Goal: Information Seeking & Learning: Find specific fact

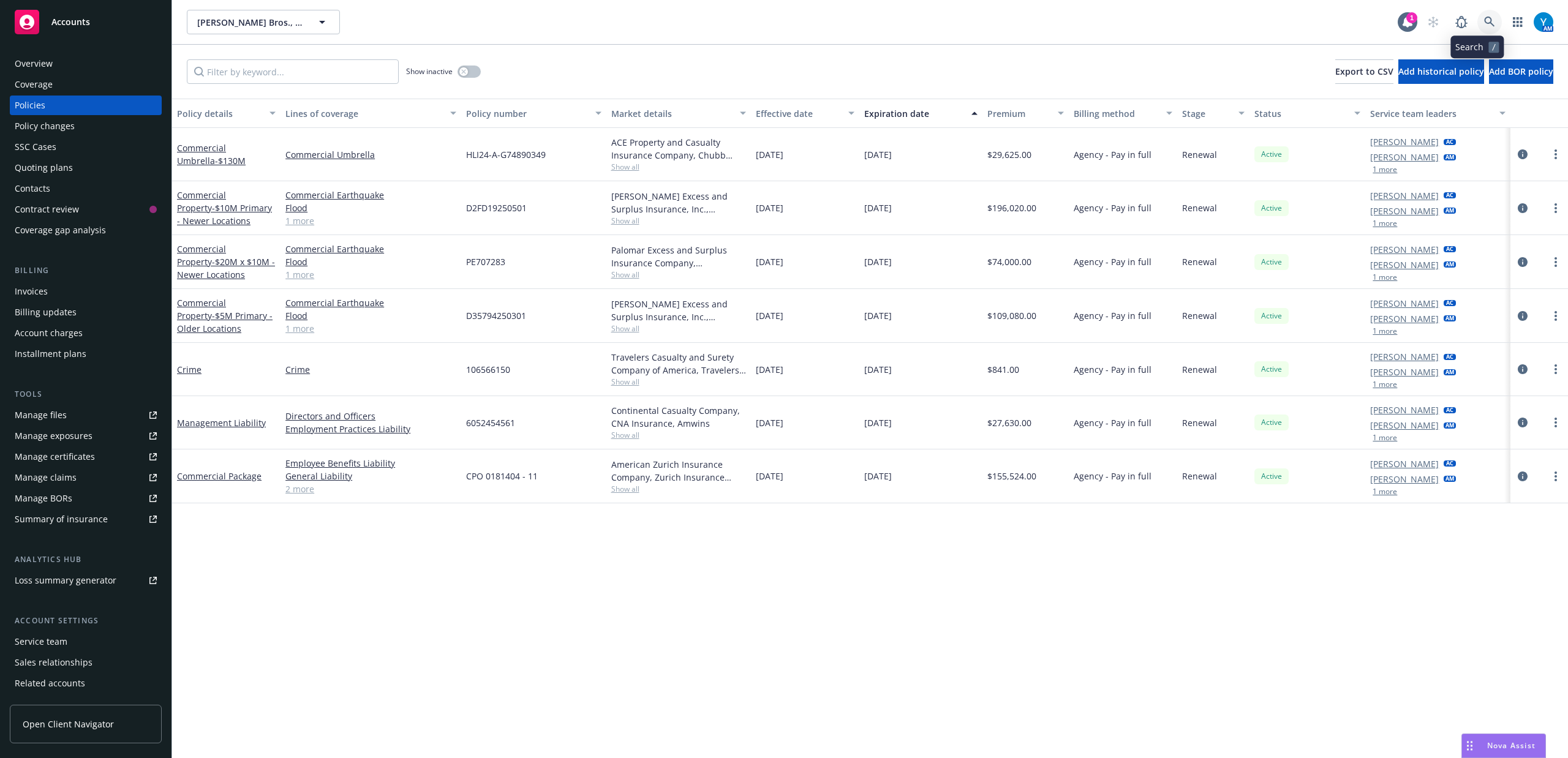
click at [1486, 24] on link at bounding box center [1490, 22] width 24 height 24
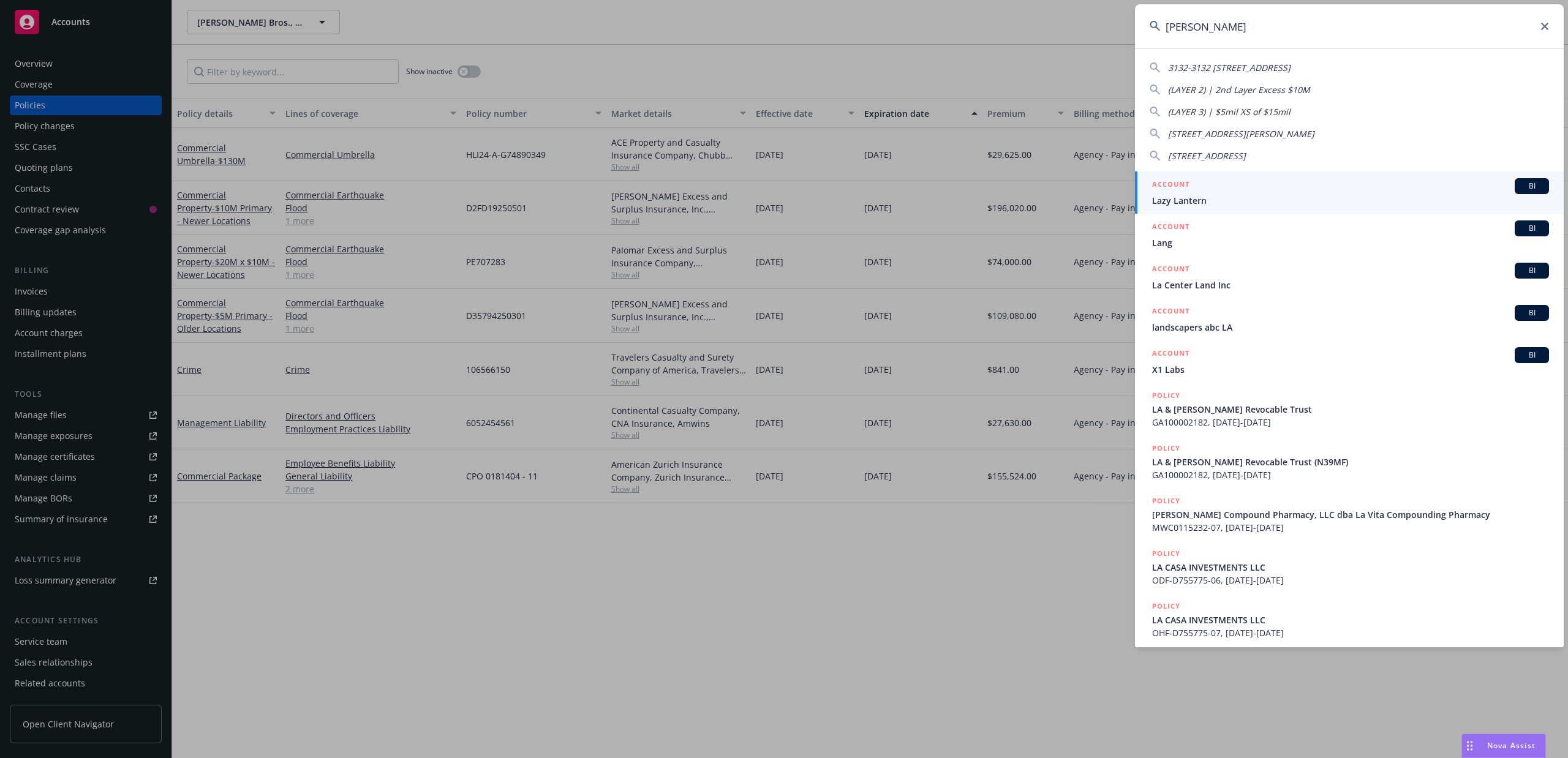
type input "la fiesta"
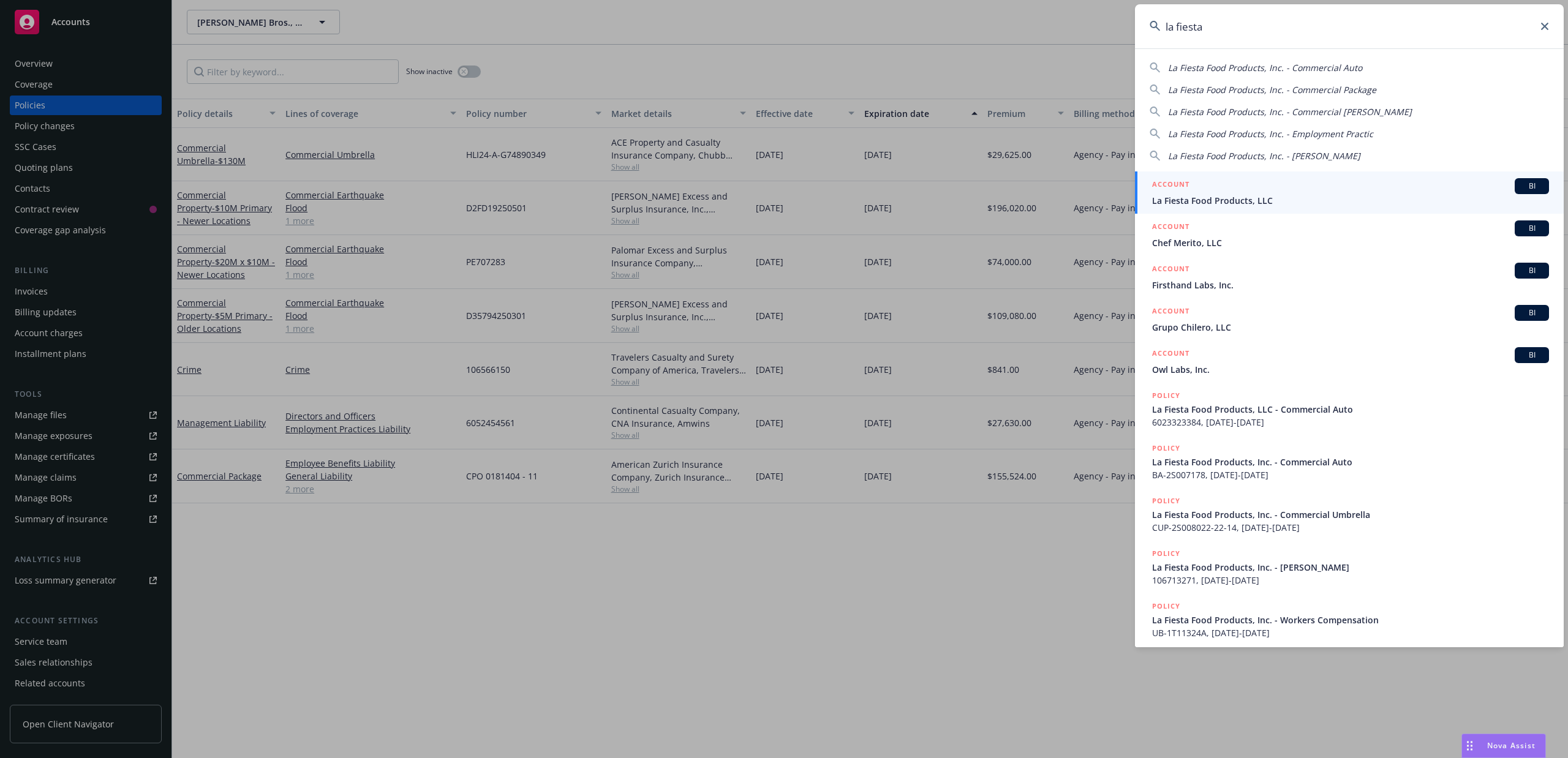
click at [1221, 194] on span "La Fiesta Food Products, LLC" at bounding box center [1350, 200] width 397 height 13
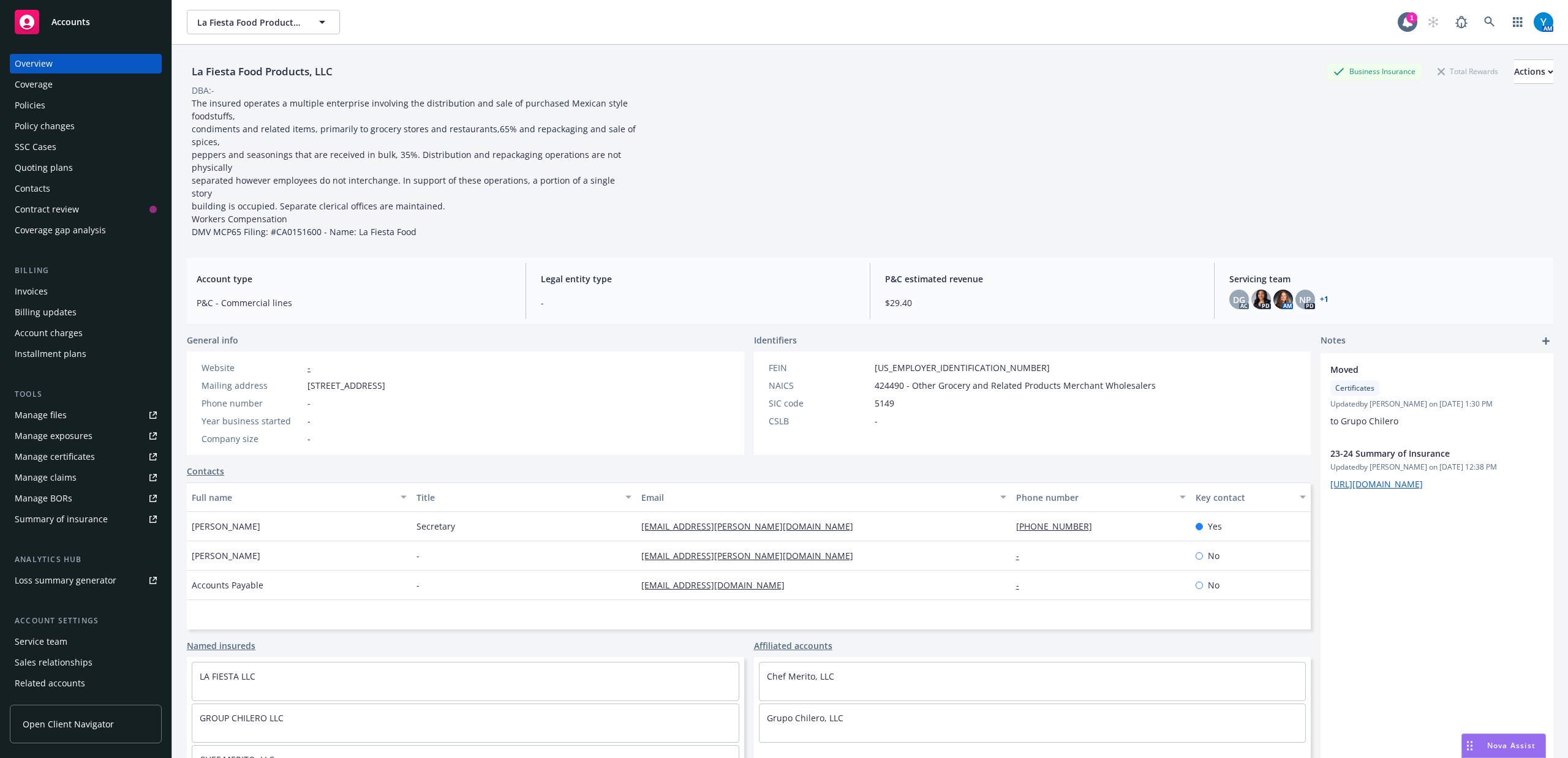
click at [40, 113] on div "Policies" at bounding box center [30, 105] width 31 height 20
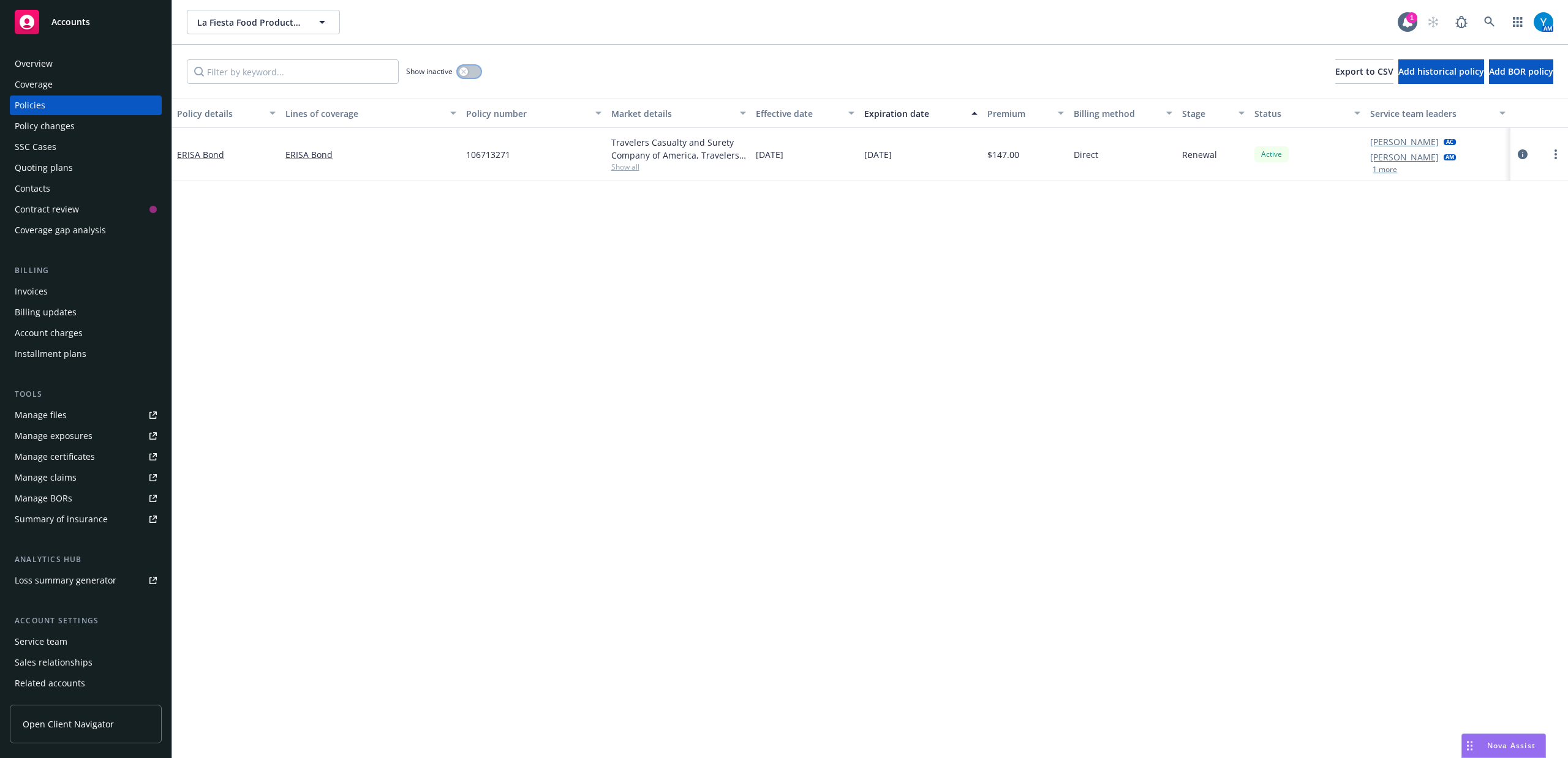
click at [478, 71] on button "button" at bounding box center [469, 71] width 23 height 12
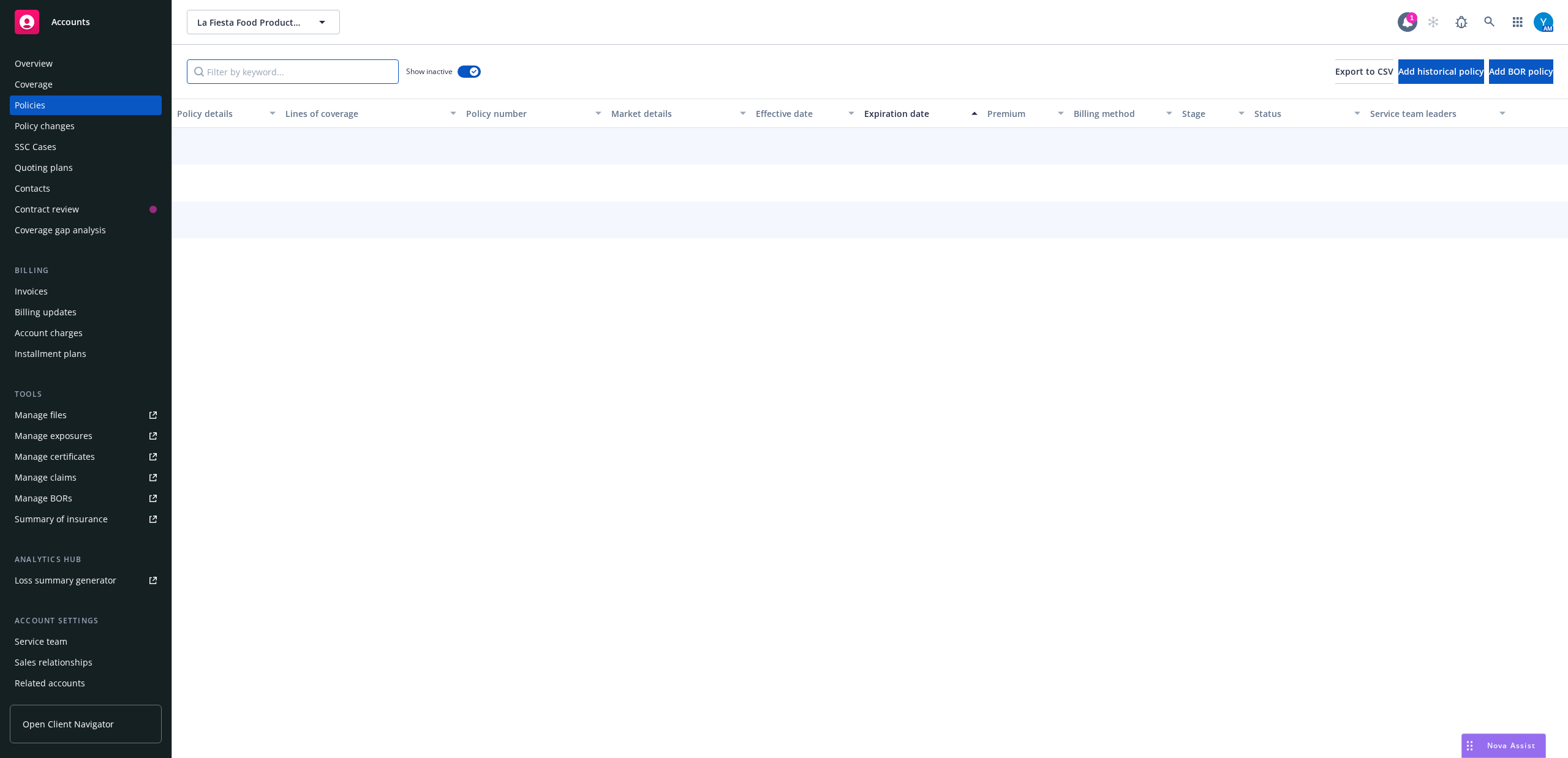
click at [295, 77] on input "Filter by keyword..." at bounding box center [293, 72] width 212 height 24
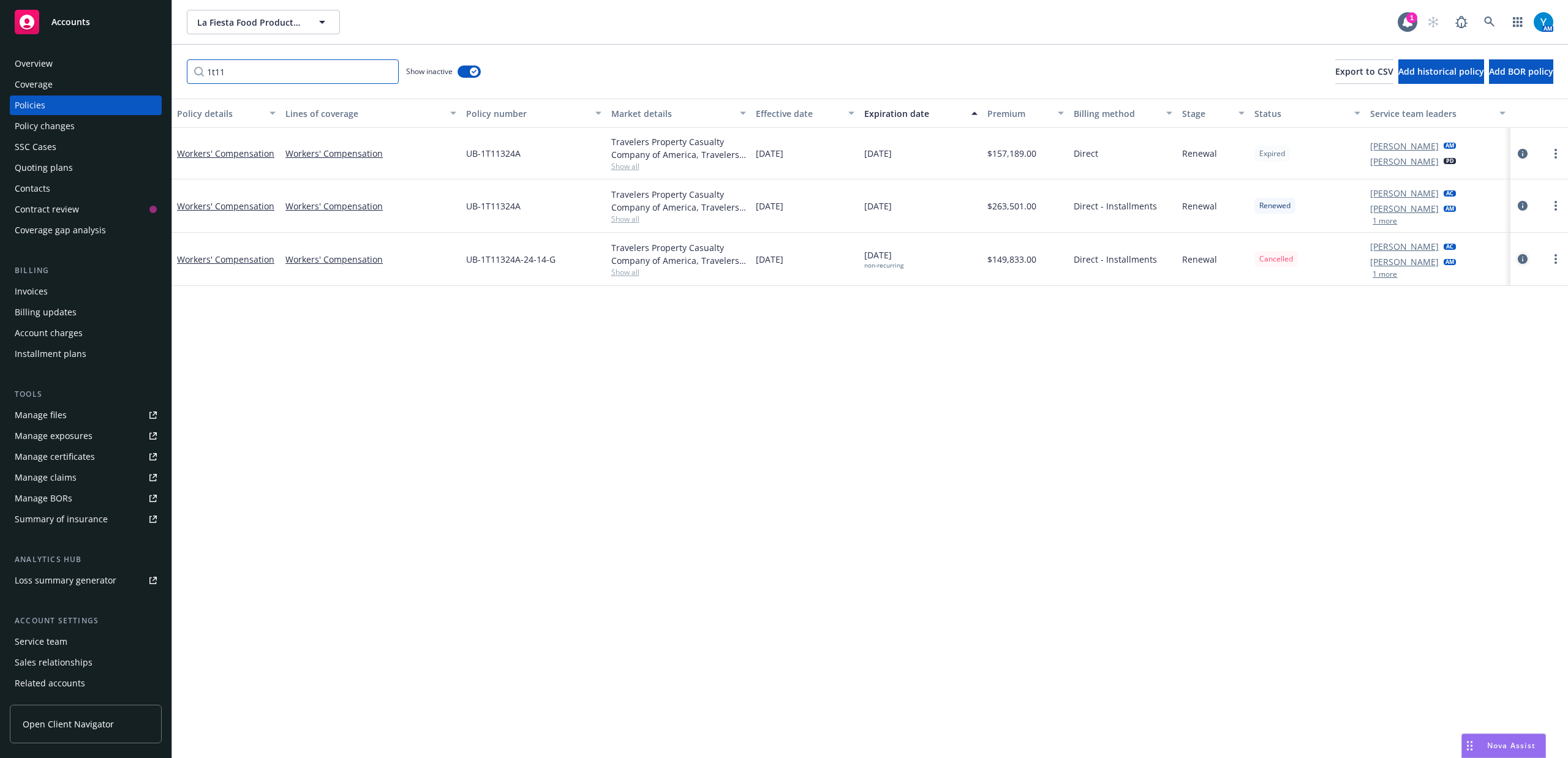
type input "1t11"
click at [1524, 259] on icon "circleInformation" at bounding box center [1522, 259] width 10 height 10
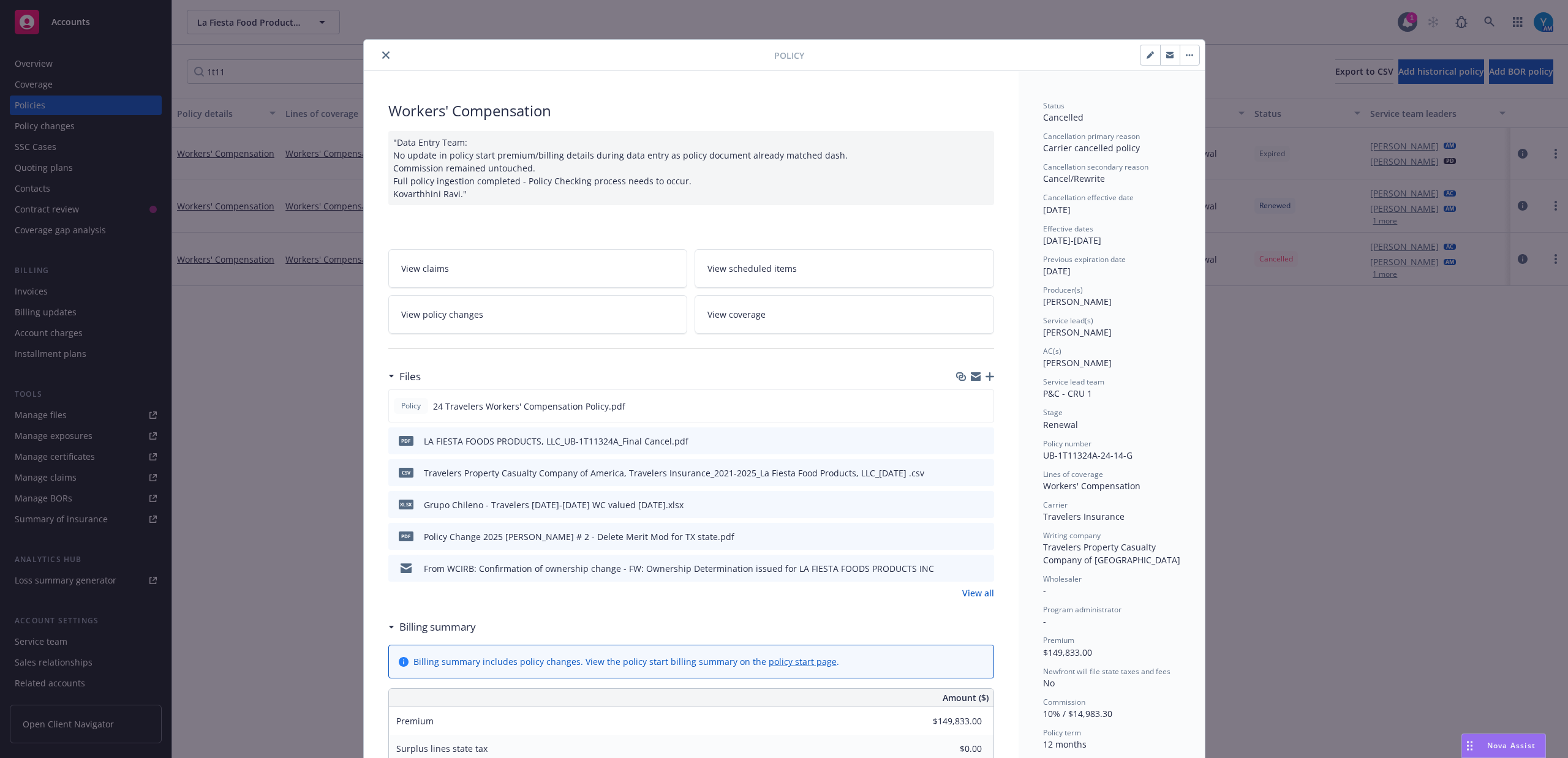
click at [530, 320] on link "View policy changes" at bounding box center [538, 314] width 299 height 39
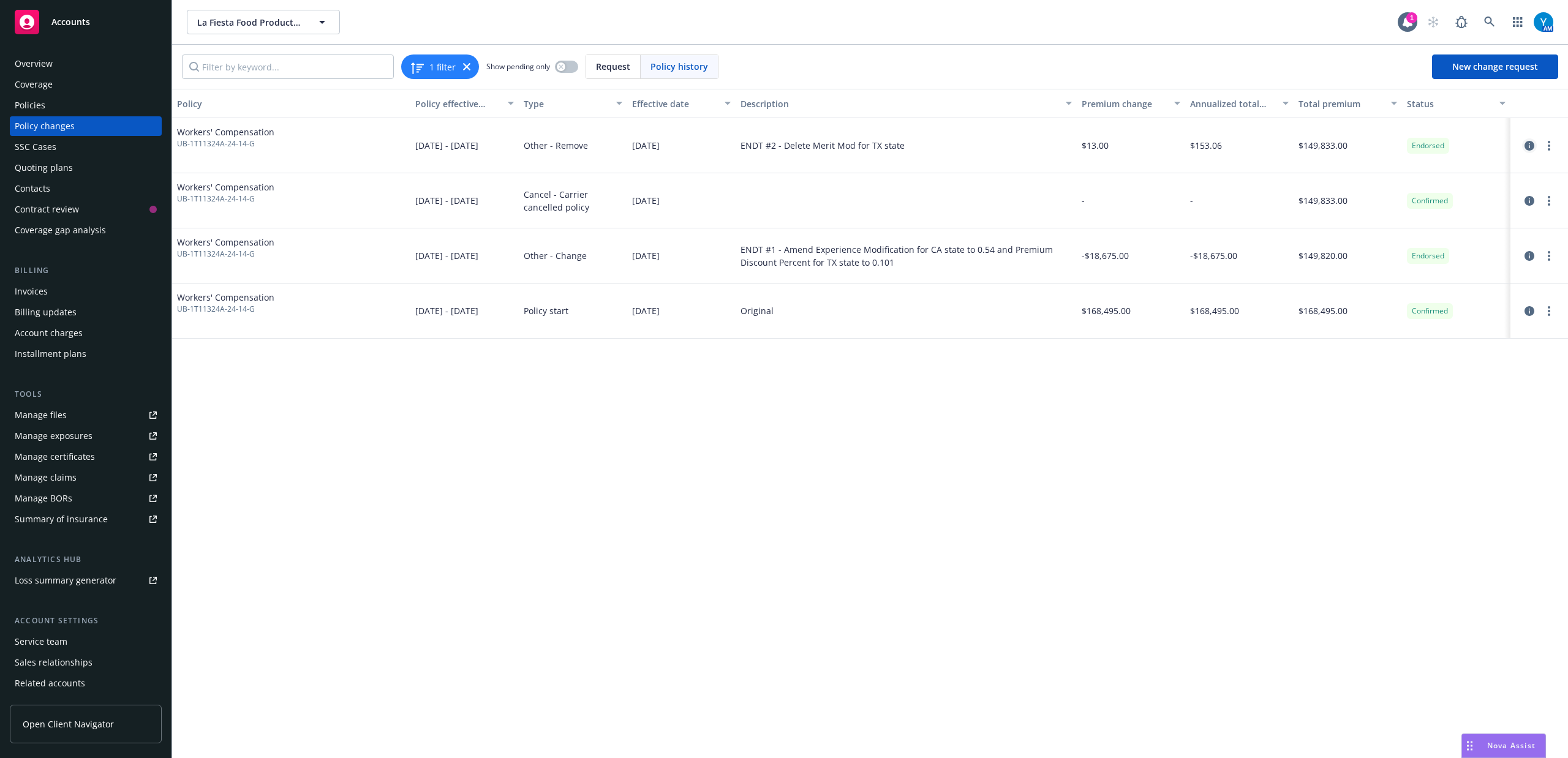
click at [1530, 142] on icon "circleInformation" at bounding box center [1529, 145] width 10 height 10
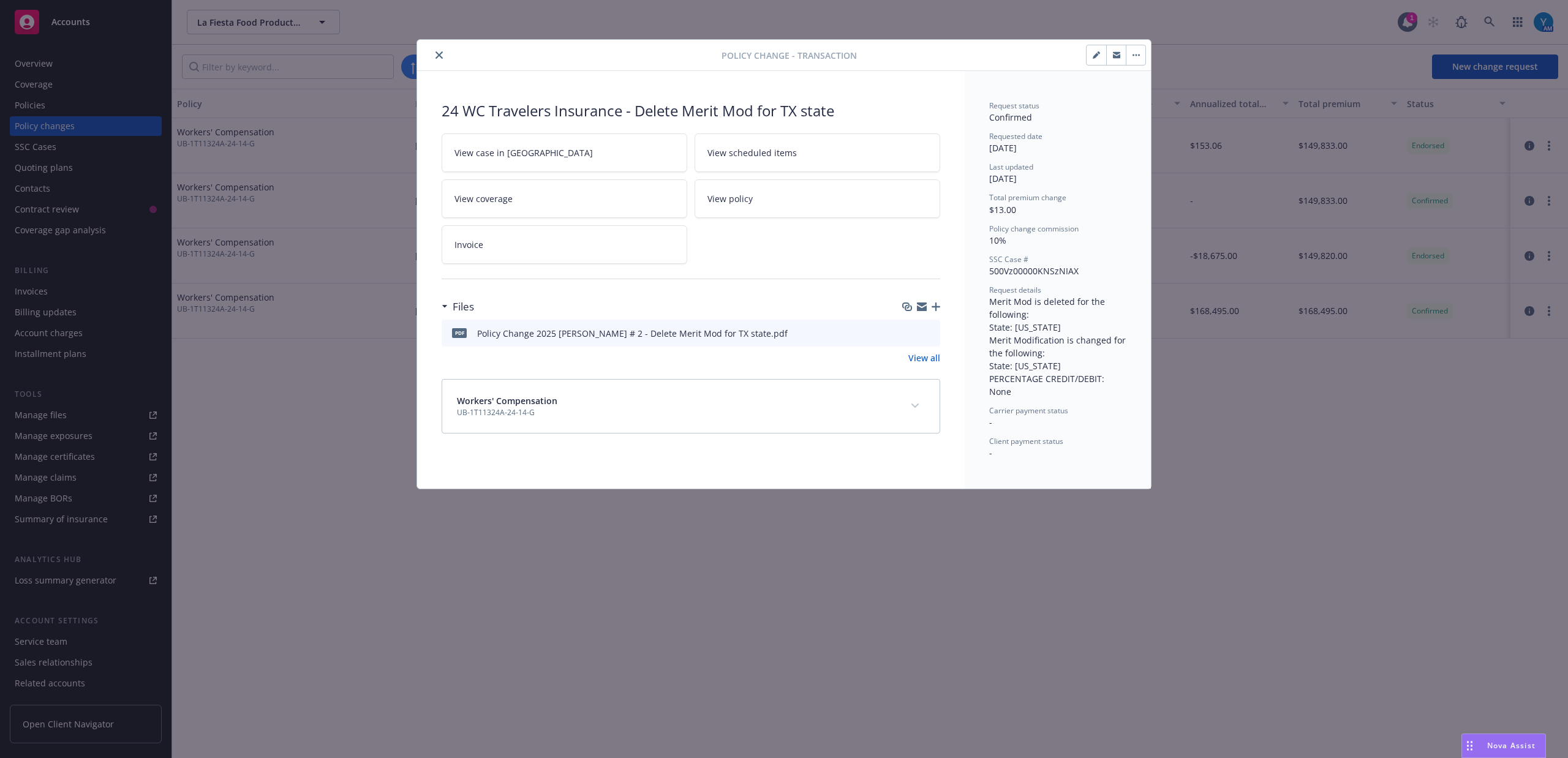
click at [929, 331] on icon "preview file" at bounding box center [928, 332] width 11 height 8
click at [444, 54] on button "close" at bounding box center [439, 55] width 15 height 15
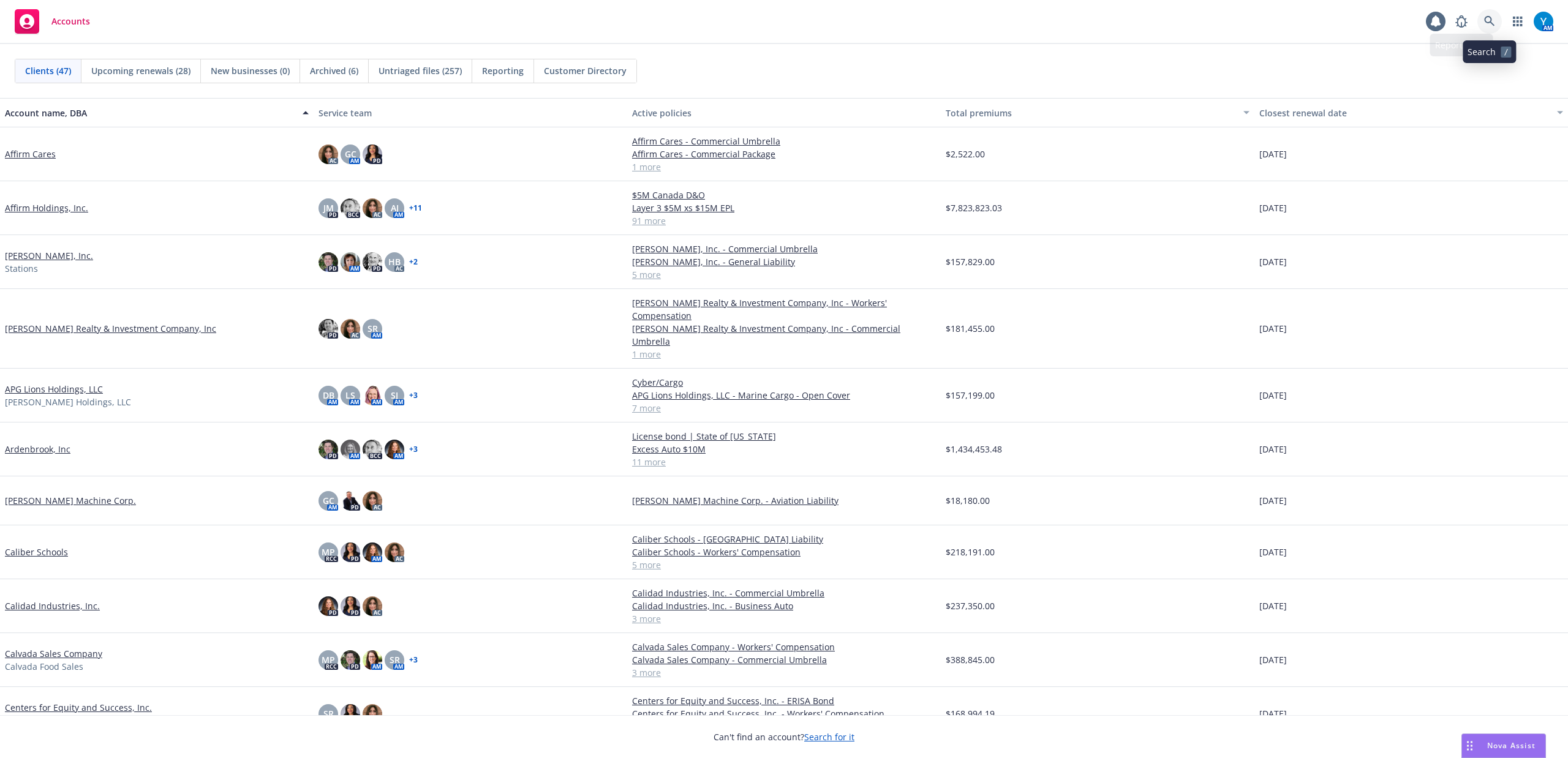
click at [1488, 25] on icon at bounding box center [1489, 21] width 11 height 11
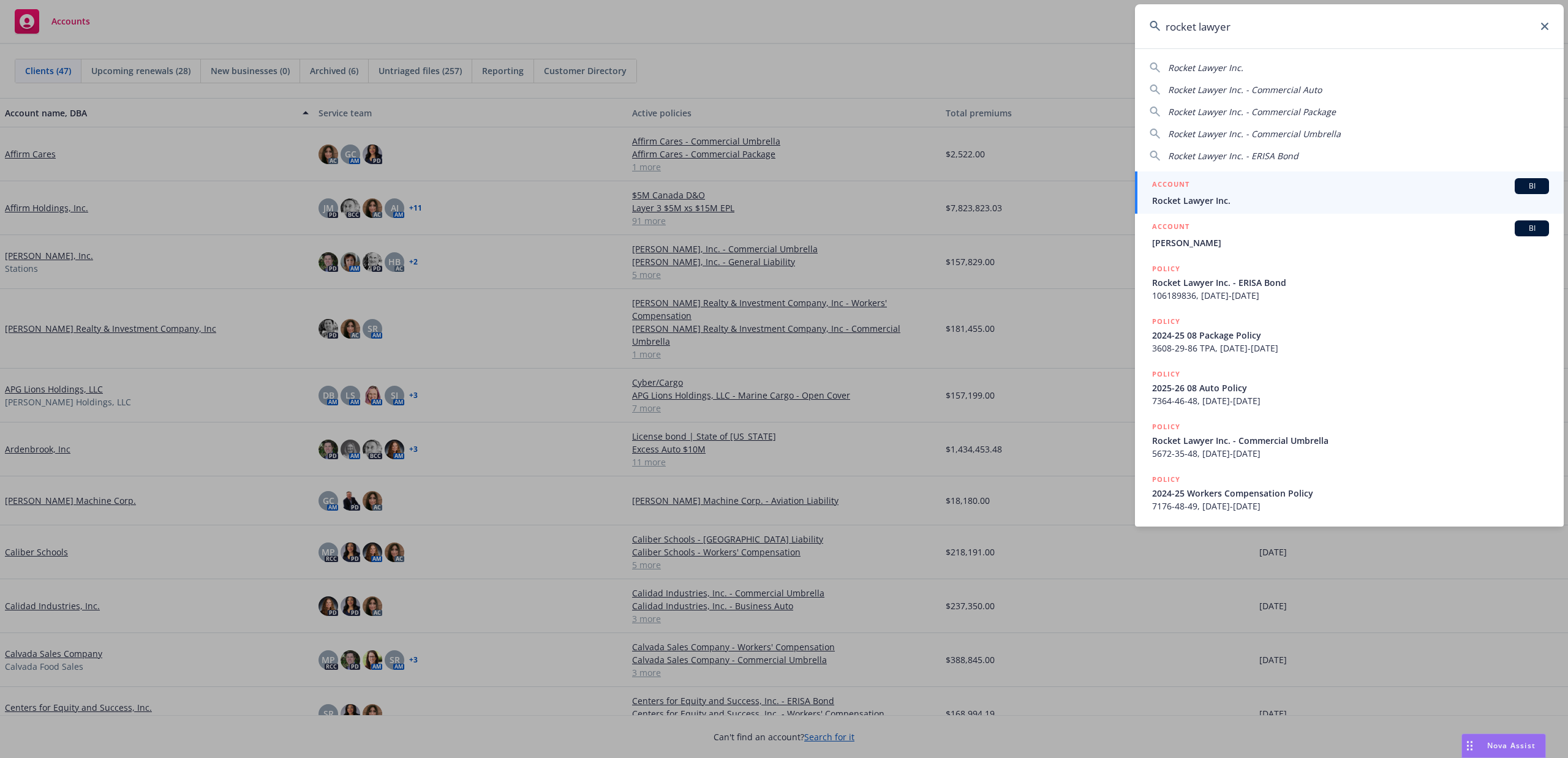
type input "rocket lawyer"
click at [1214, 206] on span "Rocket Lawyer Inc." at bounding box center [1350, 200] width 397 height 13
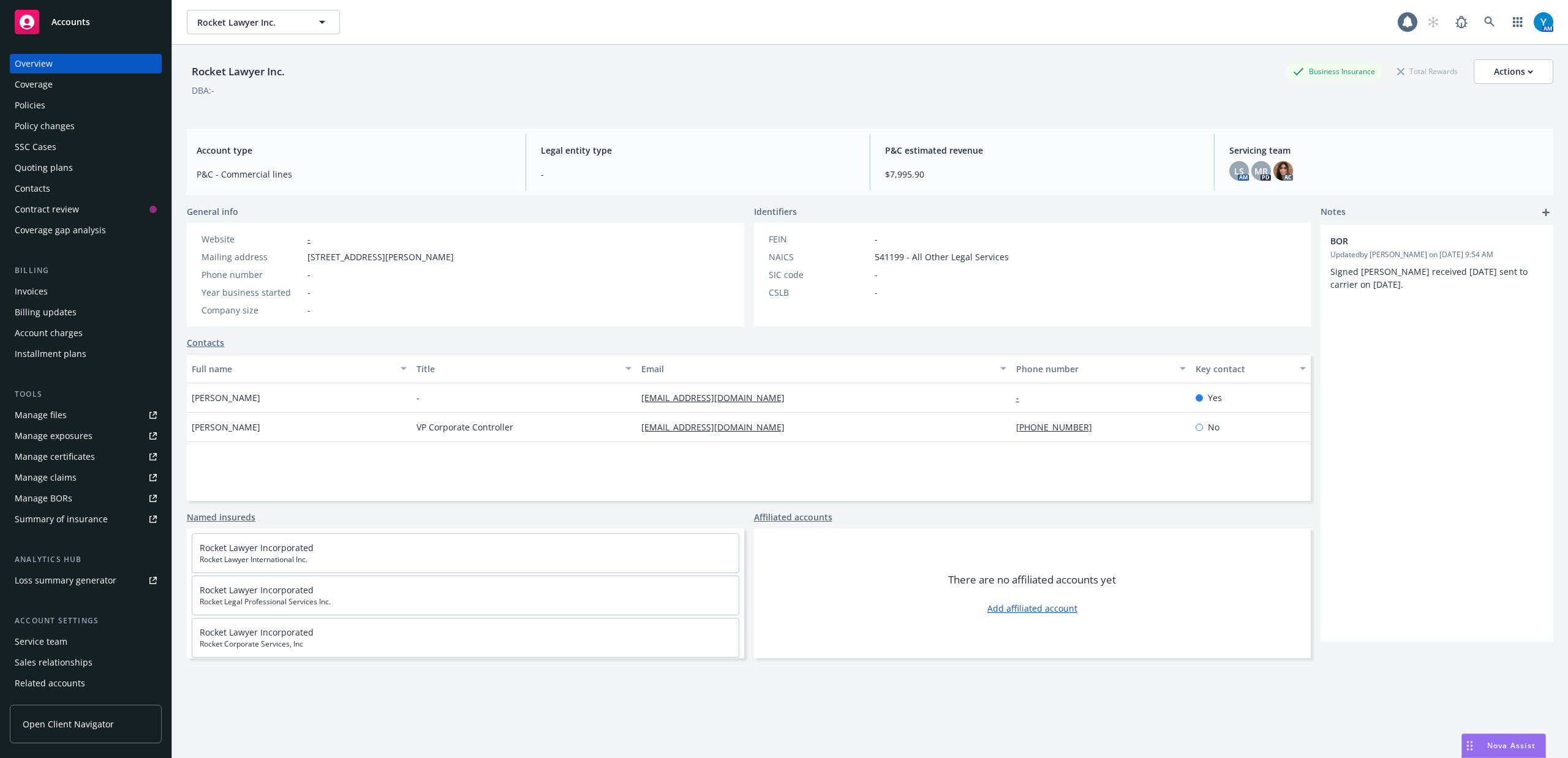
click at [82, 106] on div "Policies" at bounding box center [85, 105] width 142 height 20
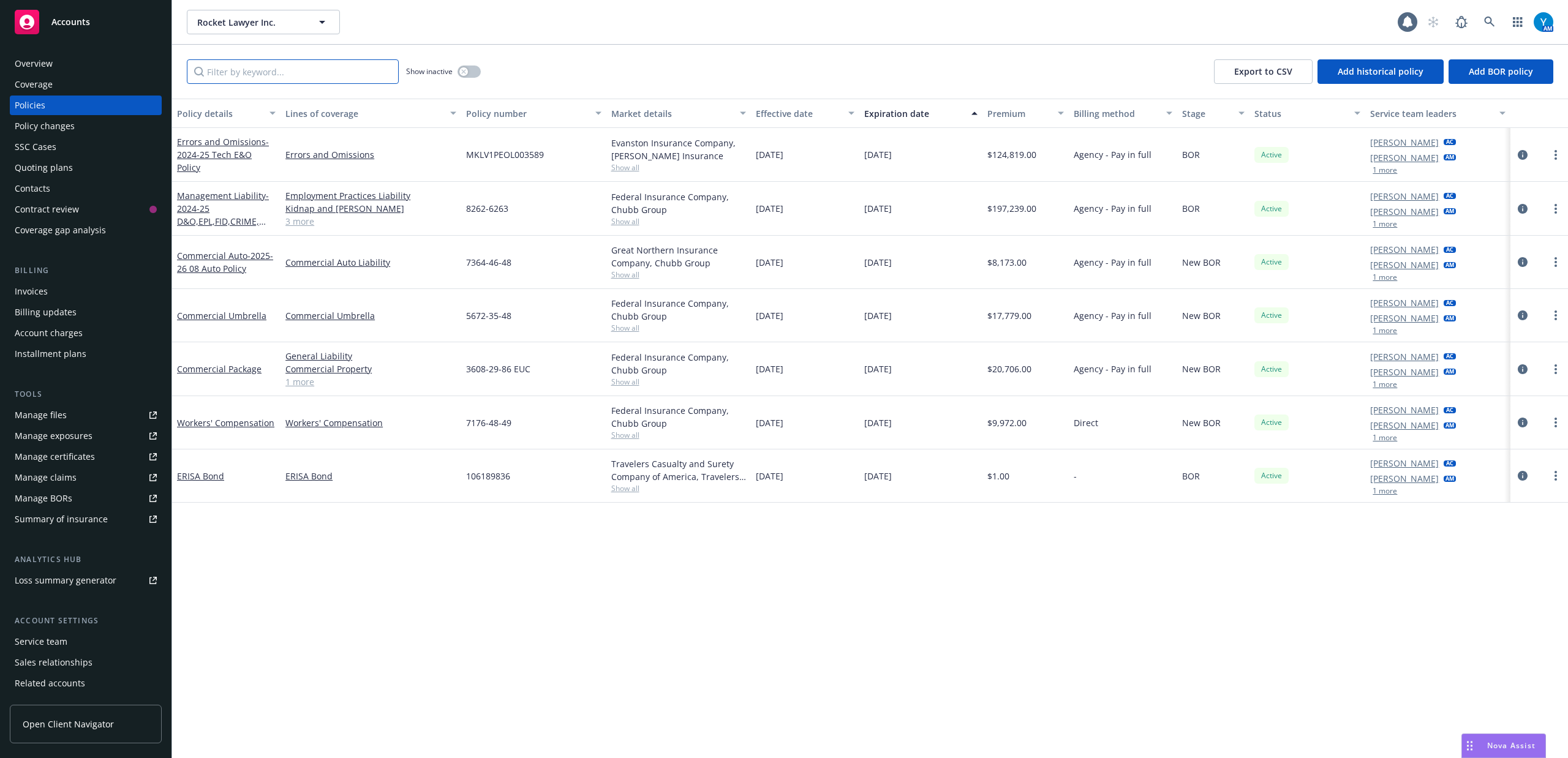
click at [297, 67] on input "Filter by keyword..." at bounding box center [293, 72] width 212 height 24
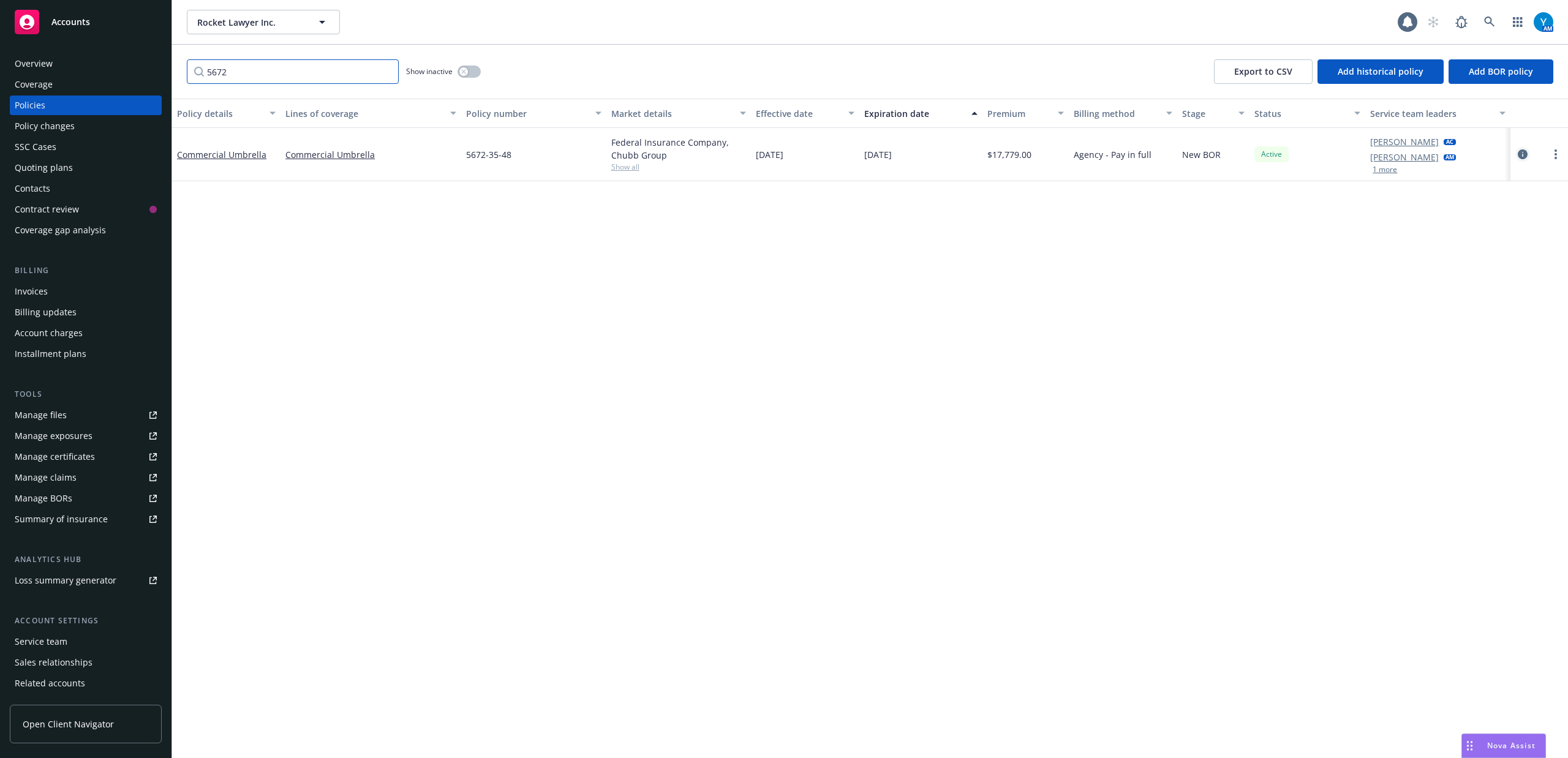
type input "5672"
click at [1525, 152] on icon "circleInformation" at bounding box center [1522, 154] width 10 height 10
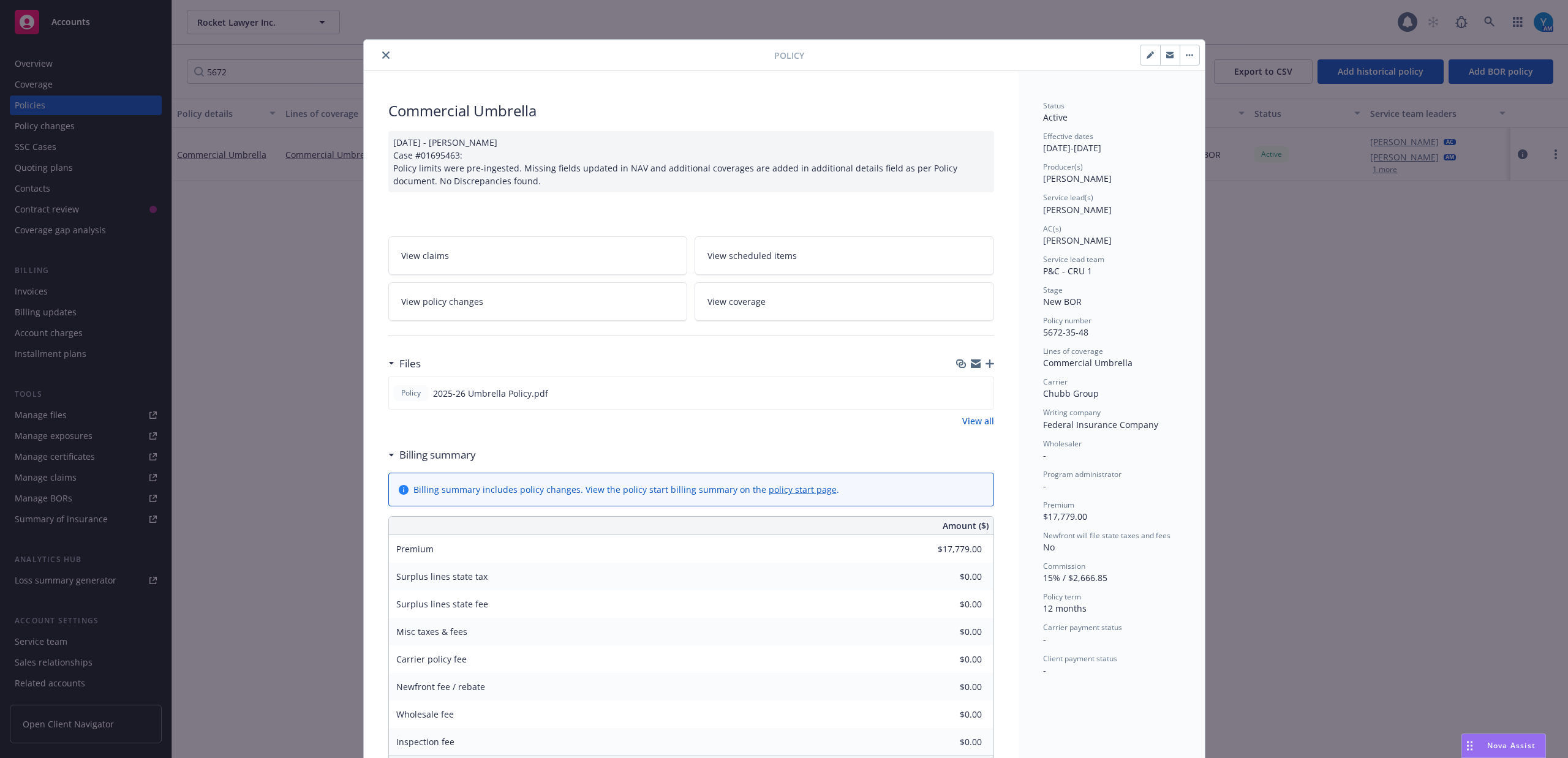
click at [451, 301] on span "View policy changes" at bounding box center [442, 302] width 82 height 13
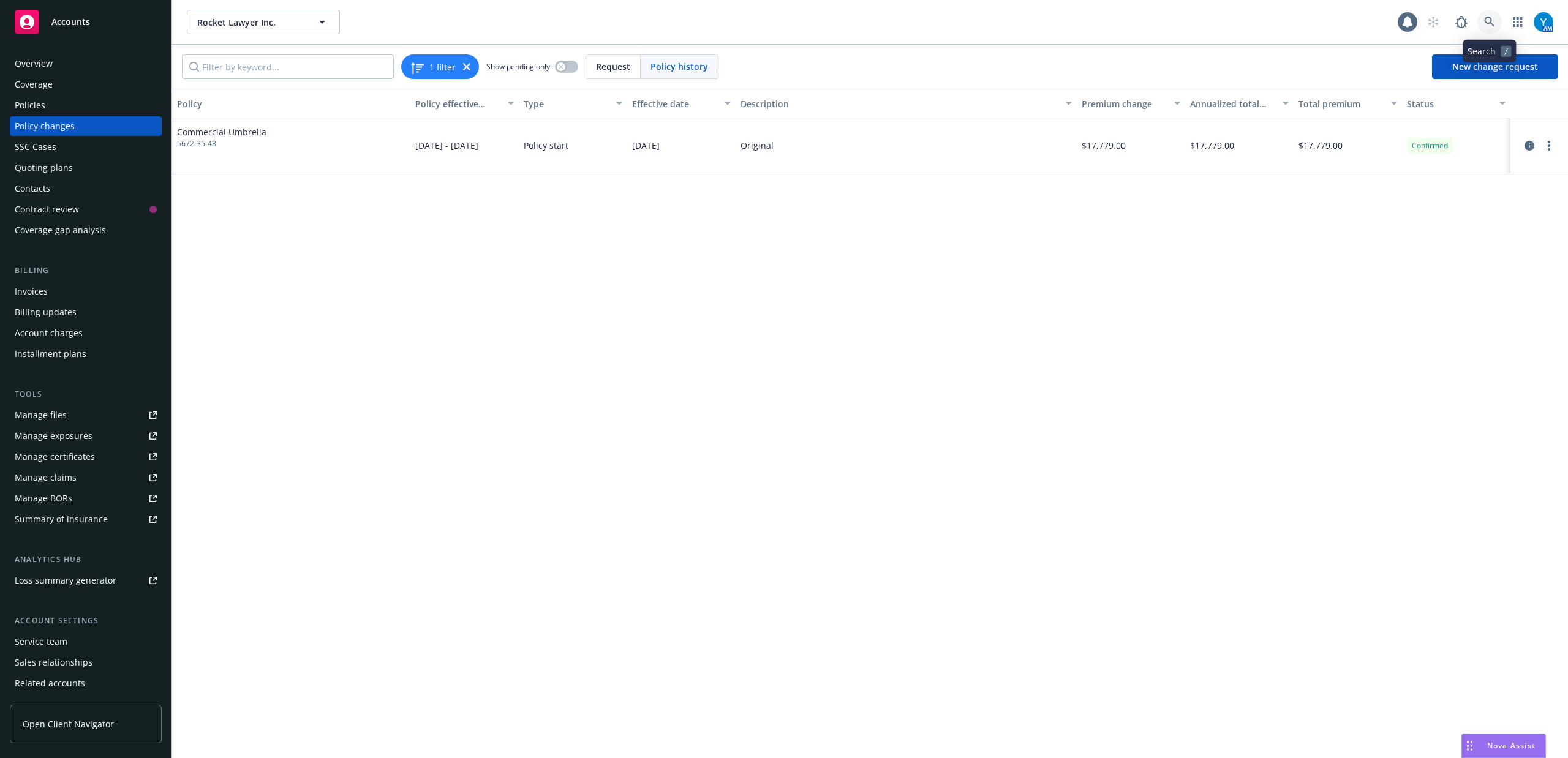
click at [1491, 22] on icon at bounding box center [1489, 22] width 10 height 10
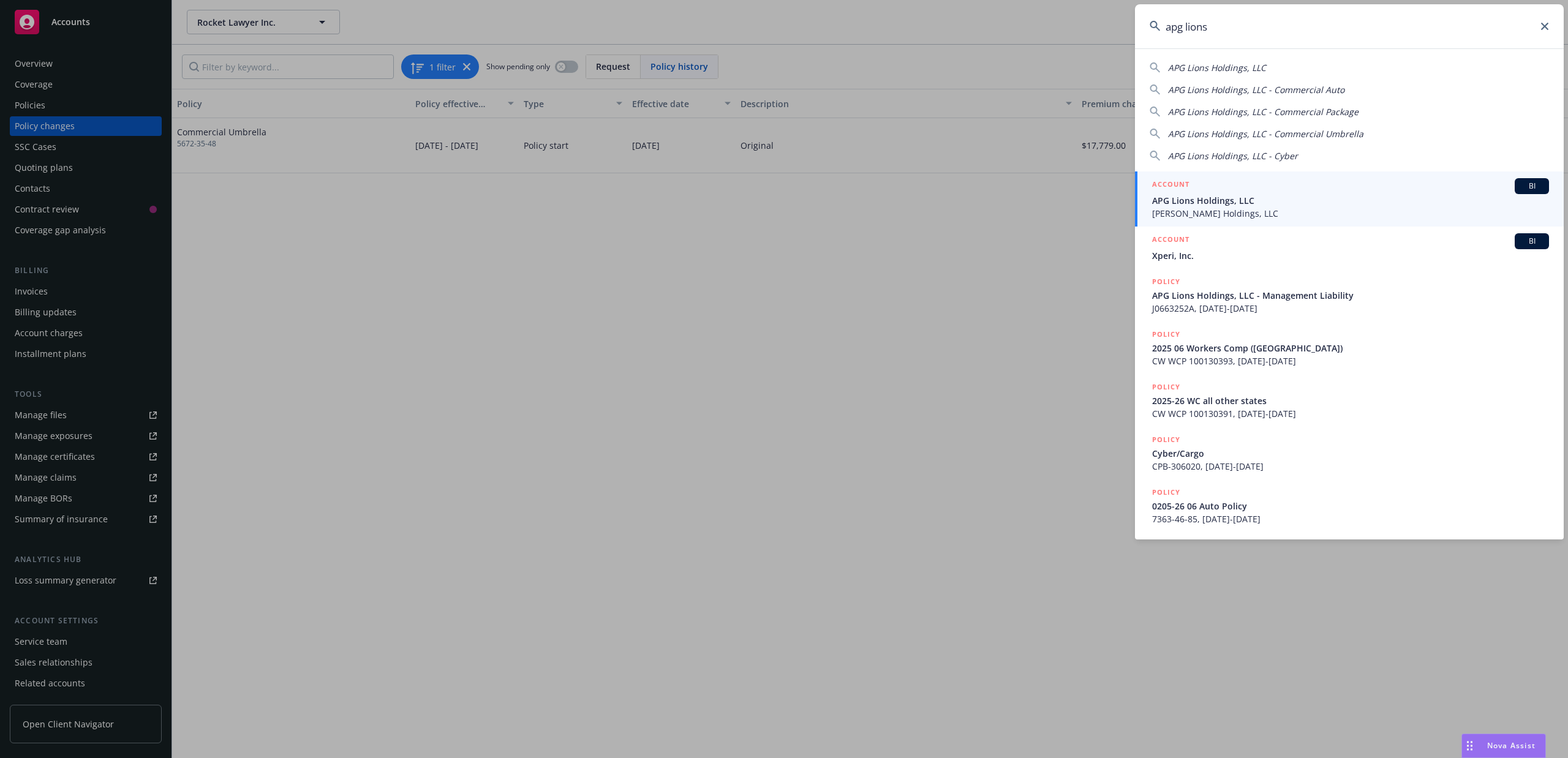
type input "apg lions"
click at [1216, 208] on span "Stinson Holdings, LLC" at bounding box center [1350, 213] width 397 height 13
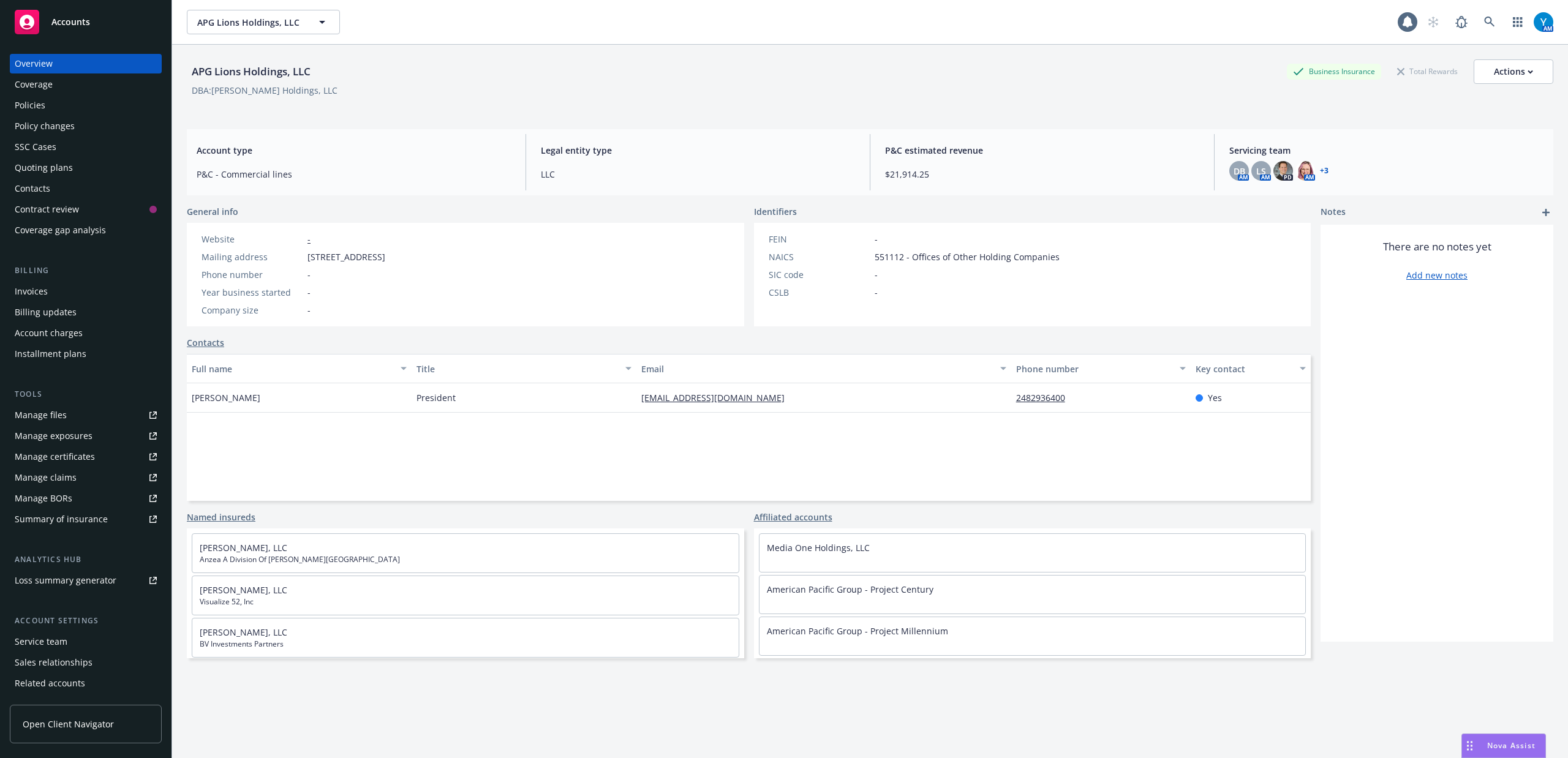
click at [51, 108] on div "Policies" at bounding box center [85, 105] width 142 height 20
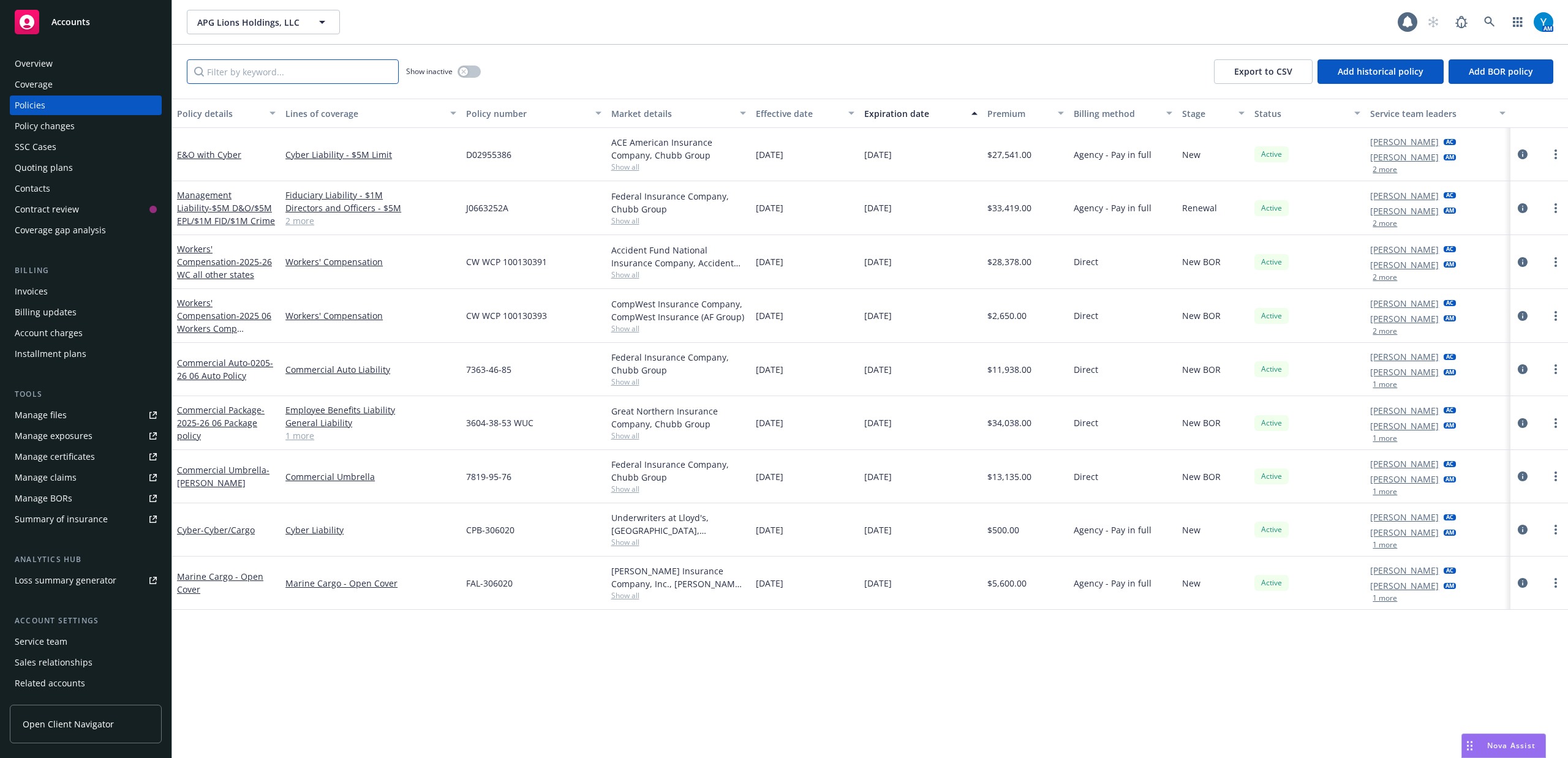
click at [287, 72] on input "Filter by keyword..." at bounding box center [293, 72] width 212 height 24
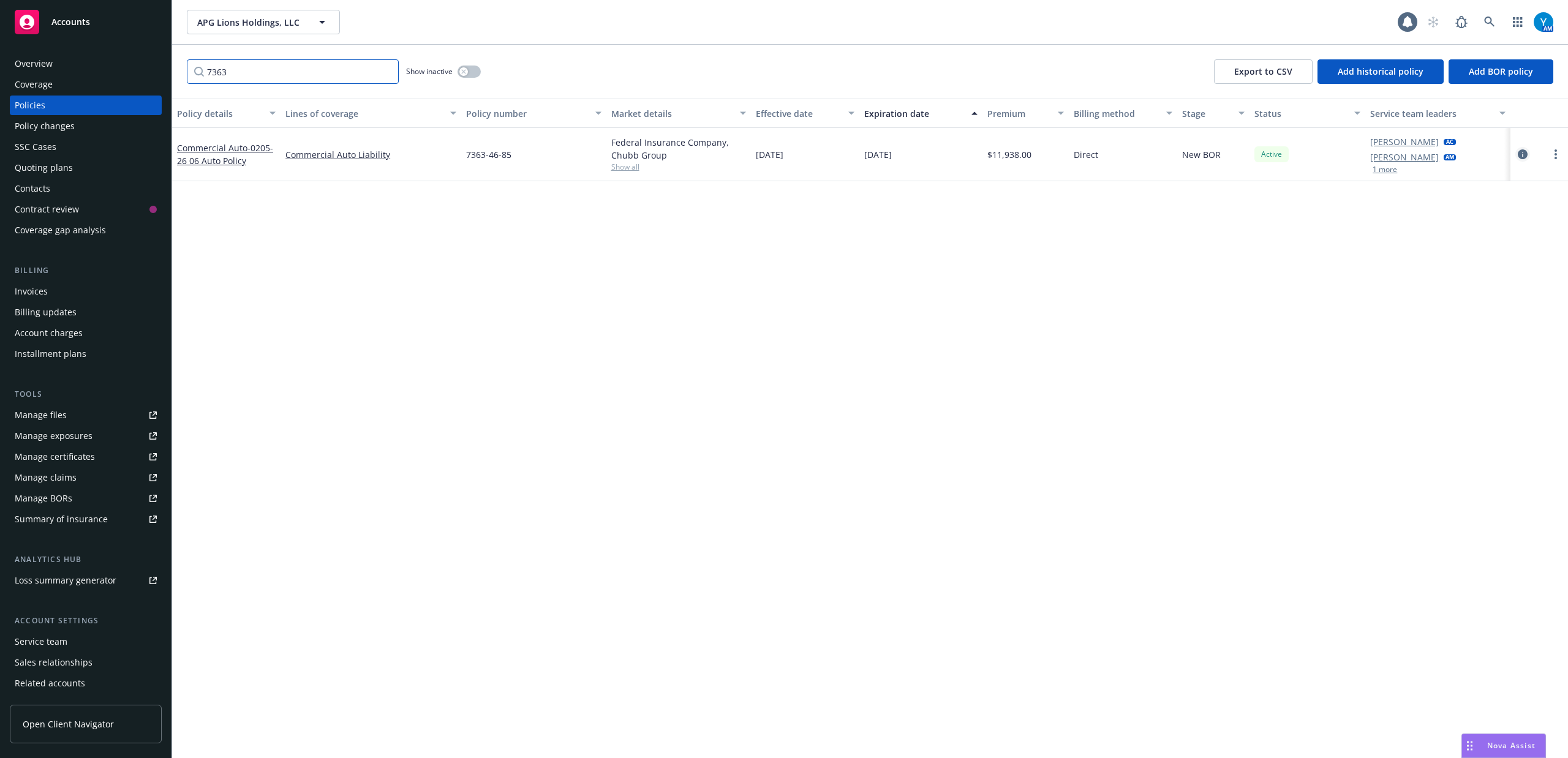
type input "7363"
click at [1520, 154] on icon "circleInformation" at bounding box center [1522, 154] width 10 height 10
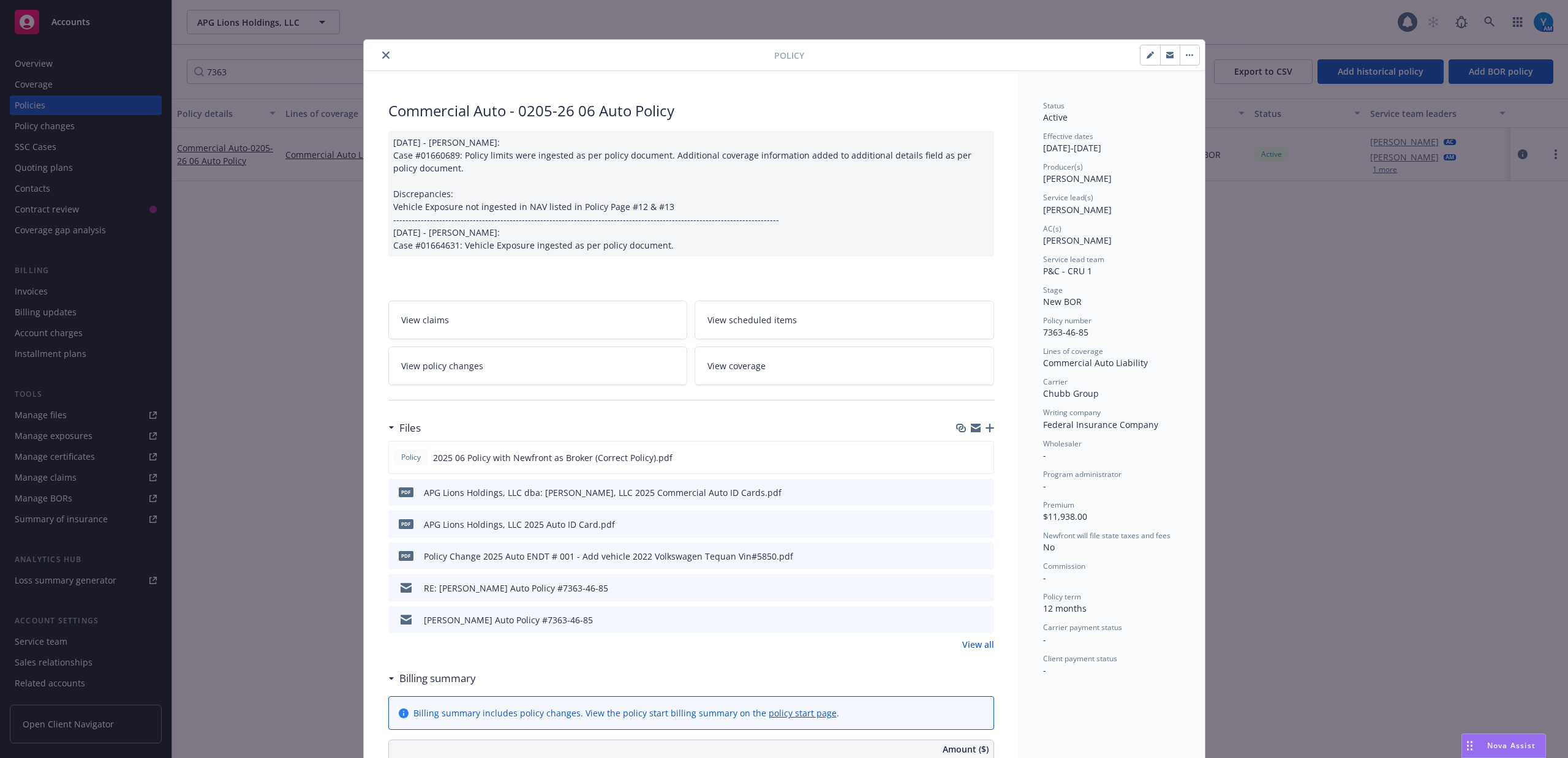
click at [483, 354] on link "View policy changes" at bounding box center [538, 366] width 299 height 39
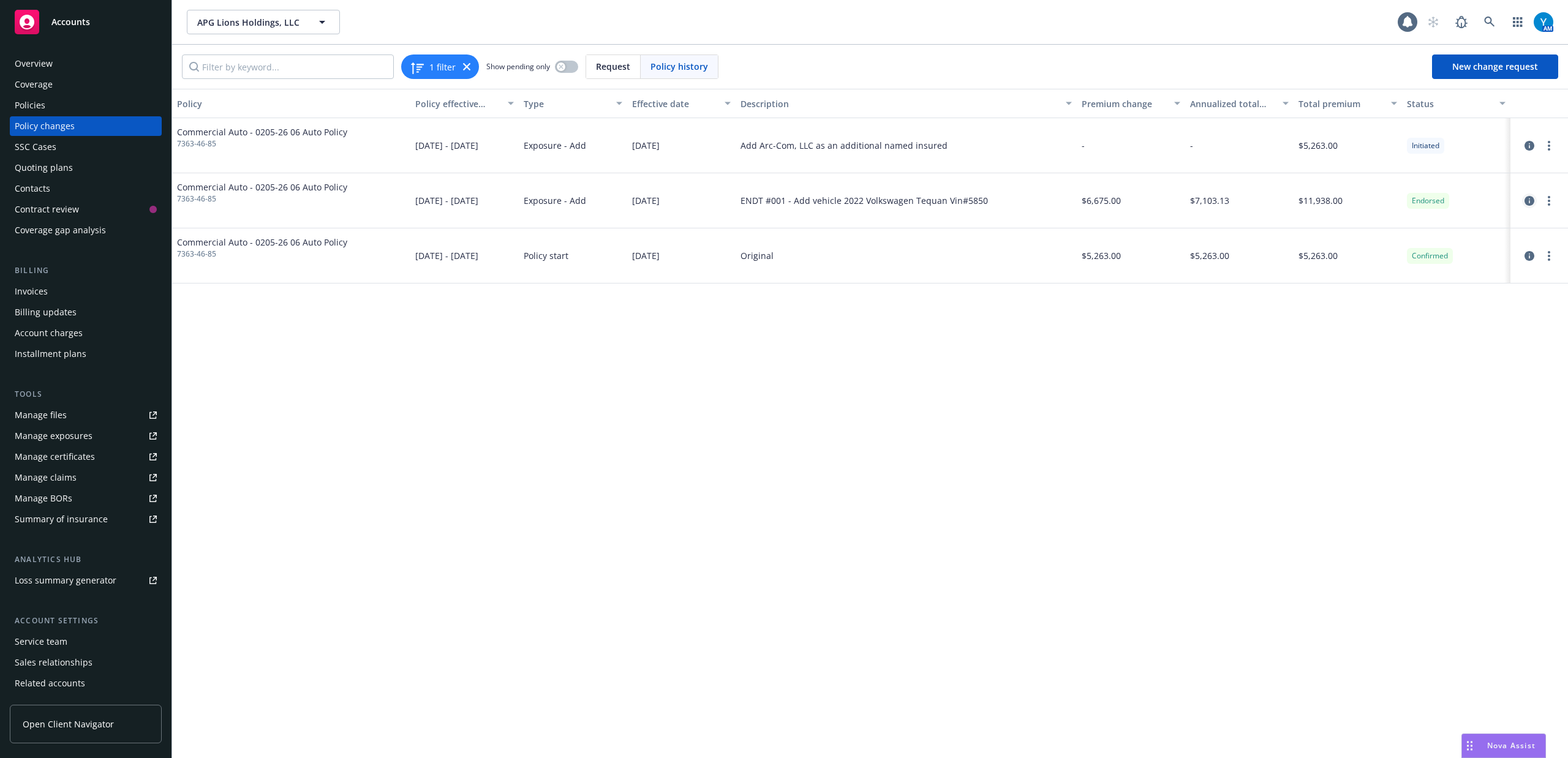
click at [1530, 198] on icon "circleInformation" at bounding box center [1529, 200] width 10 height 10
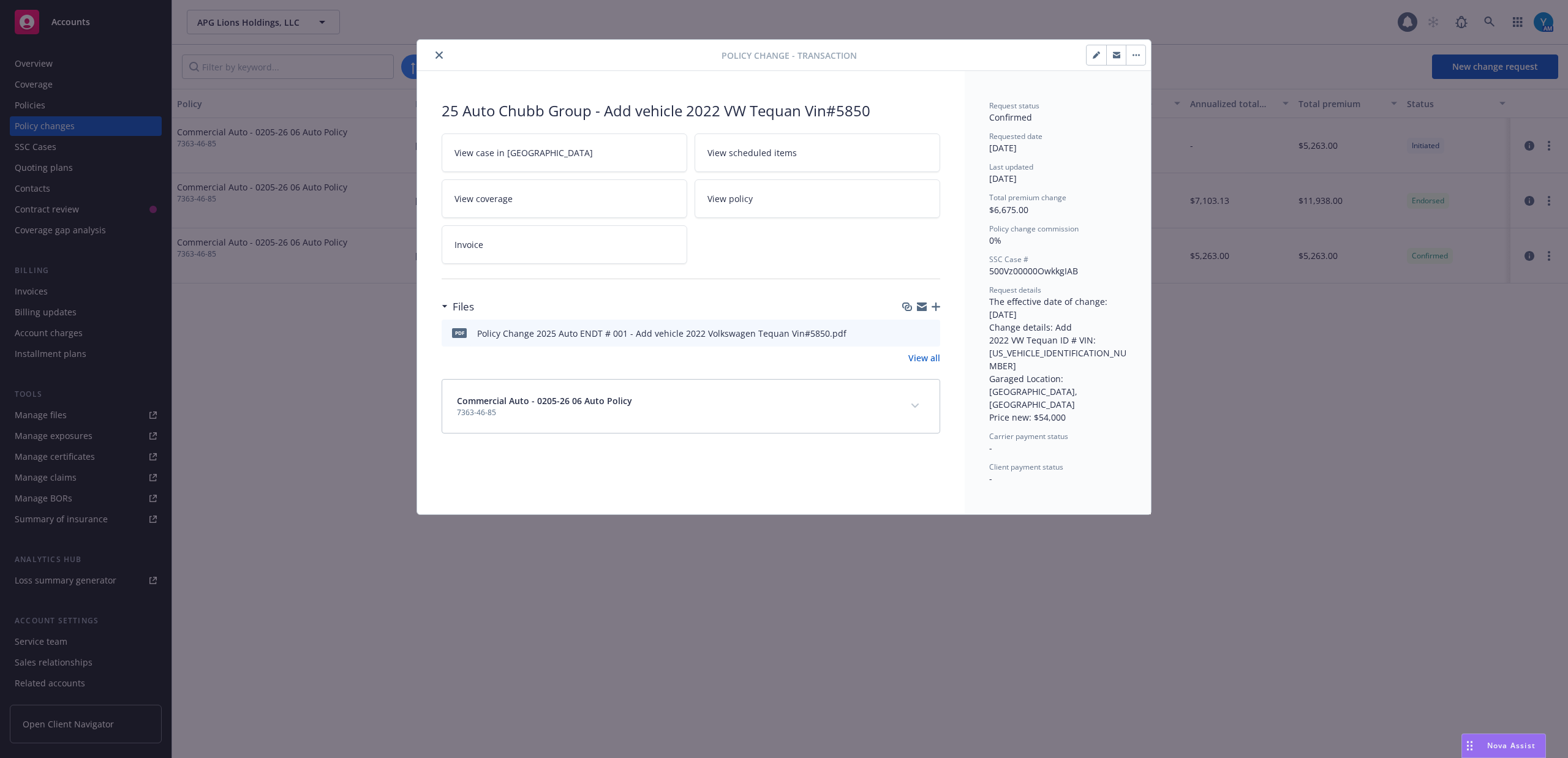
click at [439, 56] on icon "close" at bounding box center [439, 55] width 7 height 7
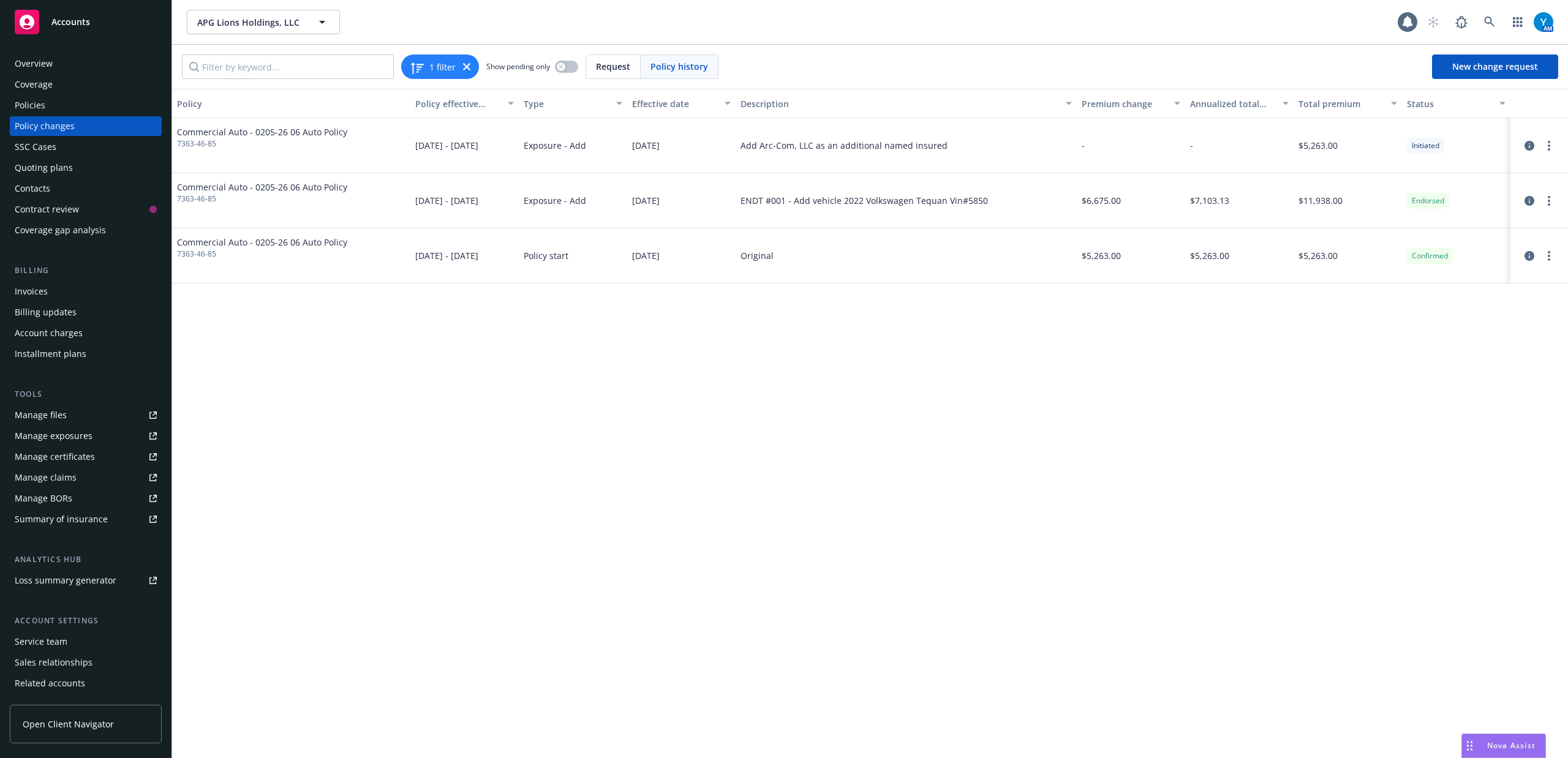
click at [54, 107] on div "Policies" at bounding box center [85, 105] width 142 height 20
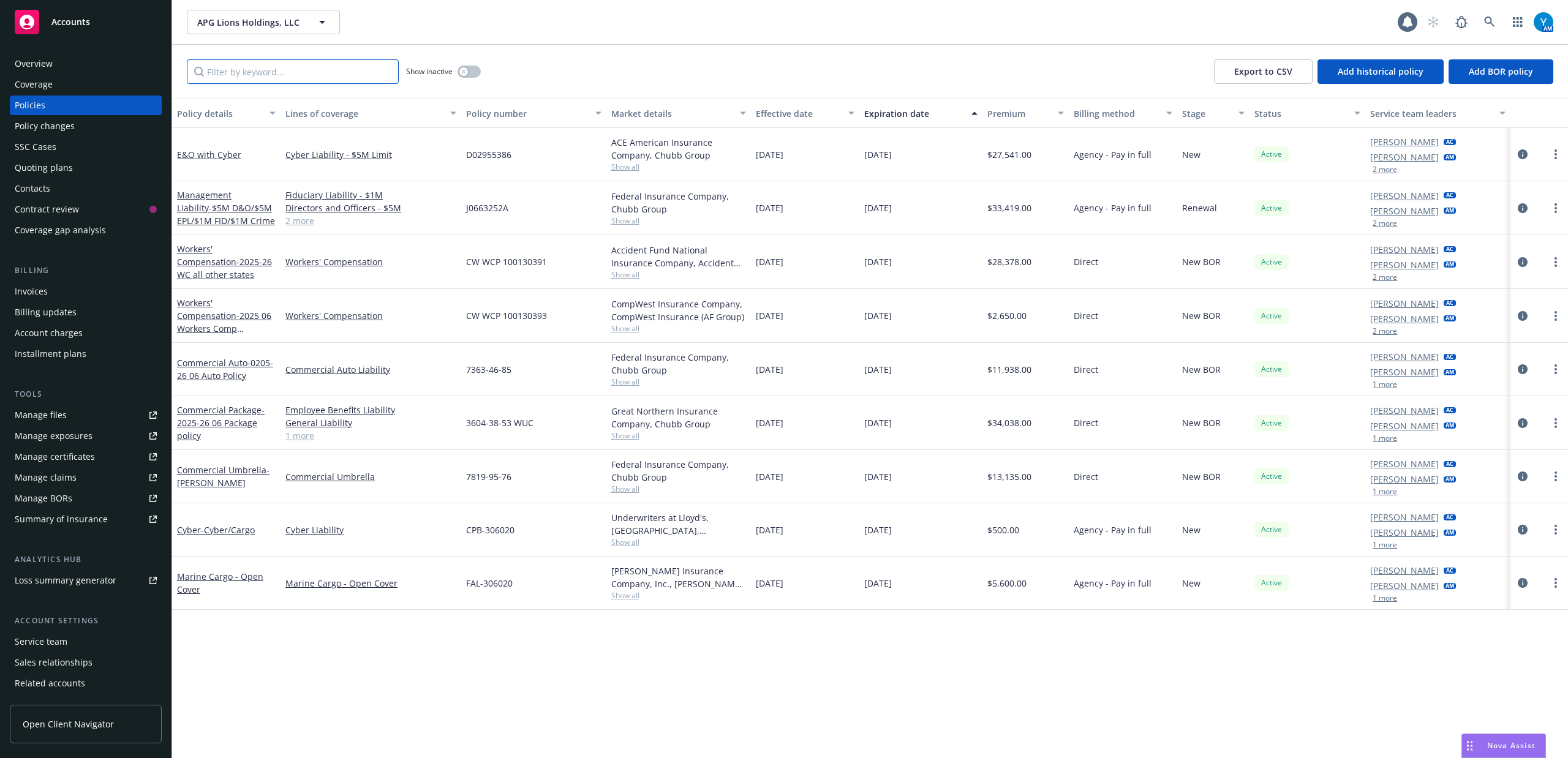
click at [252, 72] on input "Filter by keyword..." at bounding box center [293, 72] width 212 height 24
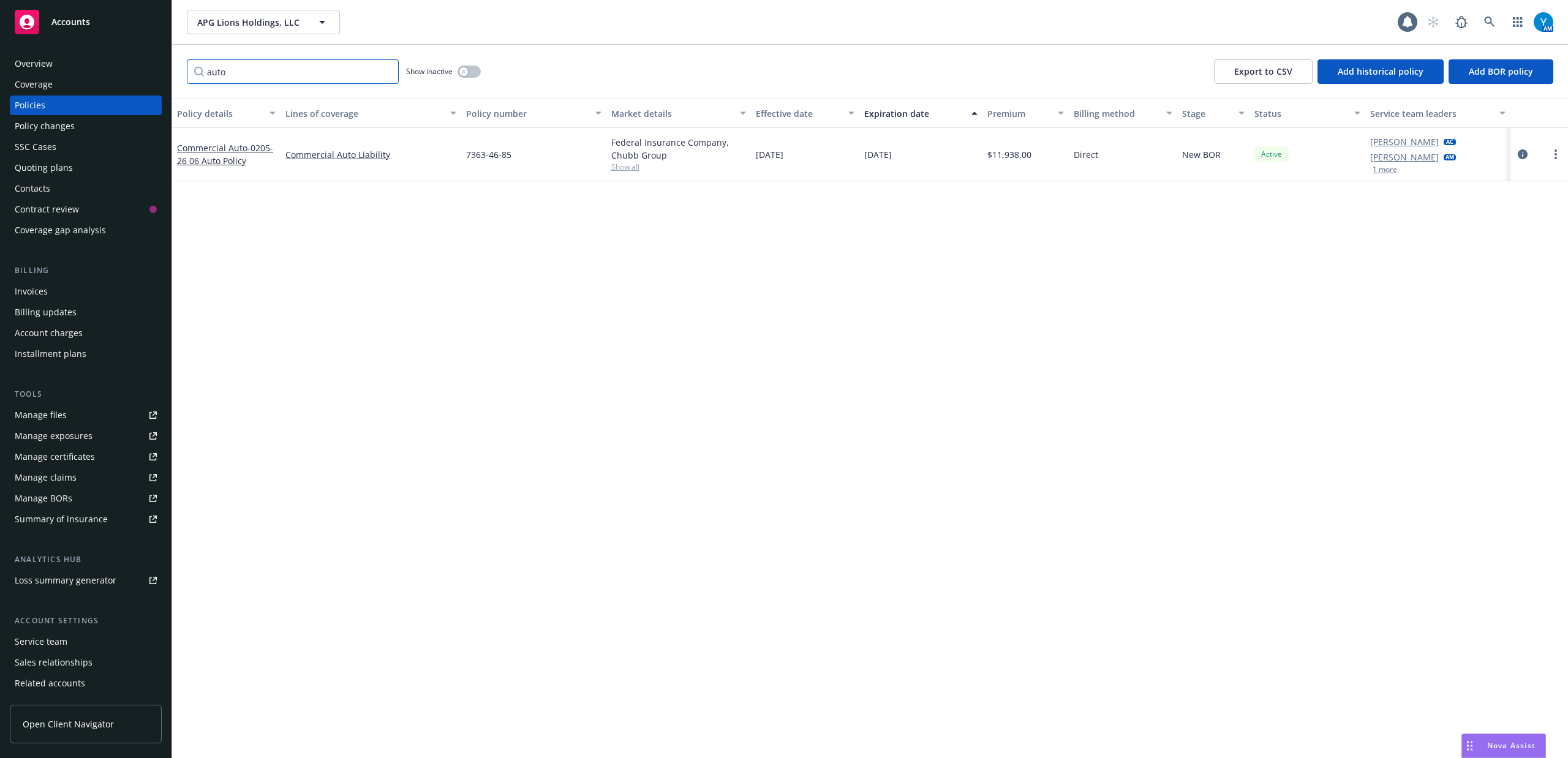
drag, startPoint x: 257, startPoint y: 76, endPoint x: 92, endPoint y: 79, distance: 165.0
click at [92, 79] on div "Accounts Overview Coverage Policies Policy changes SSC Cases Quoting plans Cont…" at bounding box center [784, 379] width 1568 height 758
type input "package"
click at [1518, 155] on icon "circleInformation" at bounding box center [1522, 155] width 10 height 10
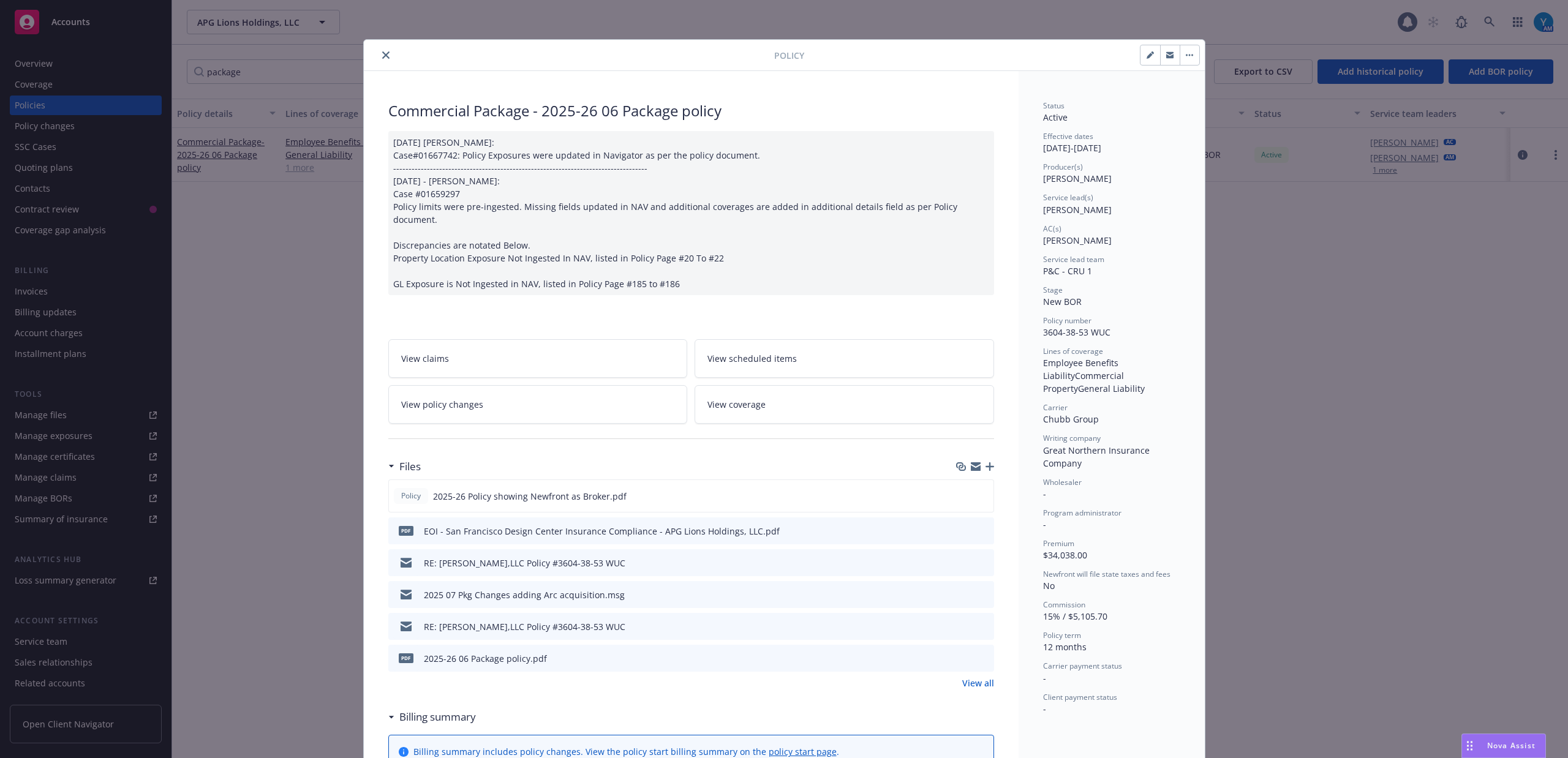
click at [491, 398] on link "View policy changes" at bounding box center [538, 404] width 299 height 39
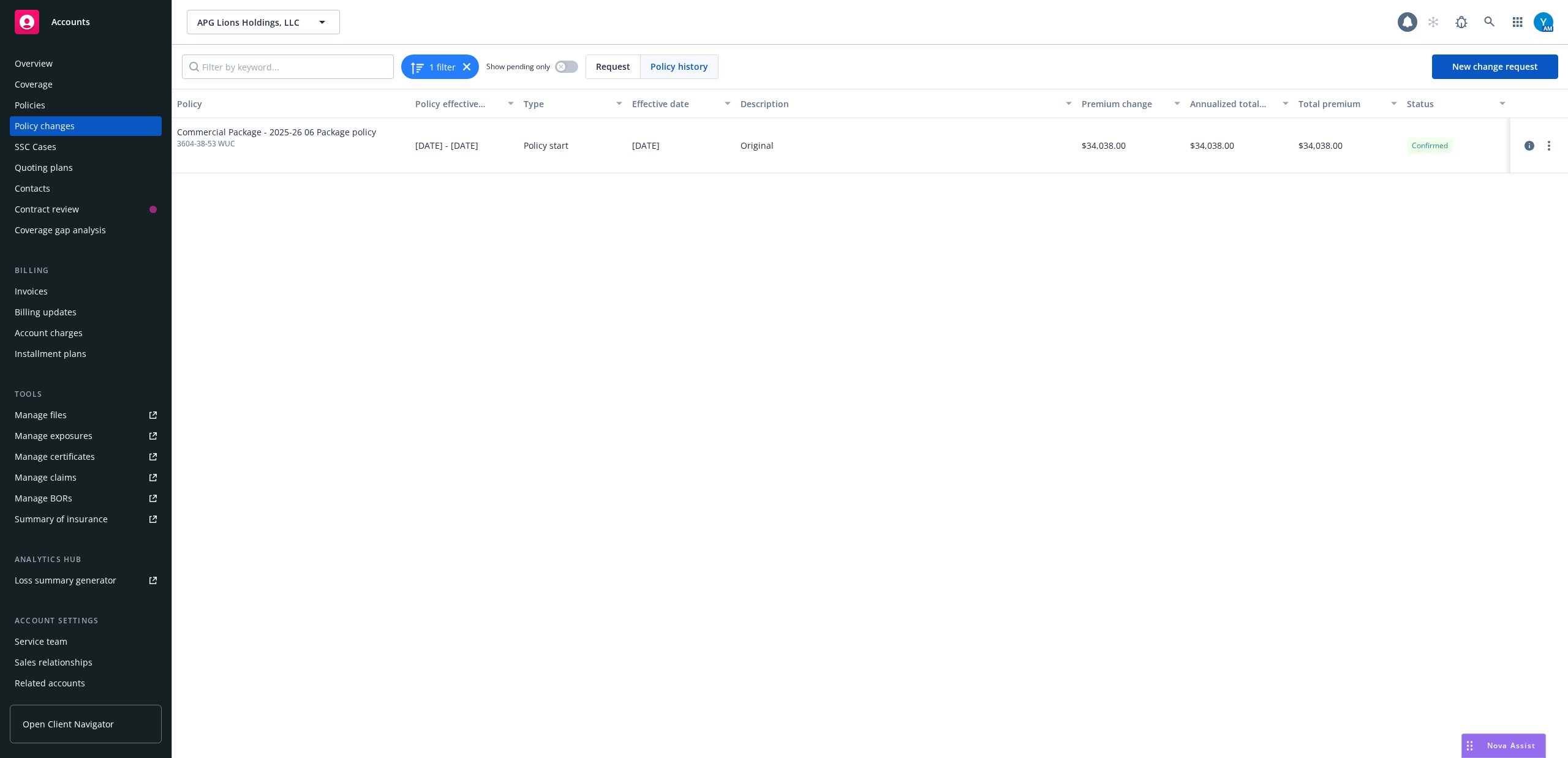
click at [59, 108] on div "Policies" at bounding box center [85, 105] width 142 height 20
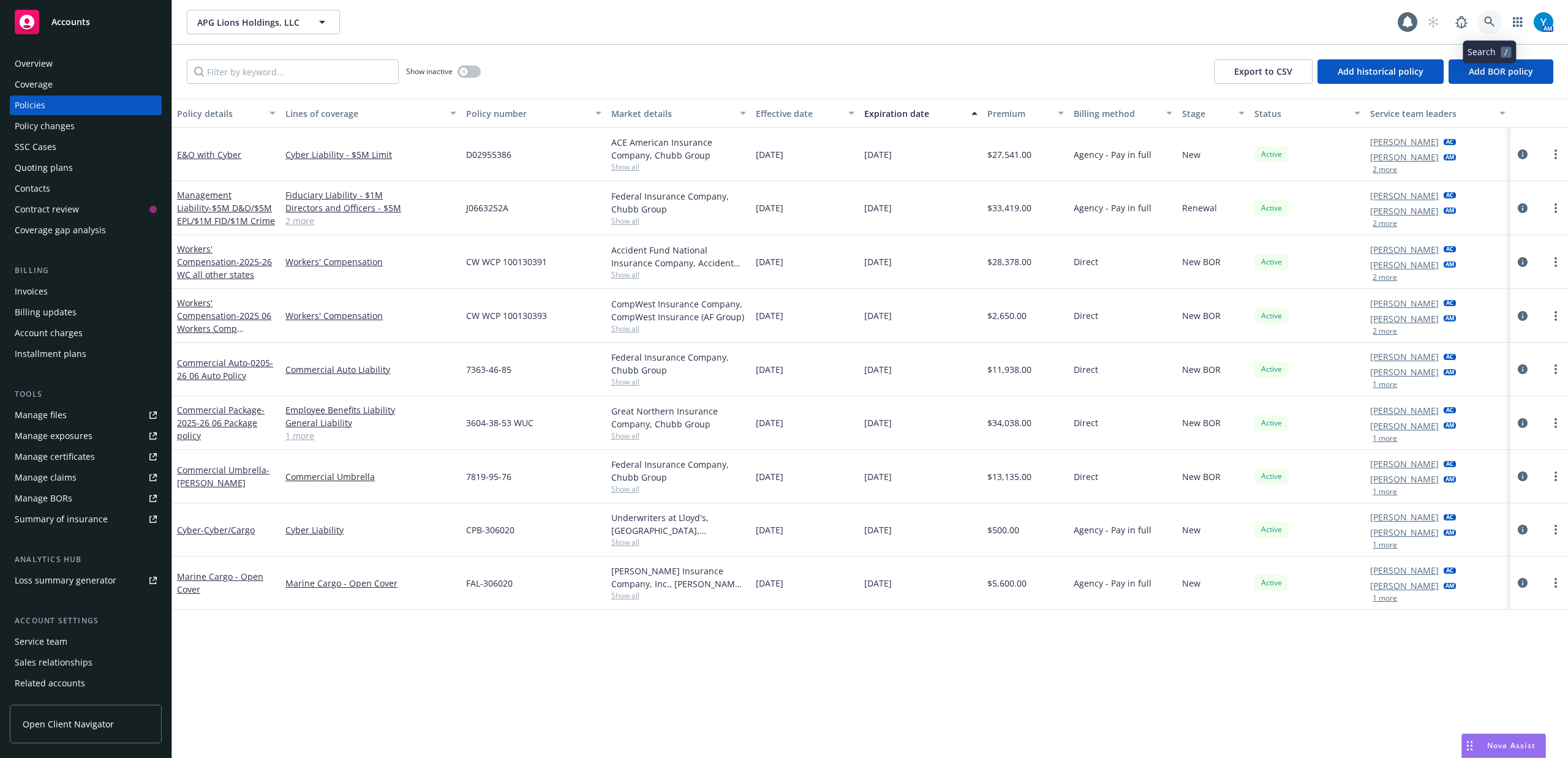
click at [1497, 18] on link at bounding box center [1490, 22] width 24 height 24
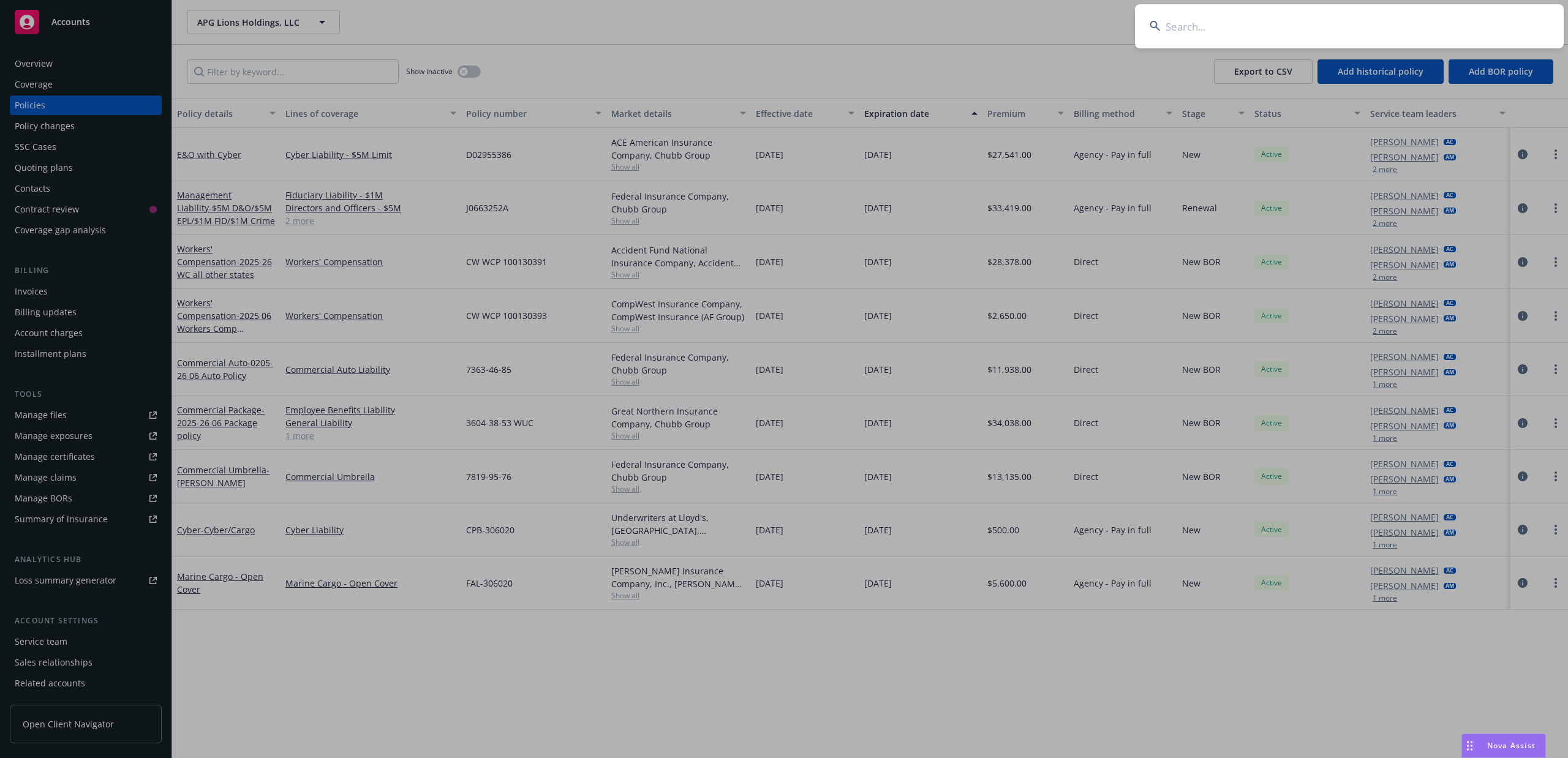
click at [1240, 18] on input at bounding box center [1350, 26] width 429 height 44
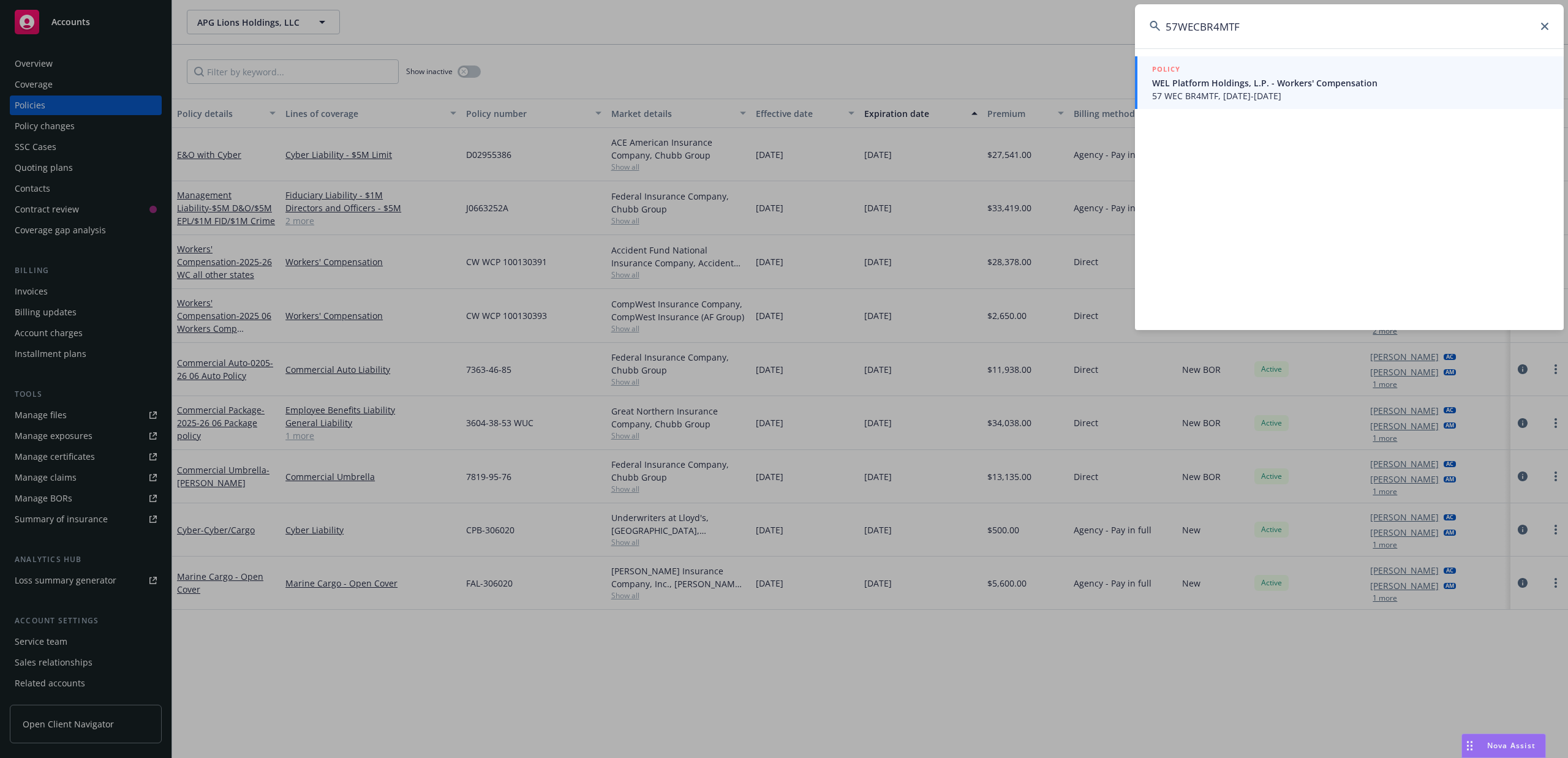
type input "57WECBR4MTF"
click at [1223, 80] on span "WEL Platform Holdings, L.P. - Workers' Compensation" at bounding box center [1350, 83] width 397 height 13
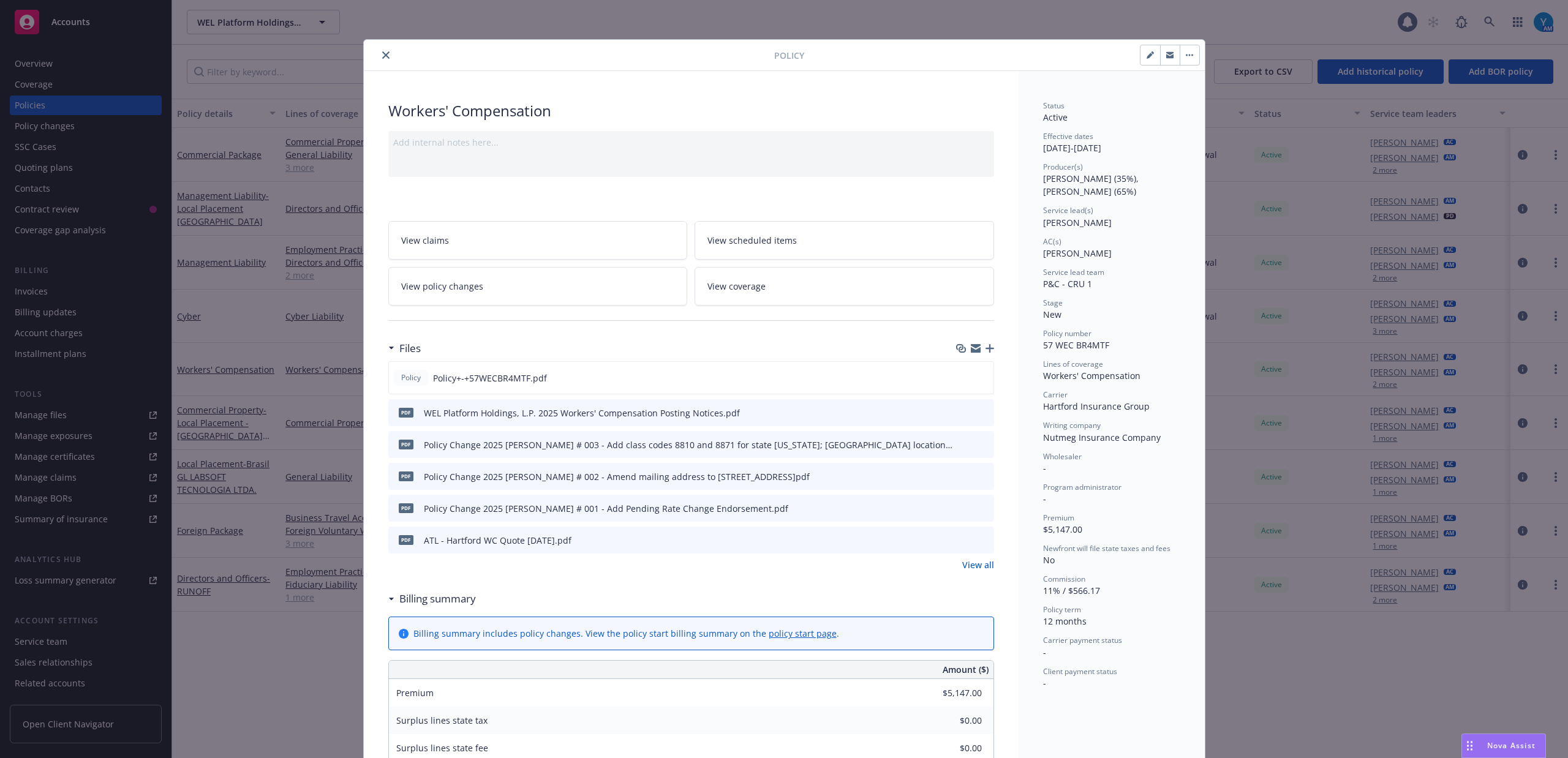
drag, startPoint x: 544, startPoint y: 293, endPoint x: 571, endPoint y: 309, distance: 31.4
click at [544, 293] on link "View policy changes" at bounding box center [538, 286] width 299 height 39
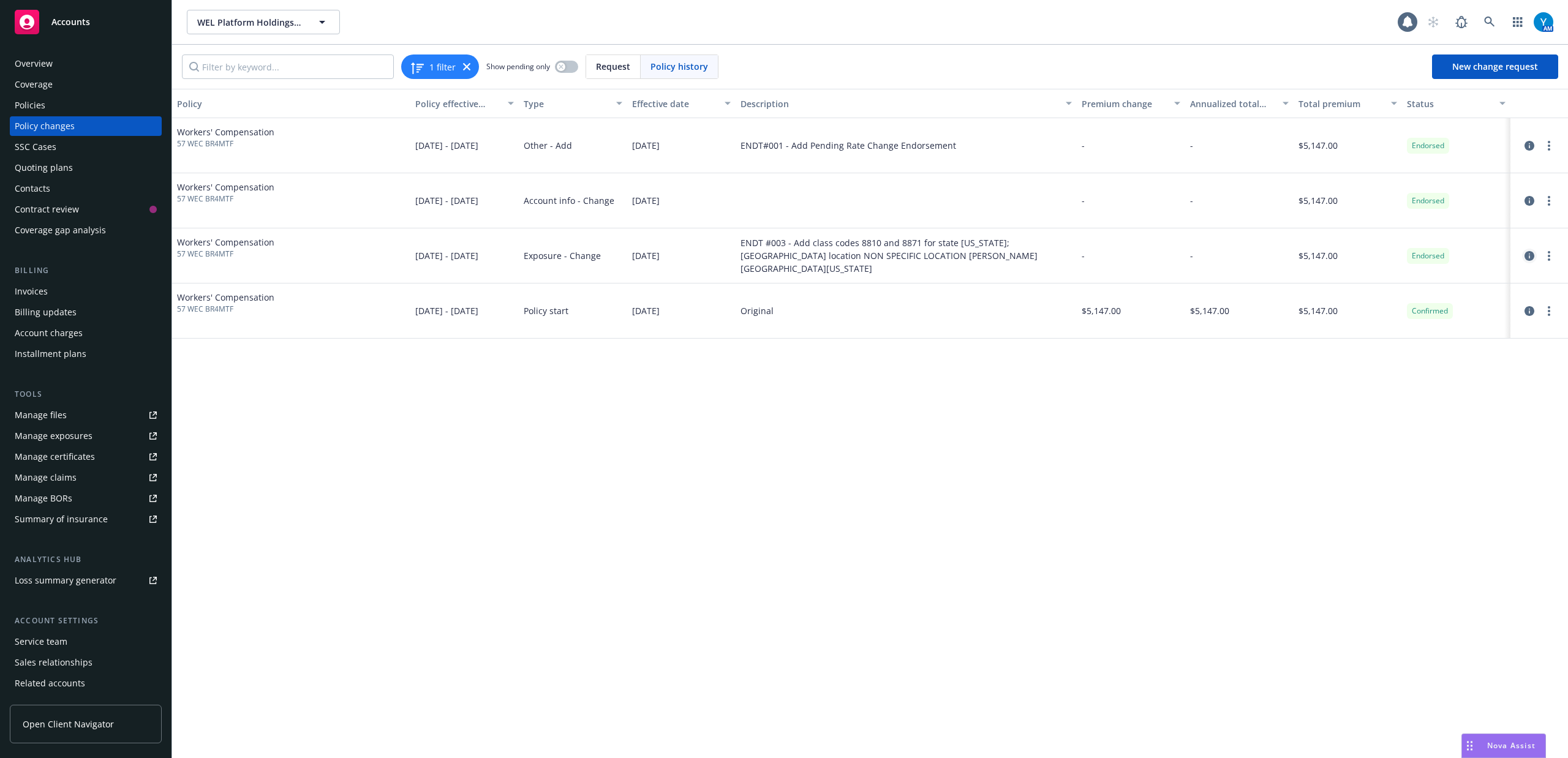
click at [1529, 256] on icon "circleInformation" at bounding box center [1529, 255] width 10 height 10
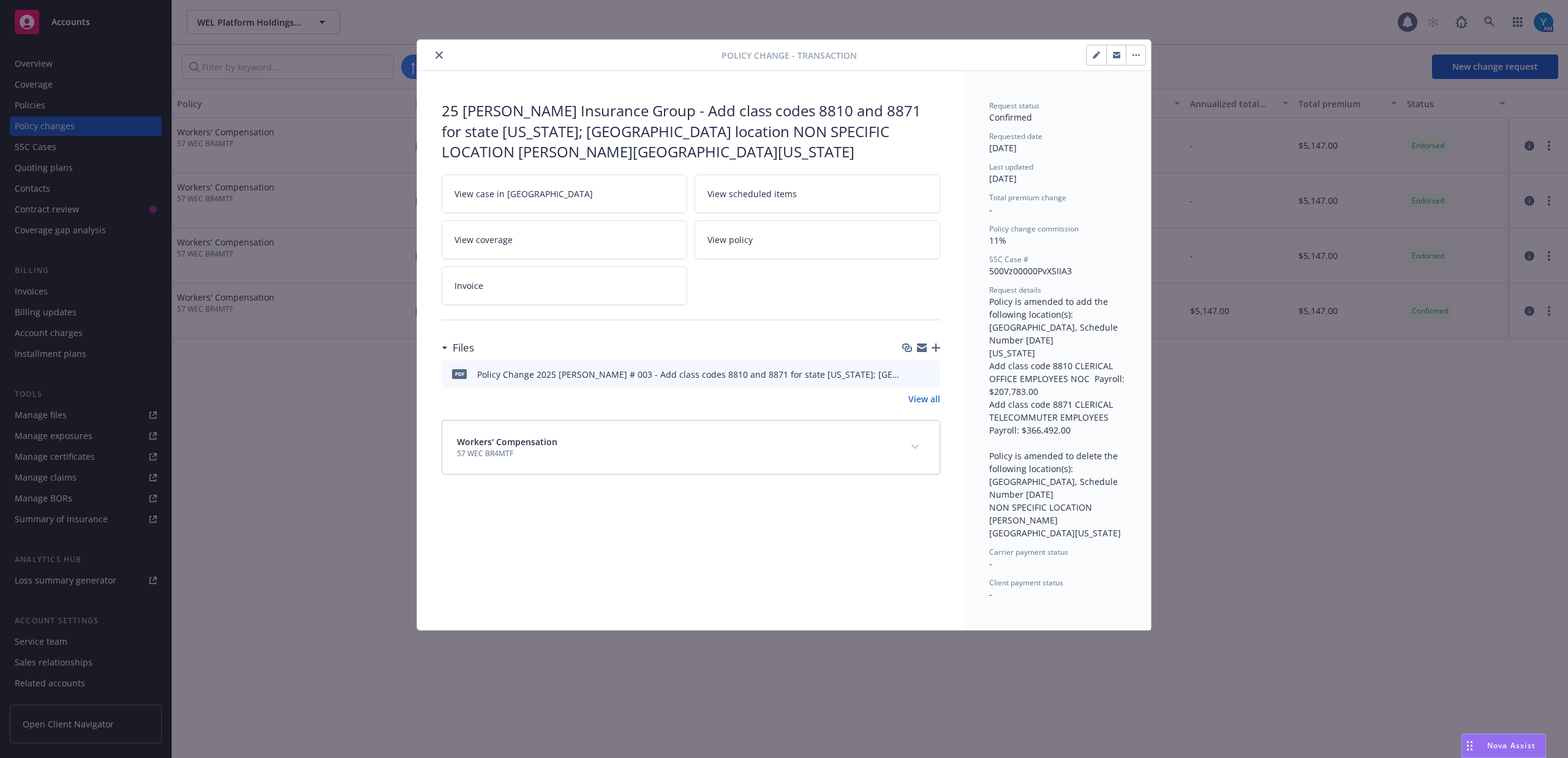
click at [937, 377] on div "pdf Policy Change 2025 WC ENDT # 003 - Add class codes 8810 and 8871 for state …" at bounding box center [691, 374] width 498 height 27
click at [932, 375] on icon "preview file" at bounding box center [928, 373] width 11 height 8
click at [440, 56] on icon "close" at bounding box center [439, 55] width 7 height 7
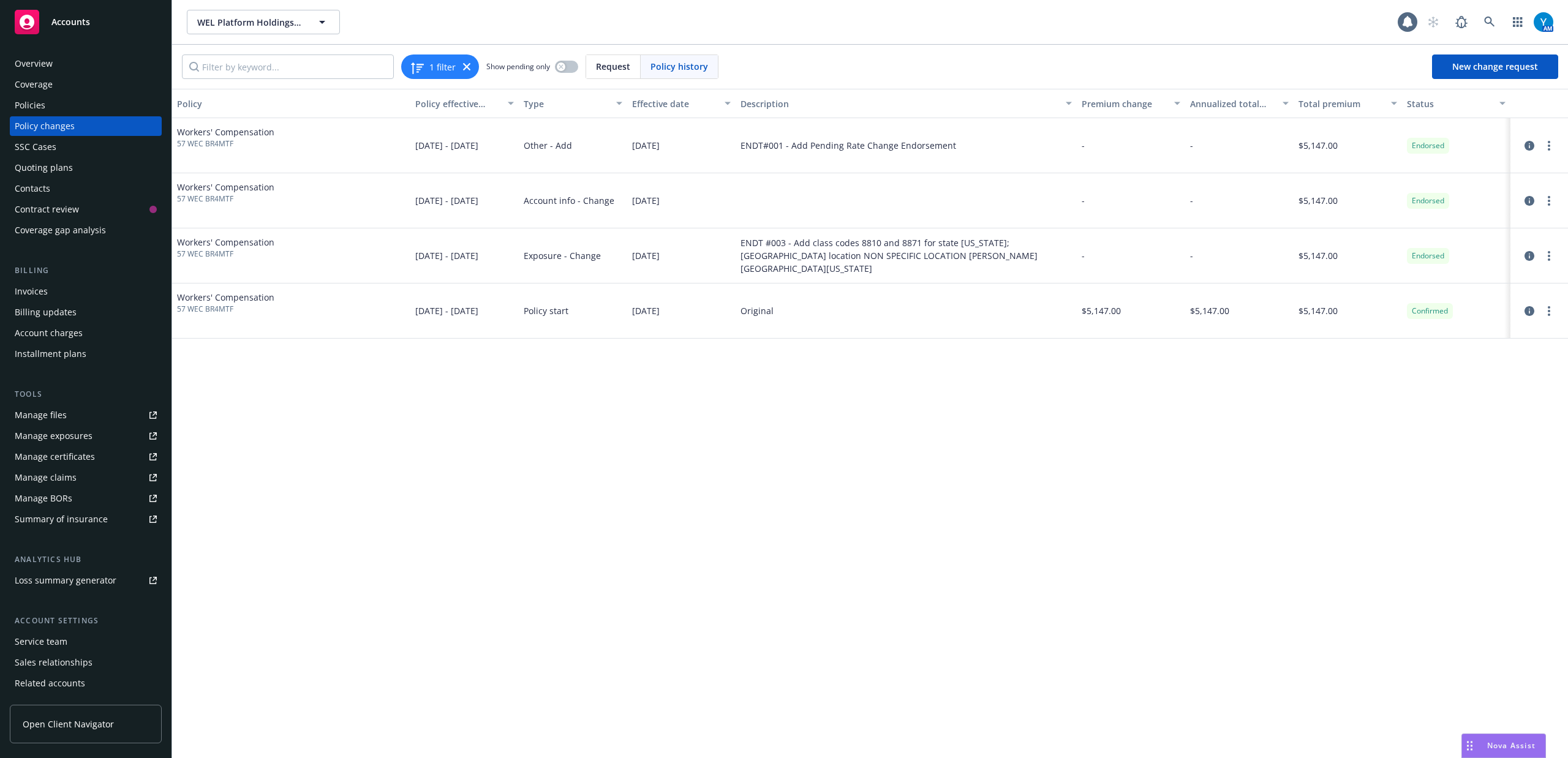
click at [39, 108] on div "Policies" at bounding box center [30, 105] width 31 height 20
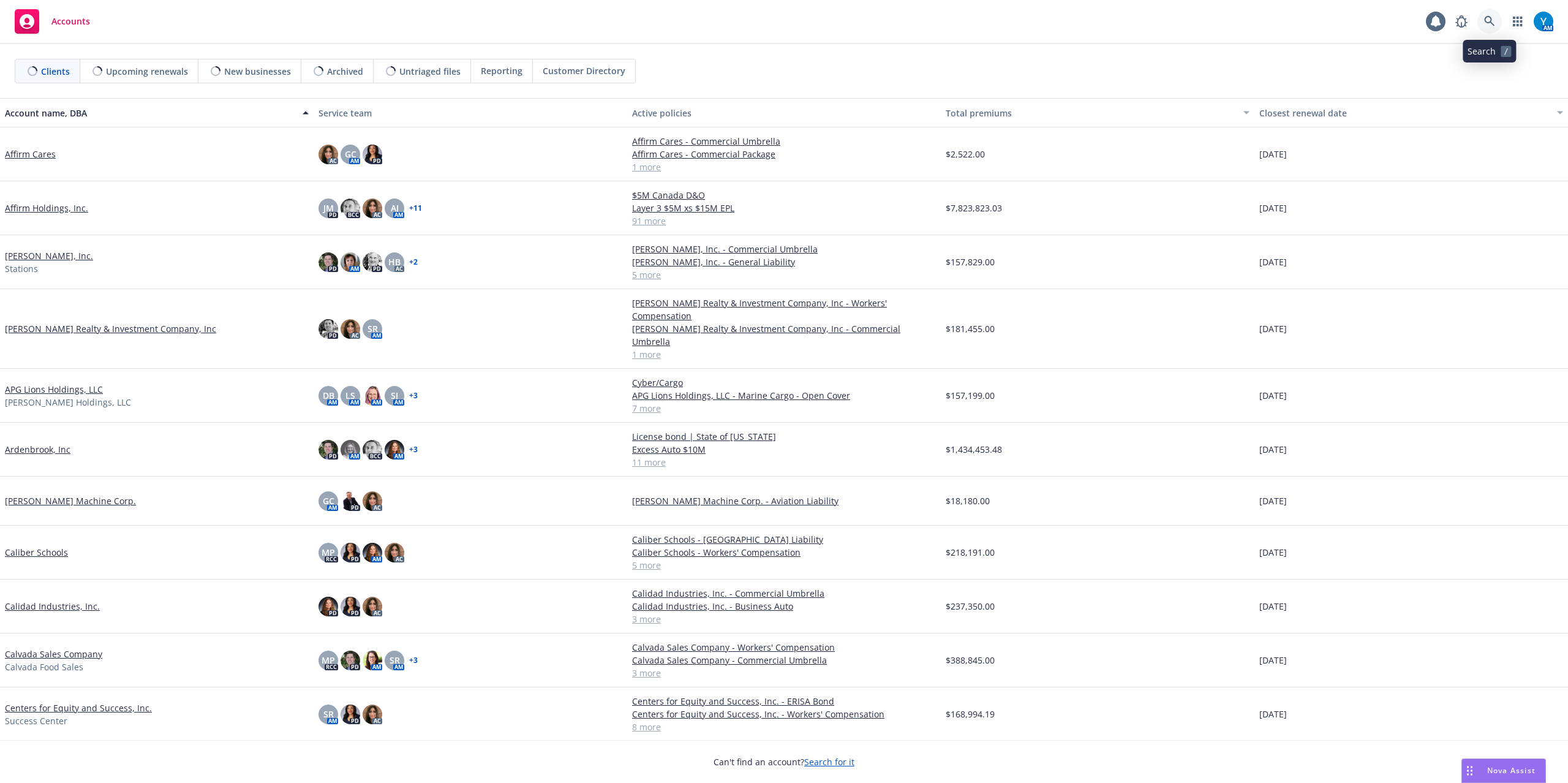
click at [1490, 22] on icon at bounding box center [1489, 21] width 10 height 10
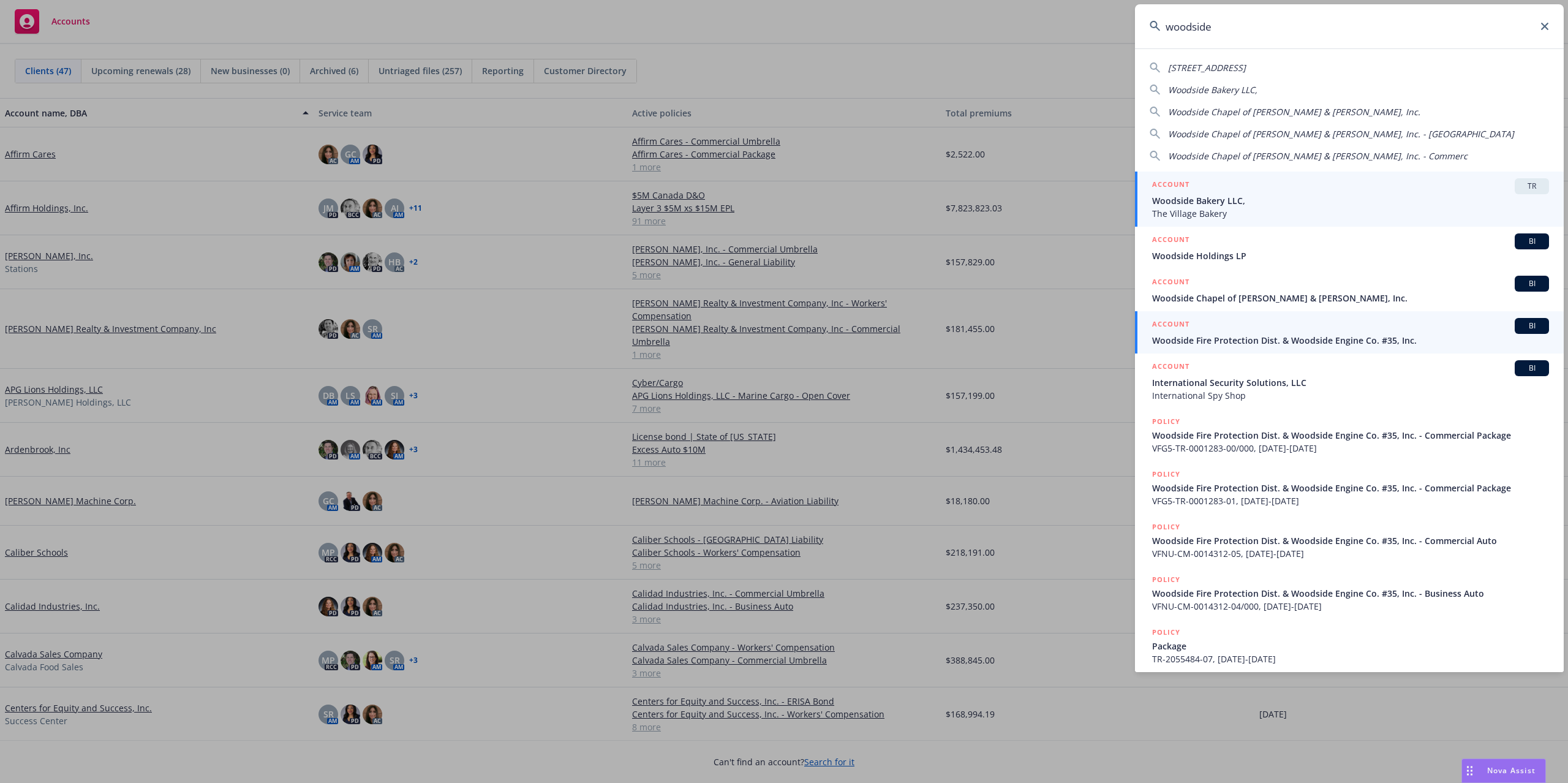
type input "woodside"
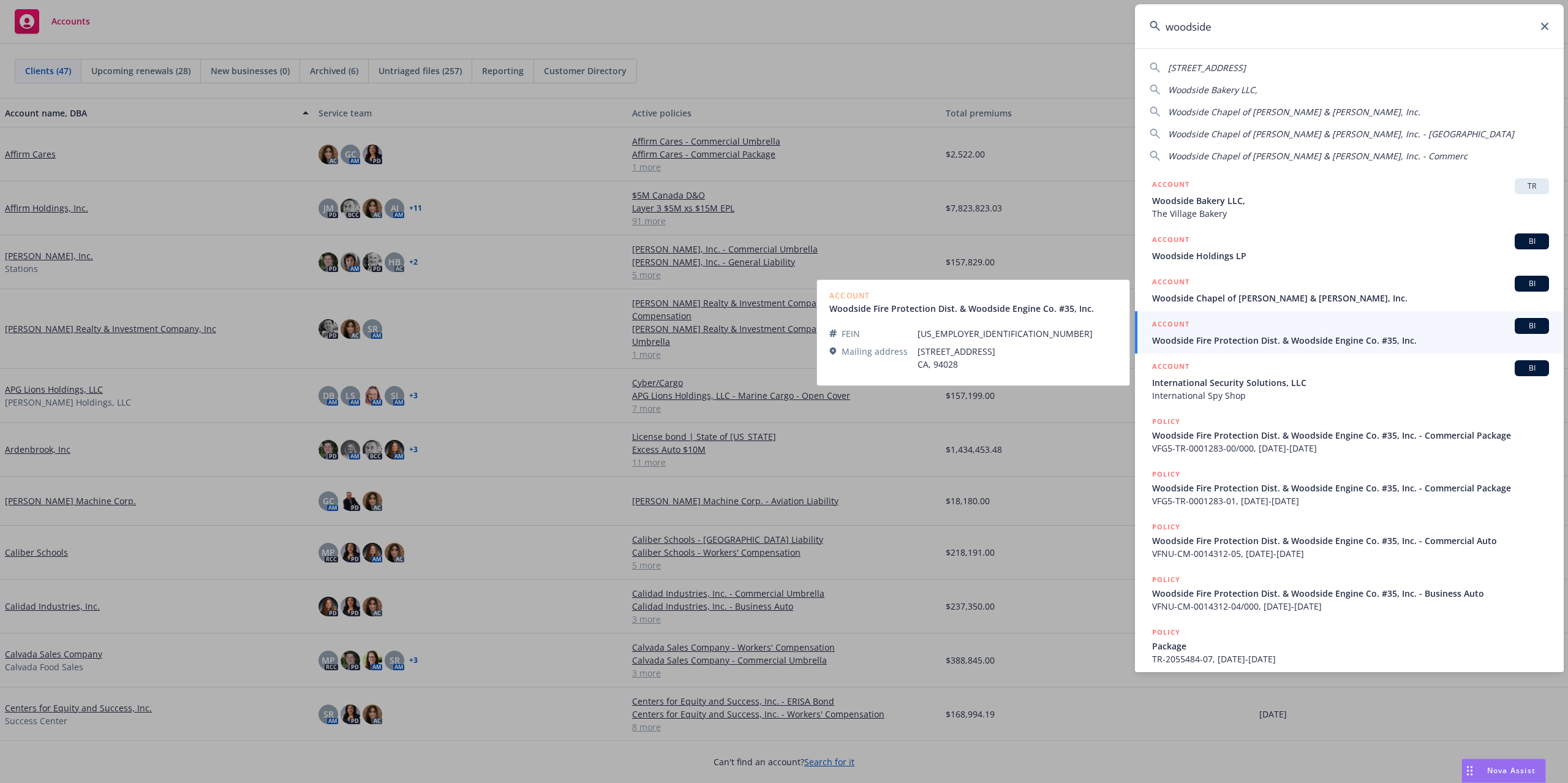
click at [1244, 343] on span "Woodside Fire Protection Dist. & Woodside Engine Co. #35, Inc." at bounding box center [1350, 340] width 397 height 13
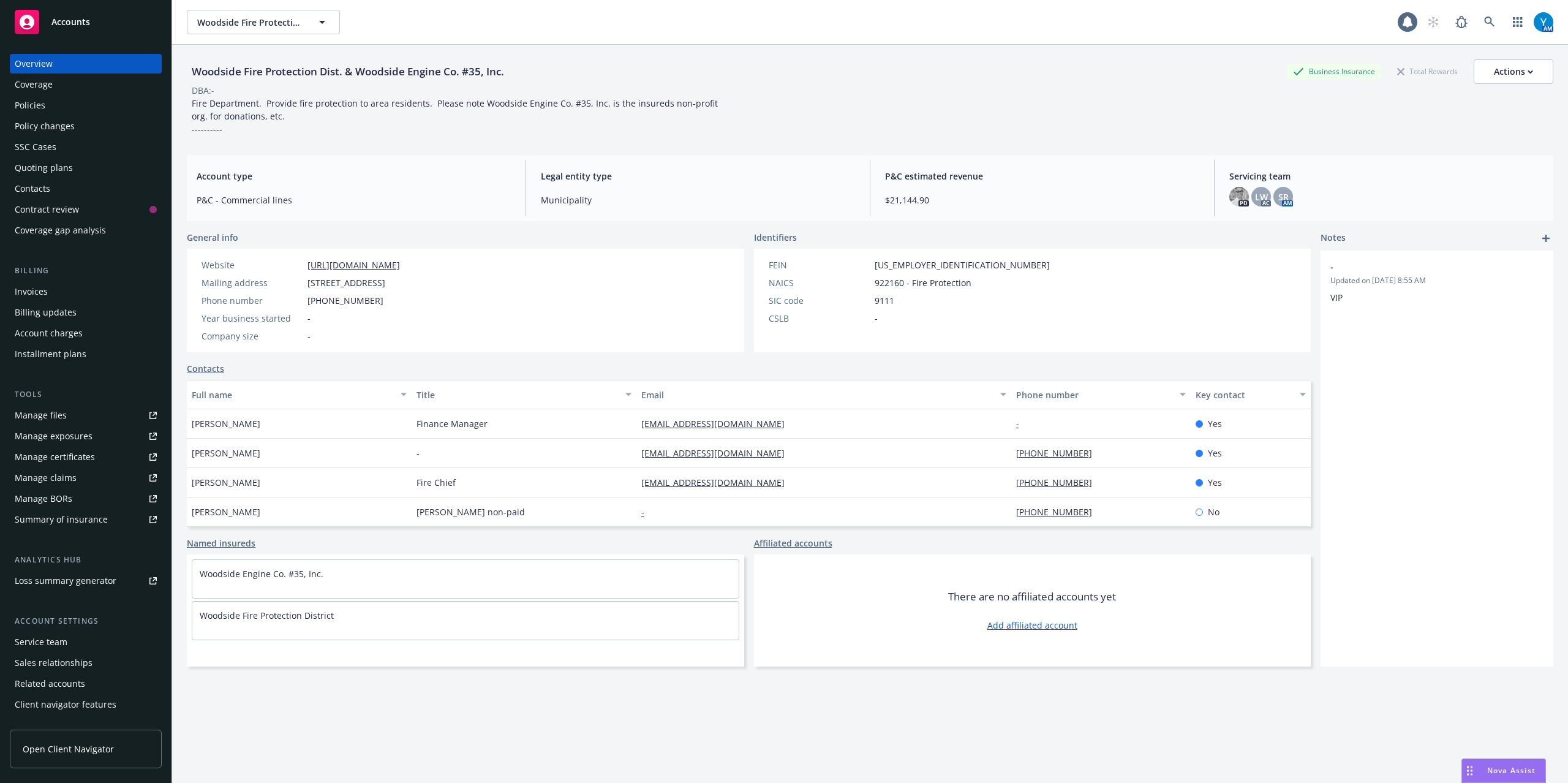
click at [57, 292] on div "Invoices" at bounding box center [85, 292] width 142 height 20
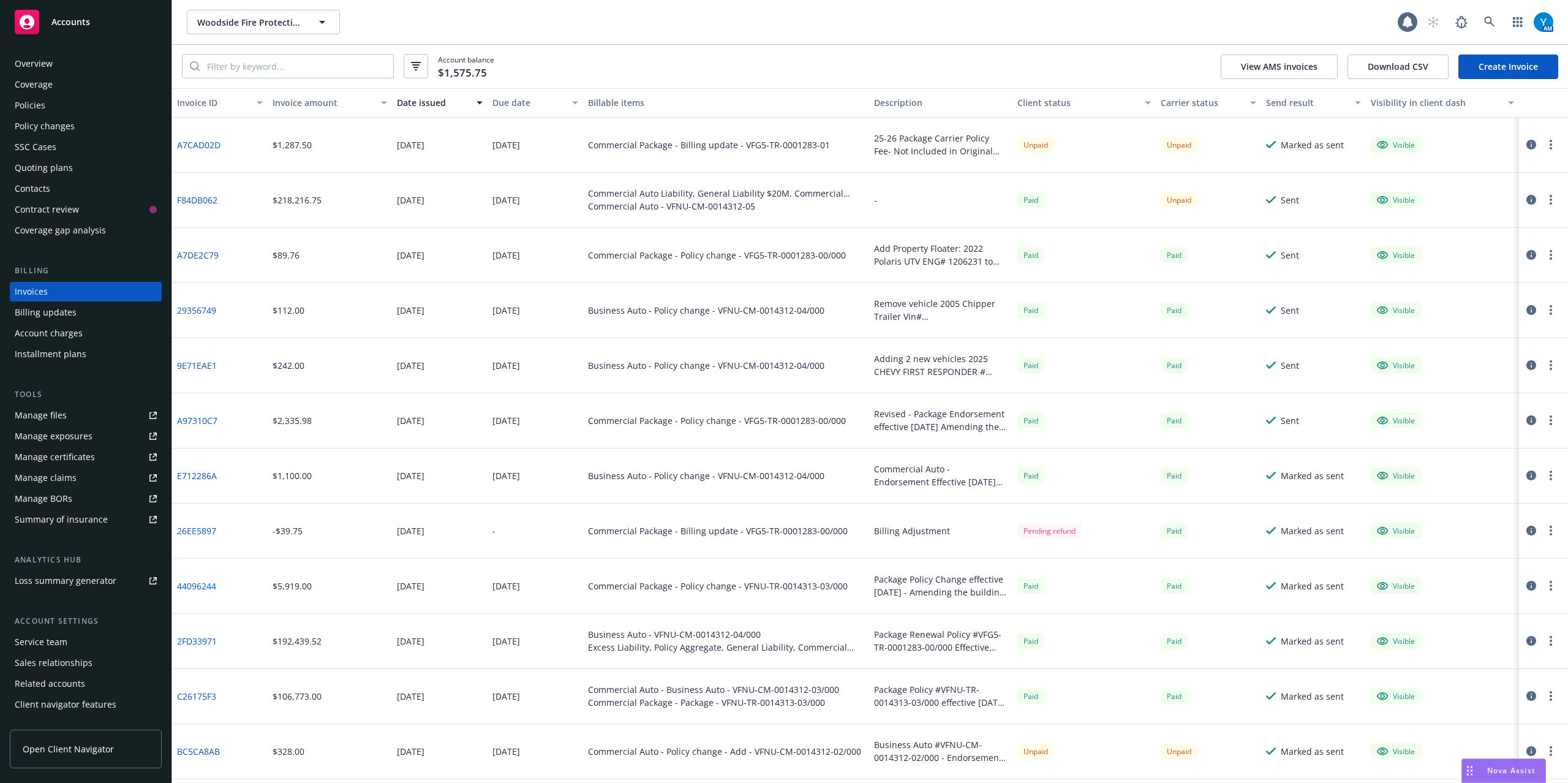
click at [1544, 145] on button "button" at bounding box center [1551, 145] width 15 height 15
click at [1461, 289] on link "Download invoice PDF" at bounding box center [1467, 292] width 156 height 24
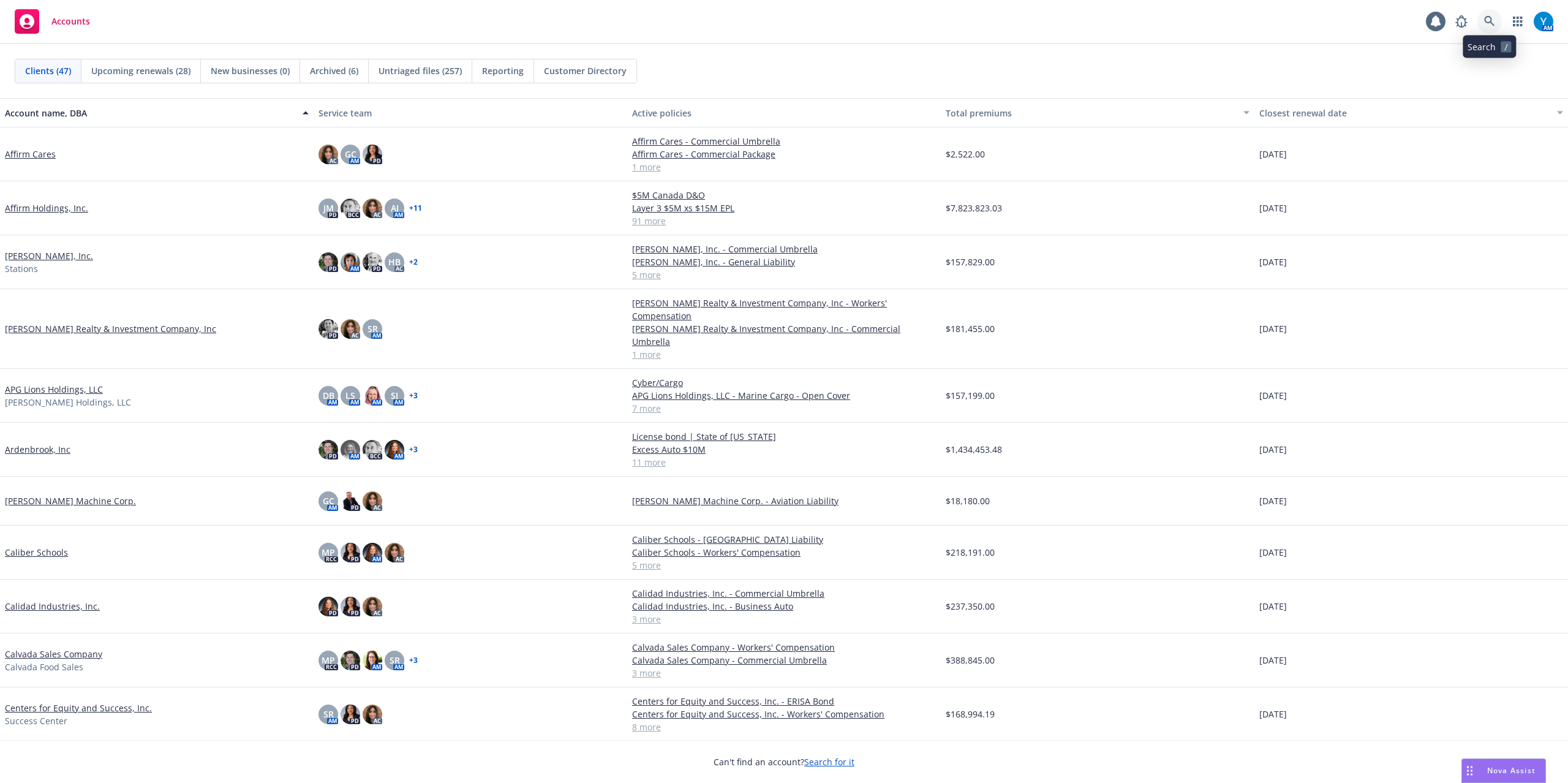
click at [1486, 25] on icon at bounding box center [1489, 21] width 11 height 11
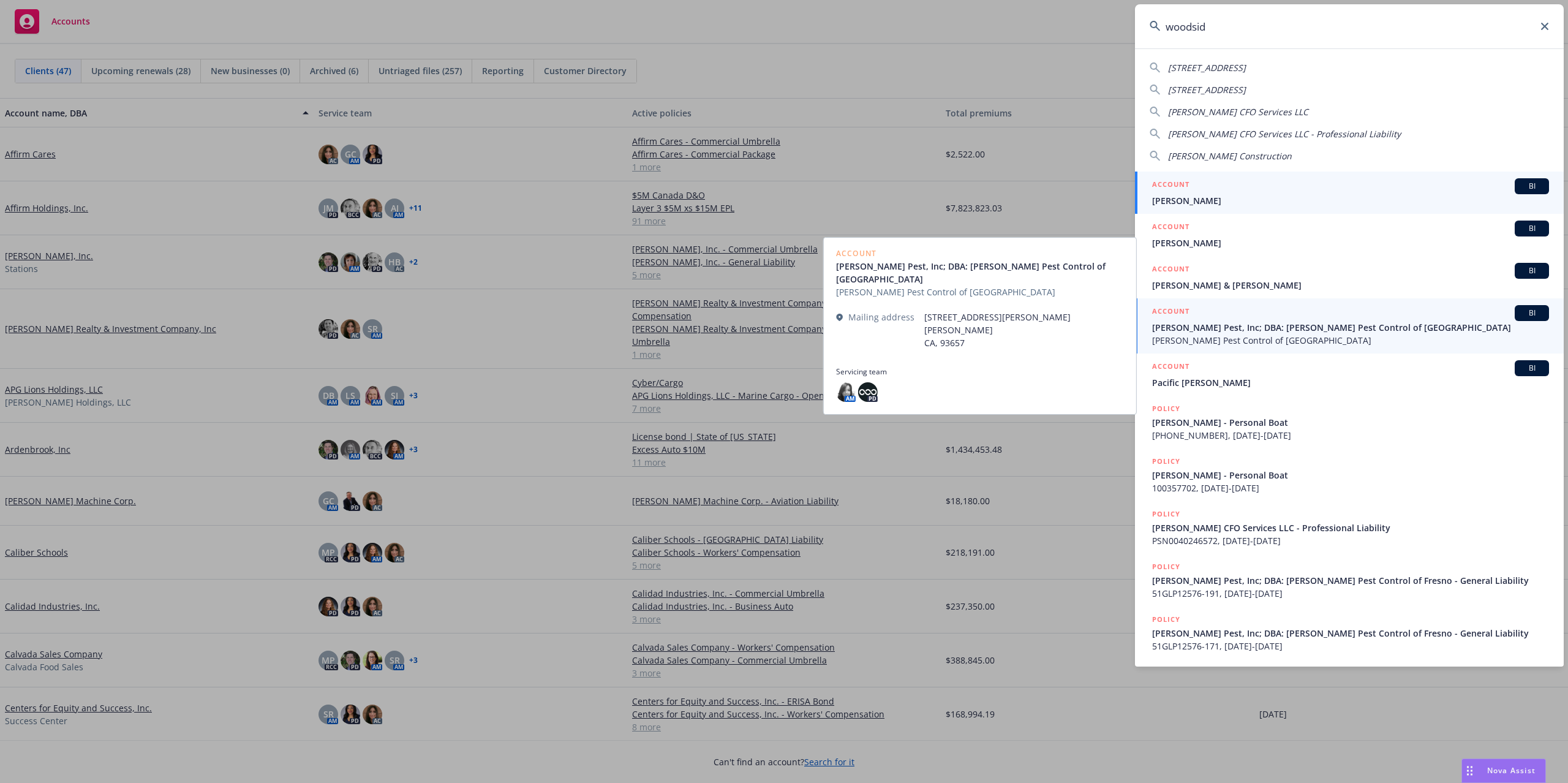
type input "woodside"
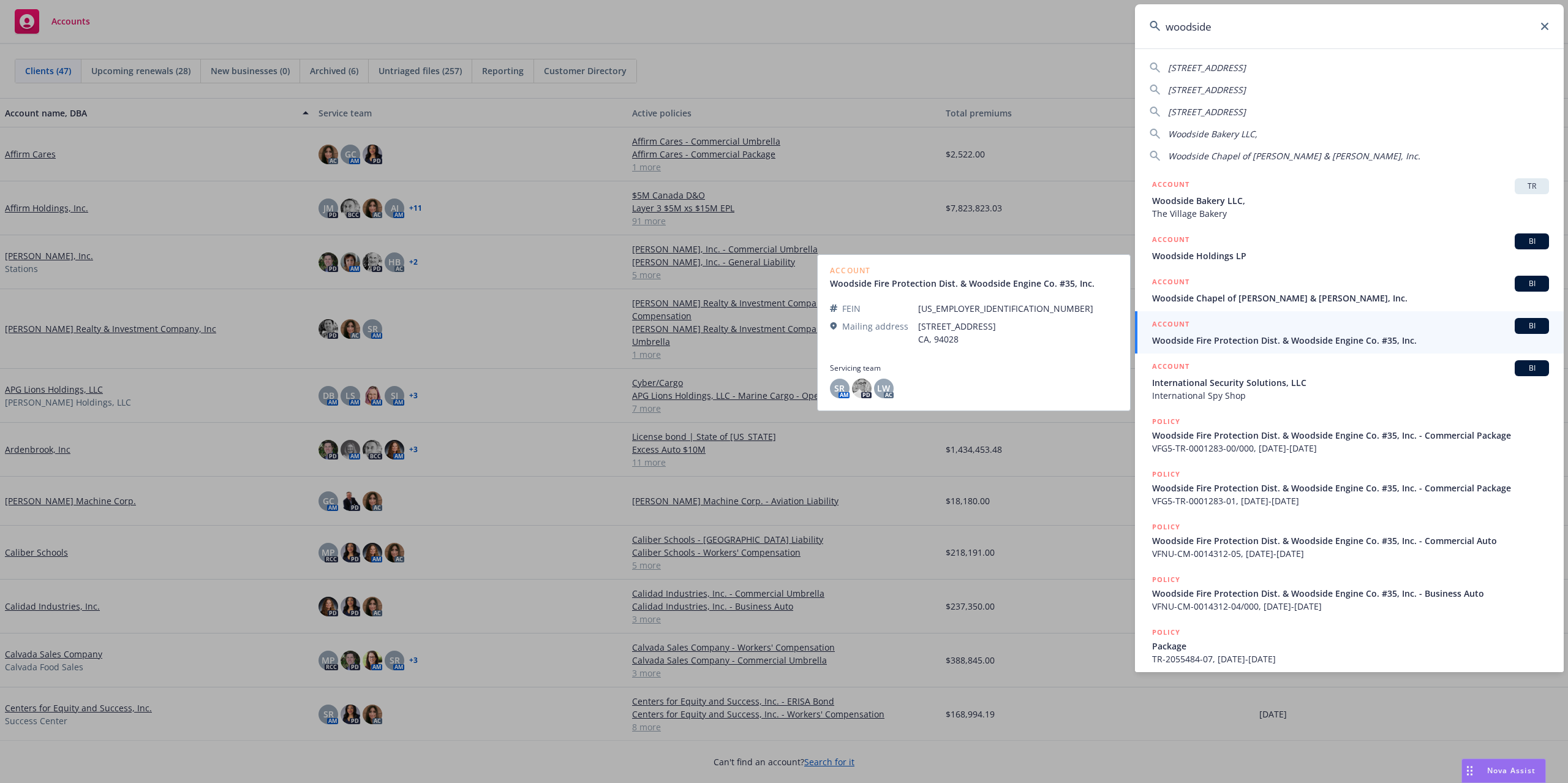
click at [1241, 339] on span "Woodside Fire Protection Dist. & Woodside Engine Co. #35, Inc." at bounding box center [1350, 340] width 397 height 13
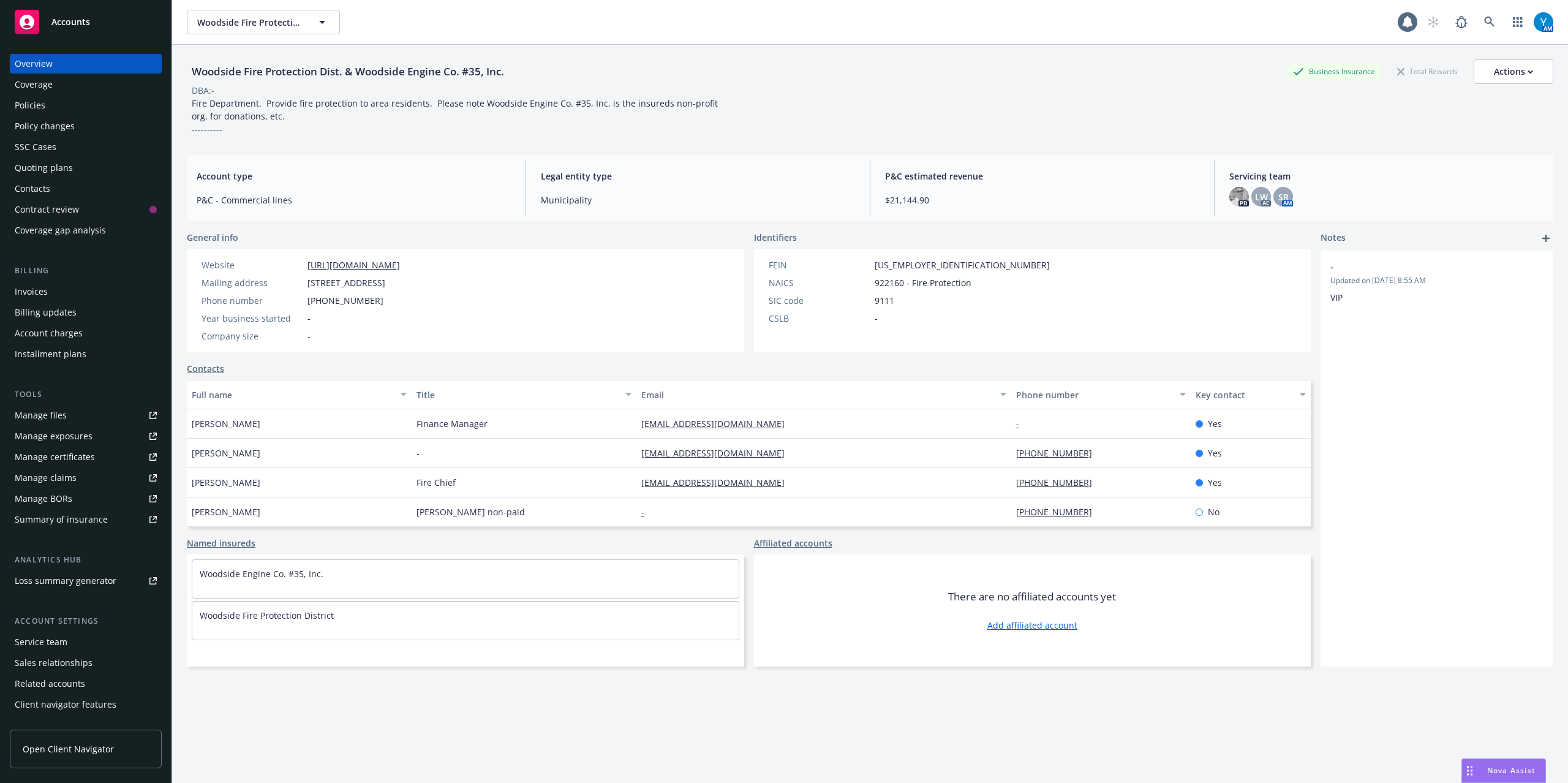
click at [48, 107] on div "Policies" at bounding box center [85, 105] width 142 height 20
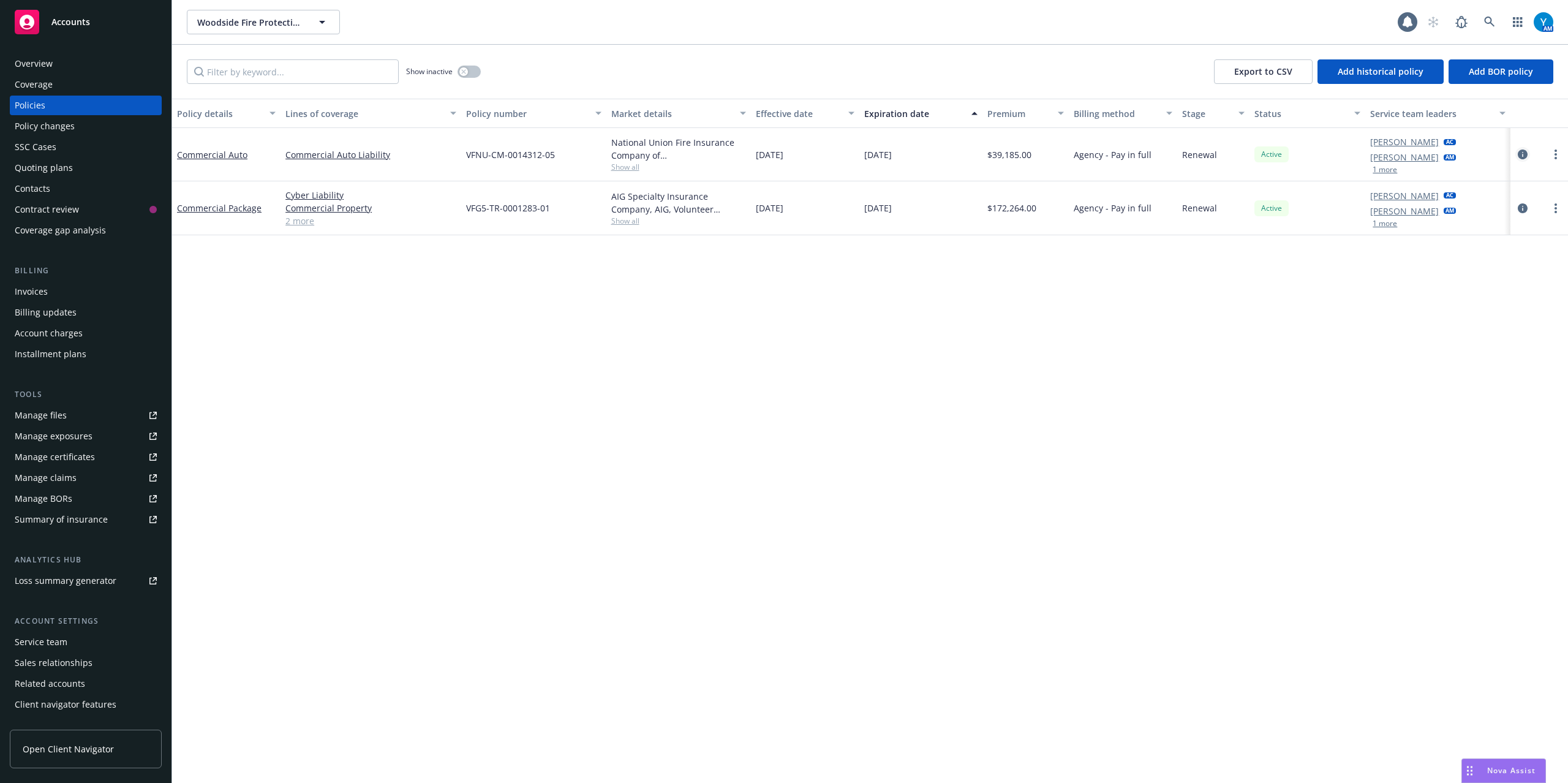
click at [1527, 153] on icon "circleInformation" at bounding box center [1522, 154] width 10 height 10
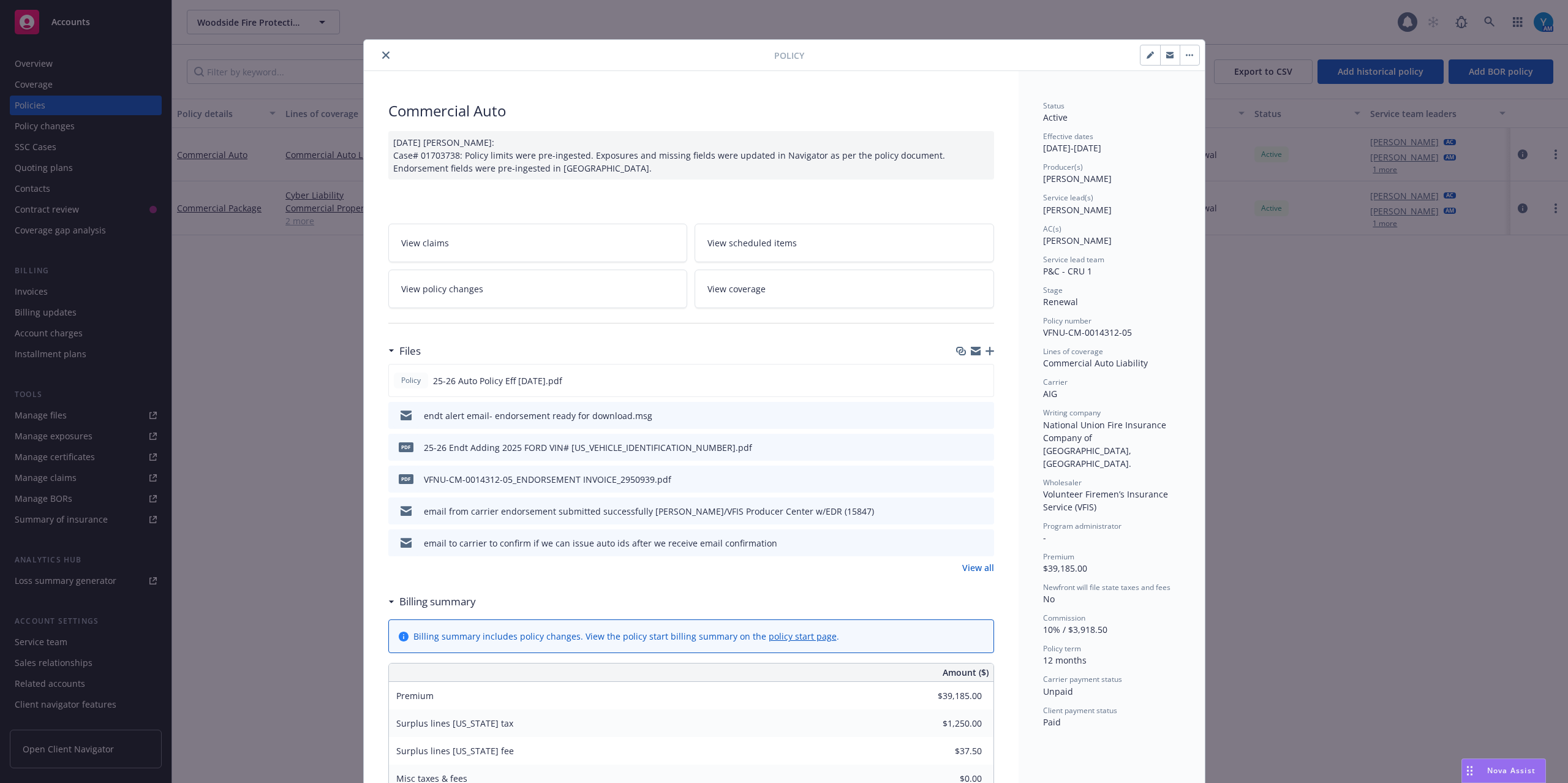
click at [977, 446] on icon "preview file" at bounding box center [982, 446] width 11 height 8
click at [382, 57] on icon "close" at bounding box center [385, 55] width 7 height 7
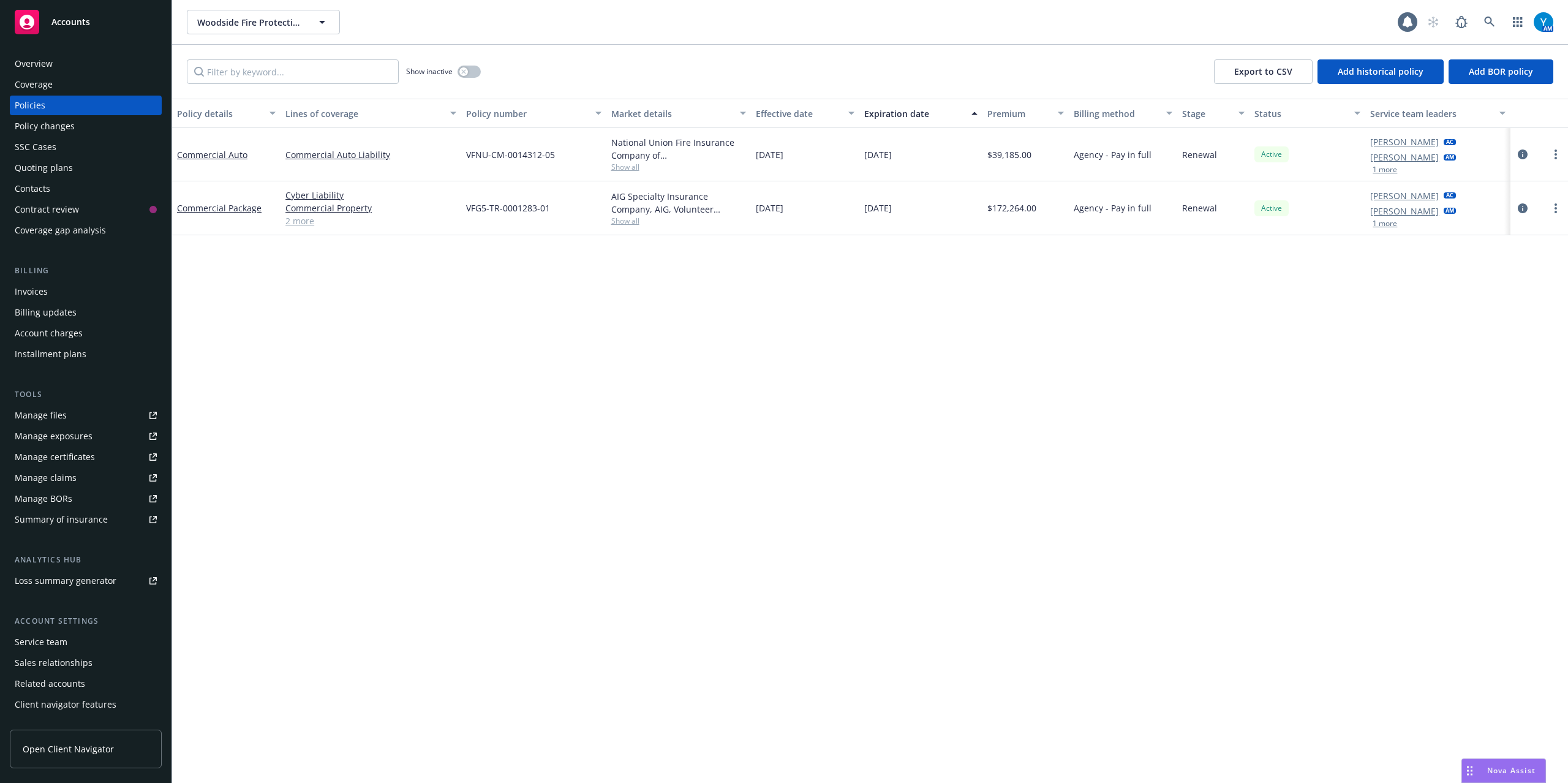
click at [55, 67] on div "Overview" at bounding box center [85, 64] width 142 height 20
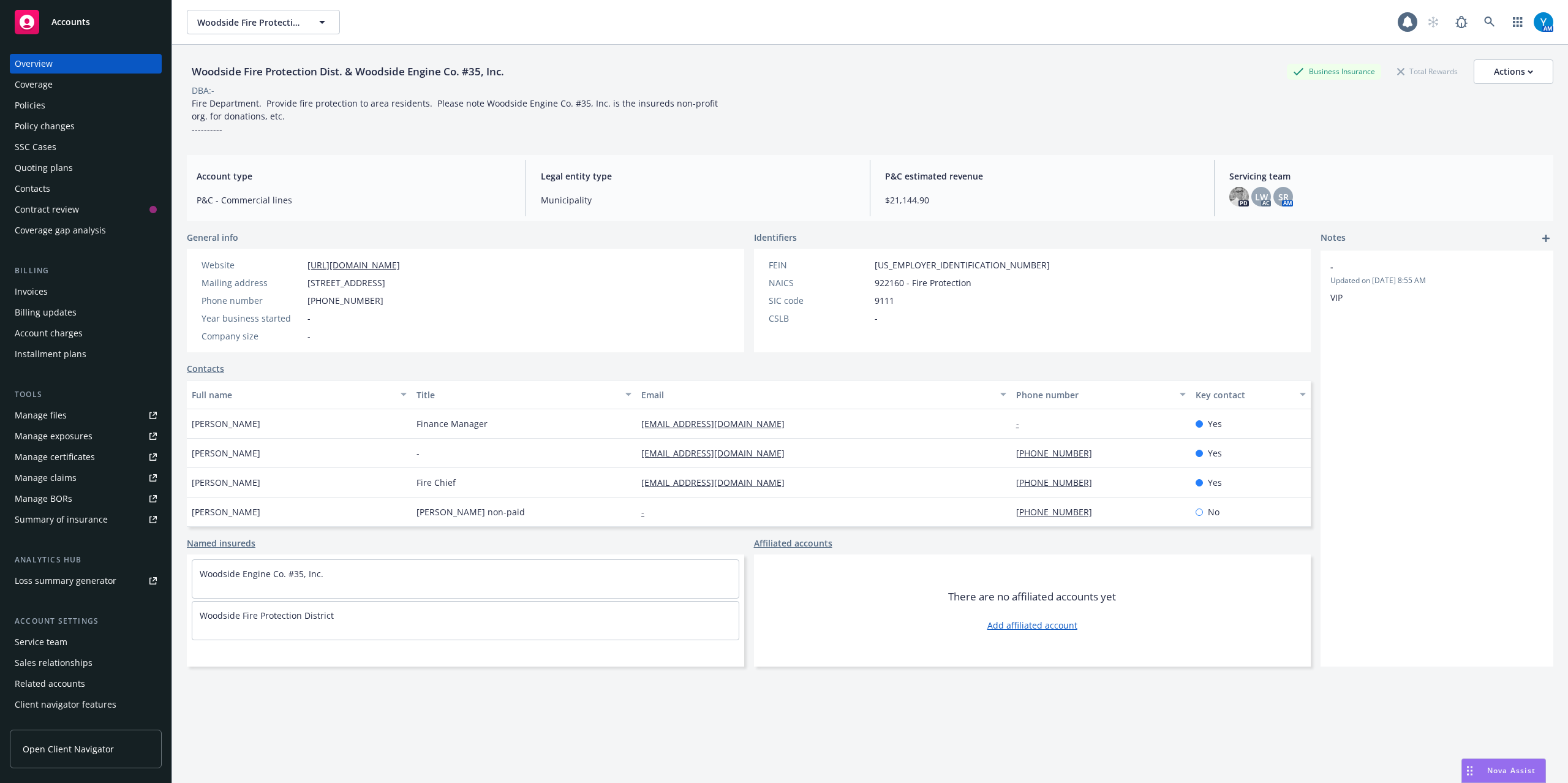
click at [83, 101] on div "Policies" at bounding box center [85, 105] width 142 height 20
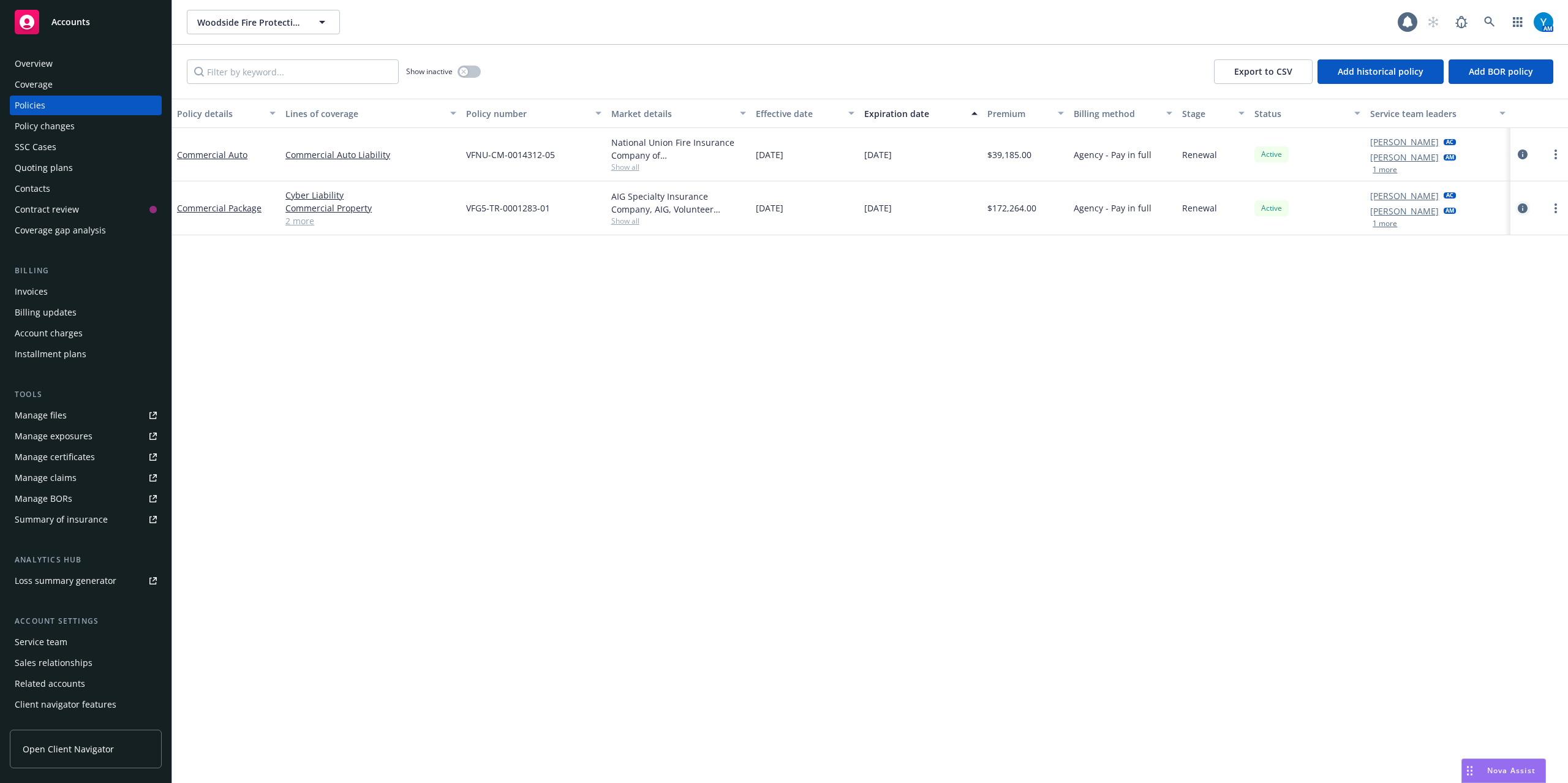
click at [1520, 207] on icon "circleInformation" at bounding box center [1522, 208] width 10 height 10
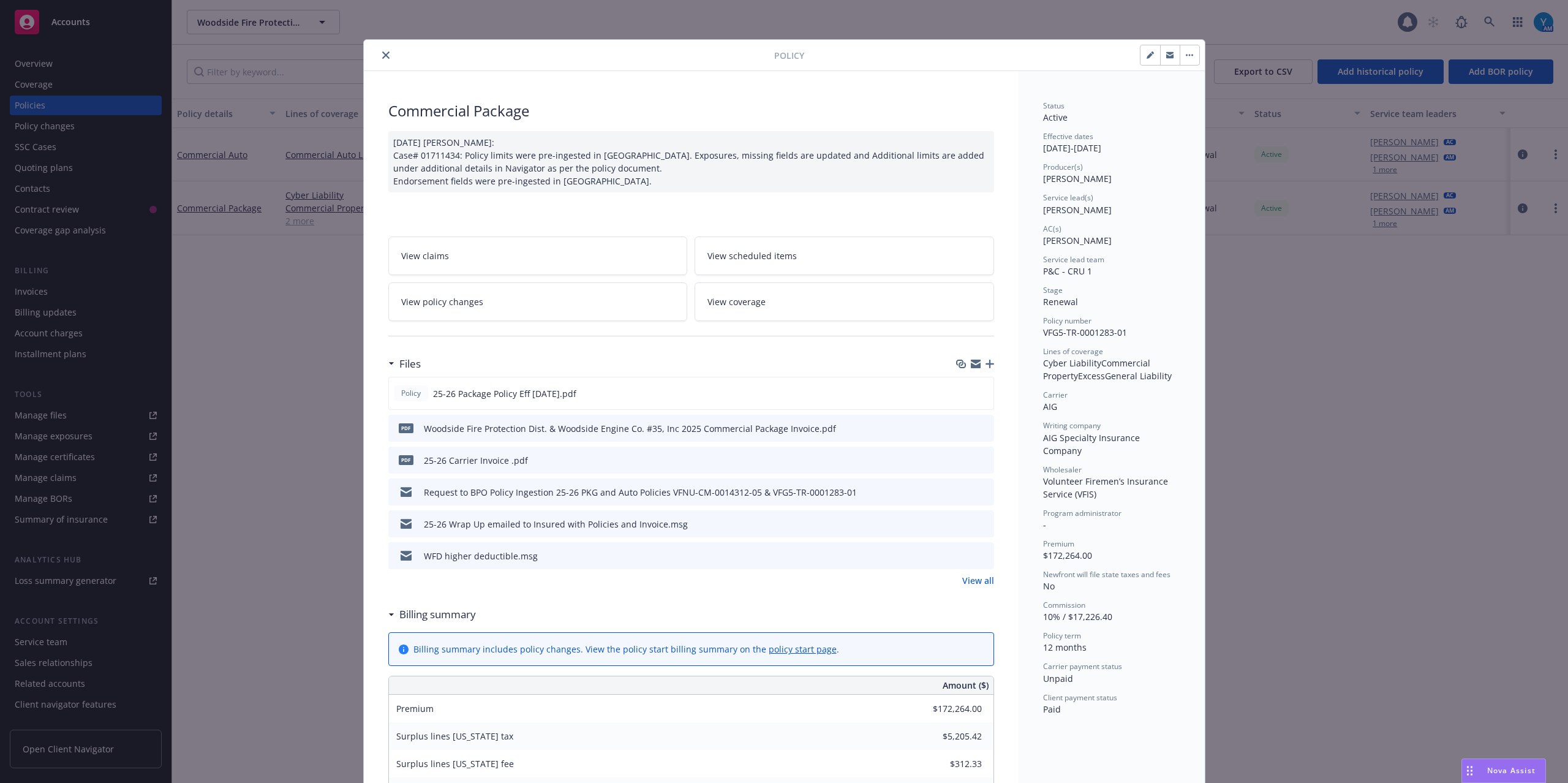
click at [977, 462] on icon "preview file" at bounding box center [982, 459] width 11 height 8
click at [382, 55] on icon "close" at bounding box center [385, 55] width 7 height 7
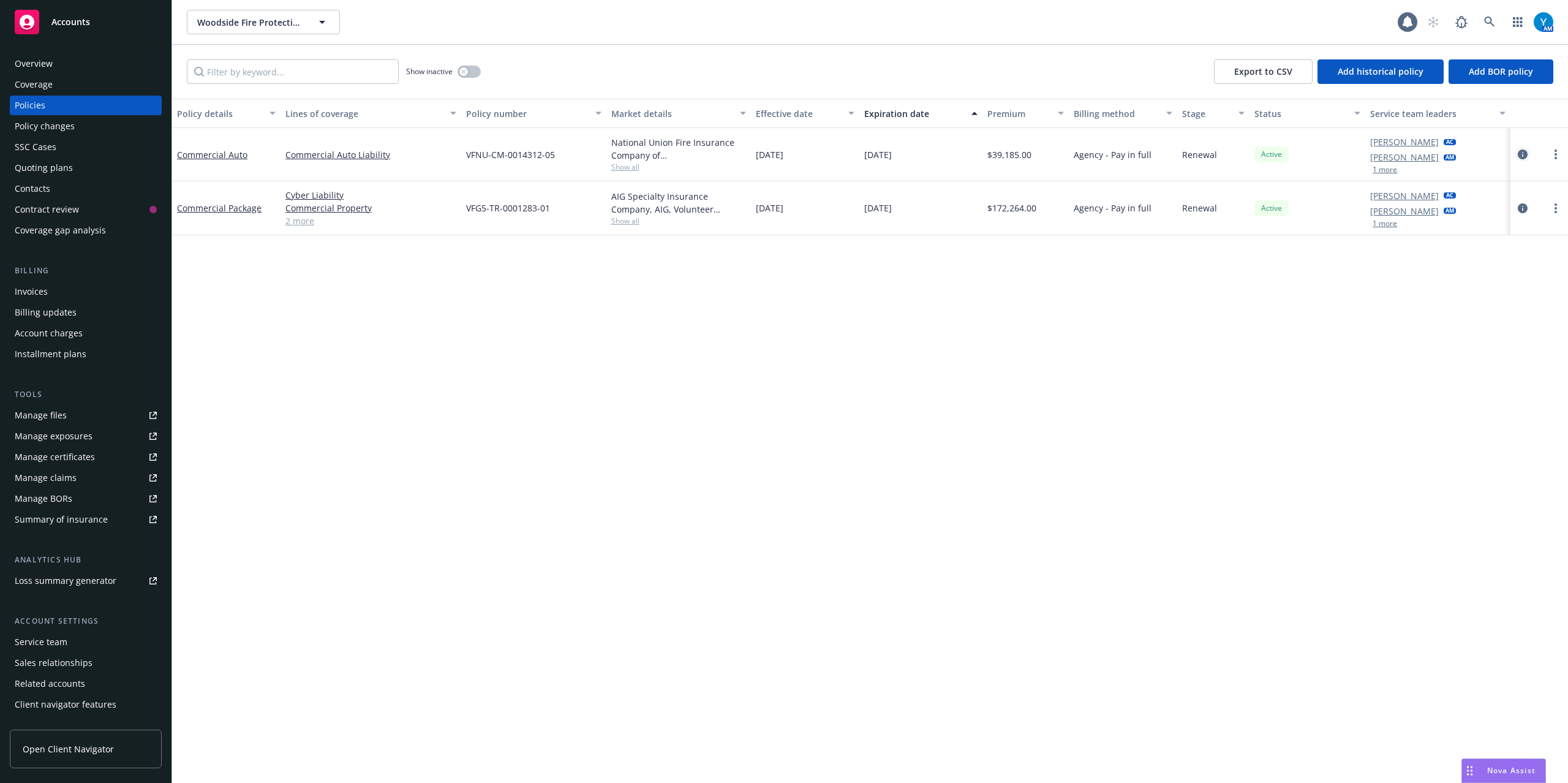
click at [1518, 154] on icon "circleInformation" at bounding box center [1522, 154] width 10 height 10
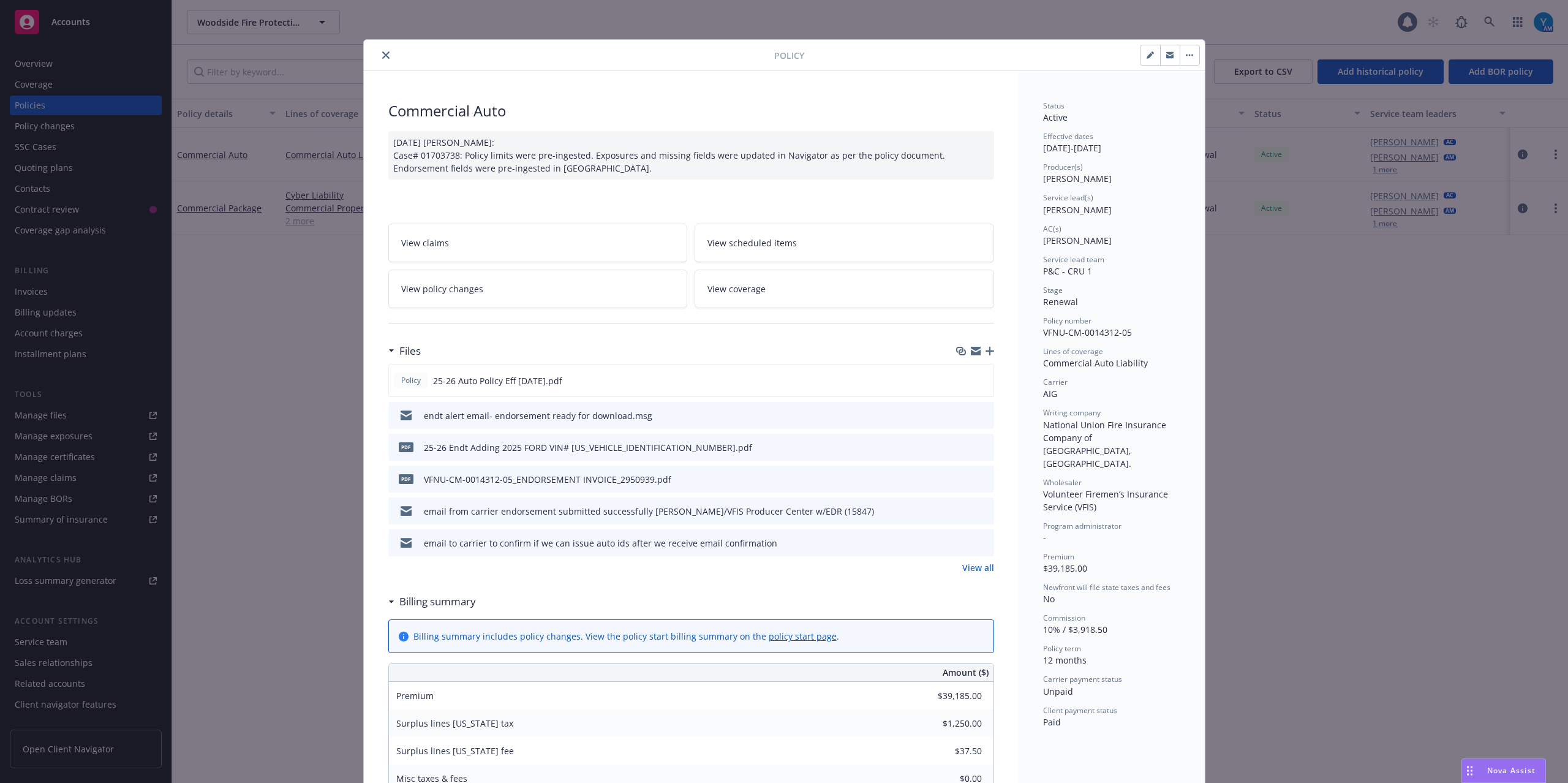
scroll to position [37, 0]
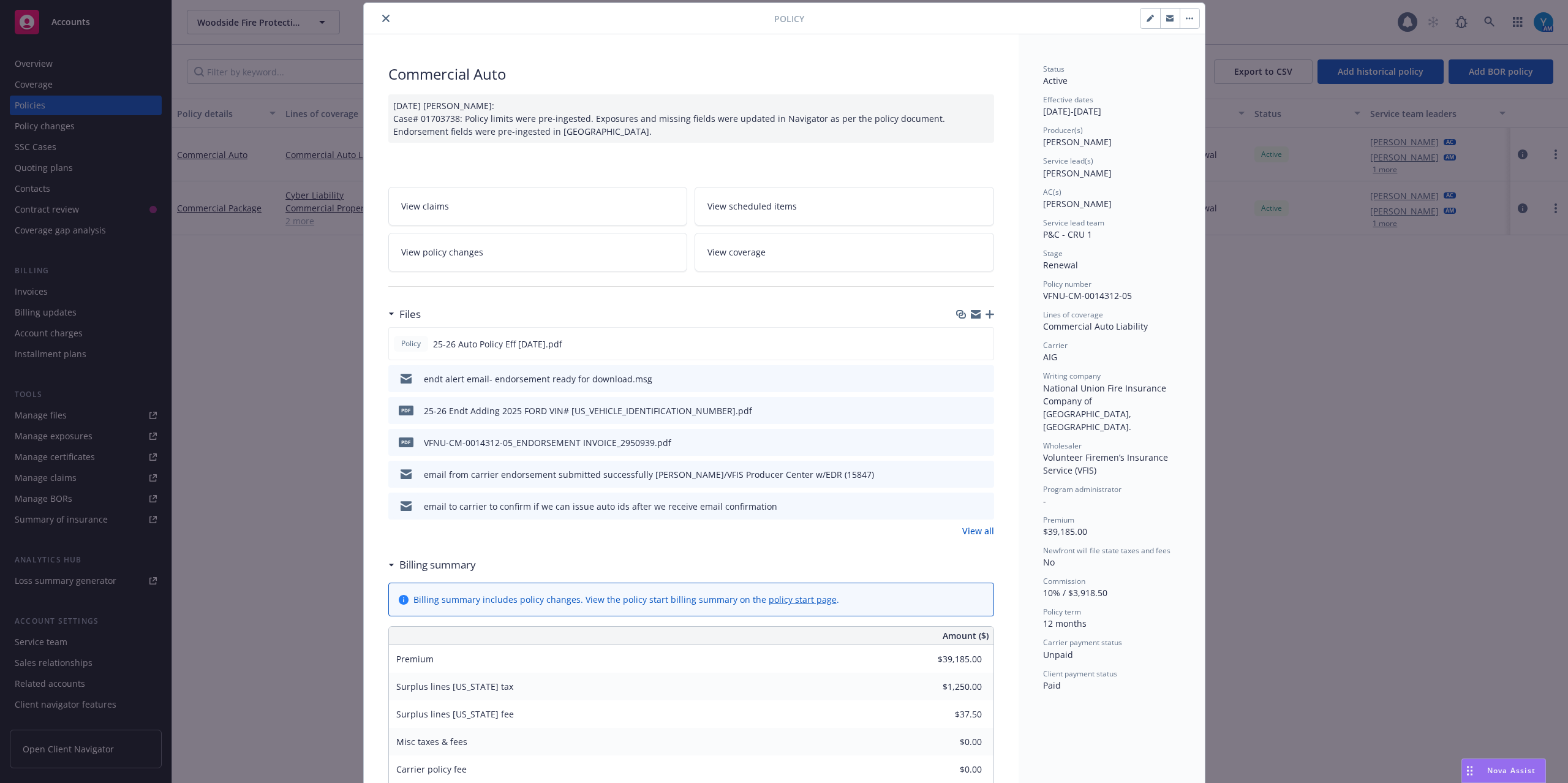
click at [971, 530] on link "View all" at bounding box center [979, 531] width 32 height 13
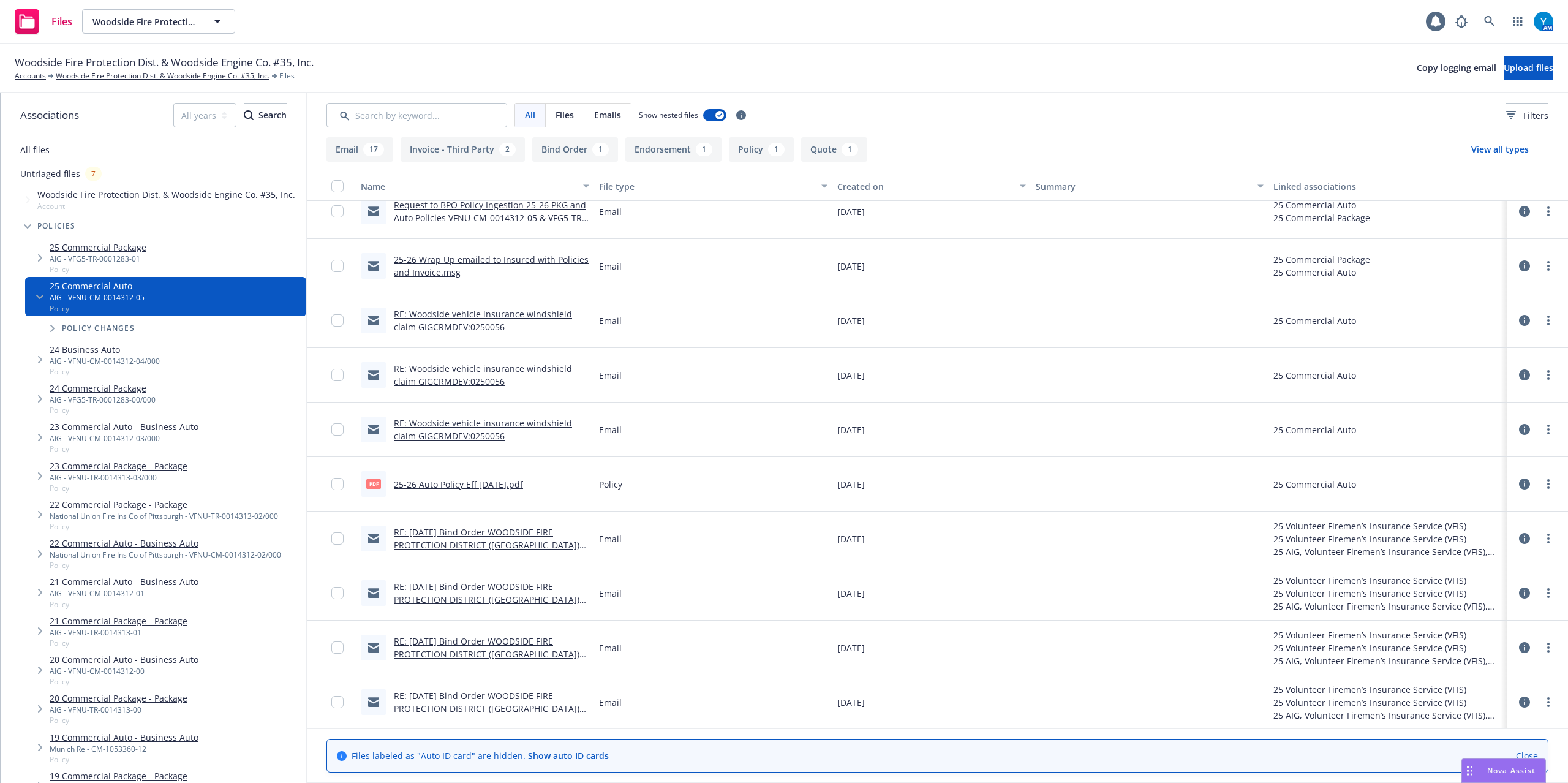
scroll to position [559, 0]
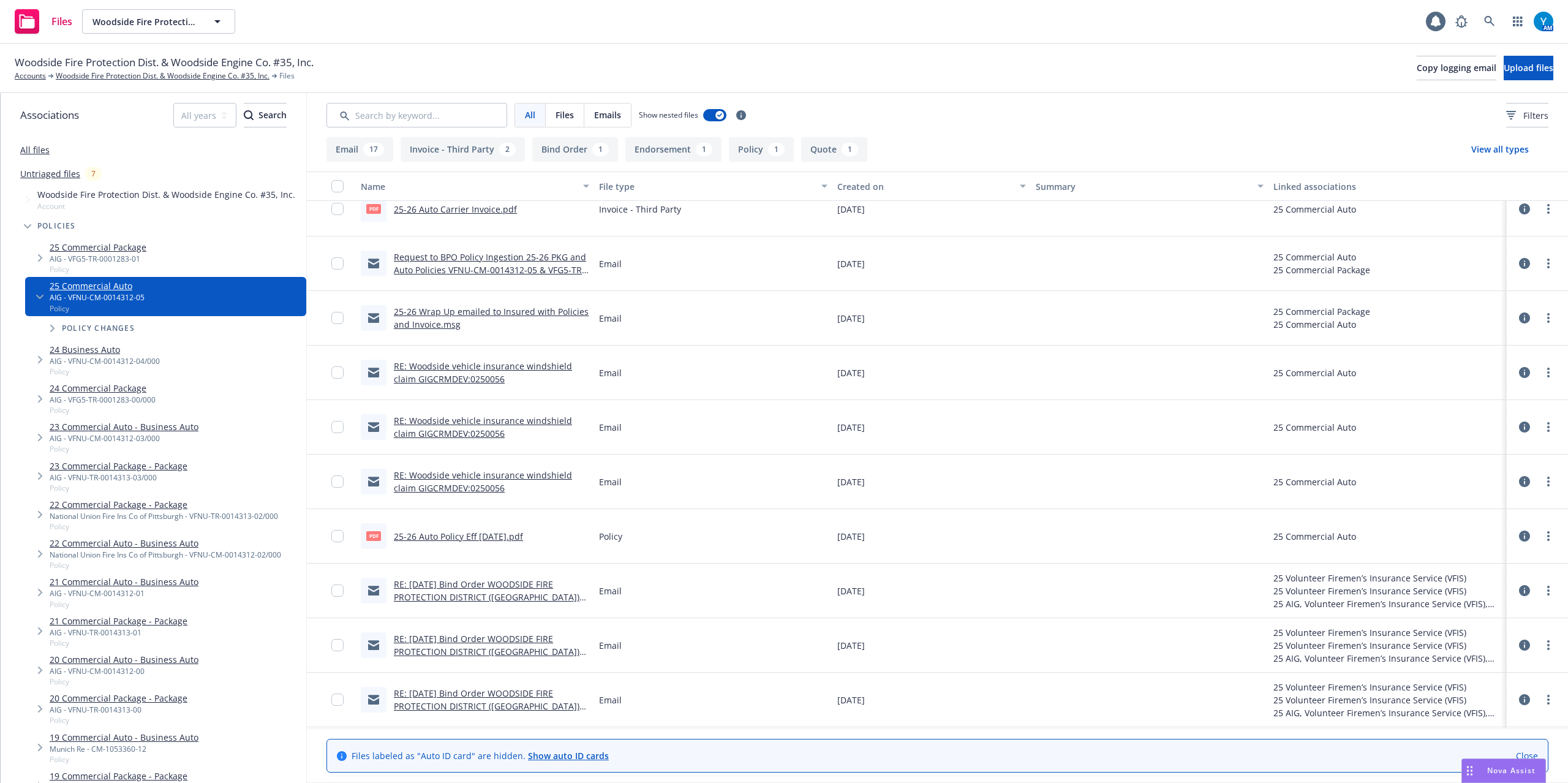
click at [473, 211] on link "25-26 Auto Carrier Invoice.pdf" at bounding box center [455, 209] width 123 height 12
click at [101, 73] on link "Woodside Fire Protection Dist. & Woodside Engine Co. #35, Inc." at bounding box center [162, 76] width 214 height 11
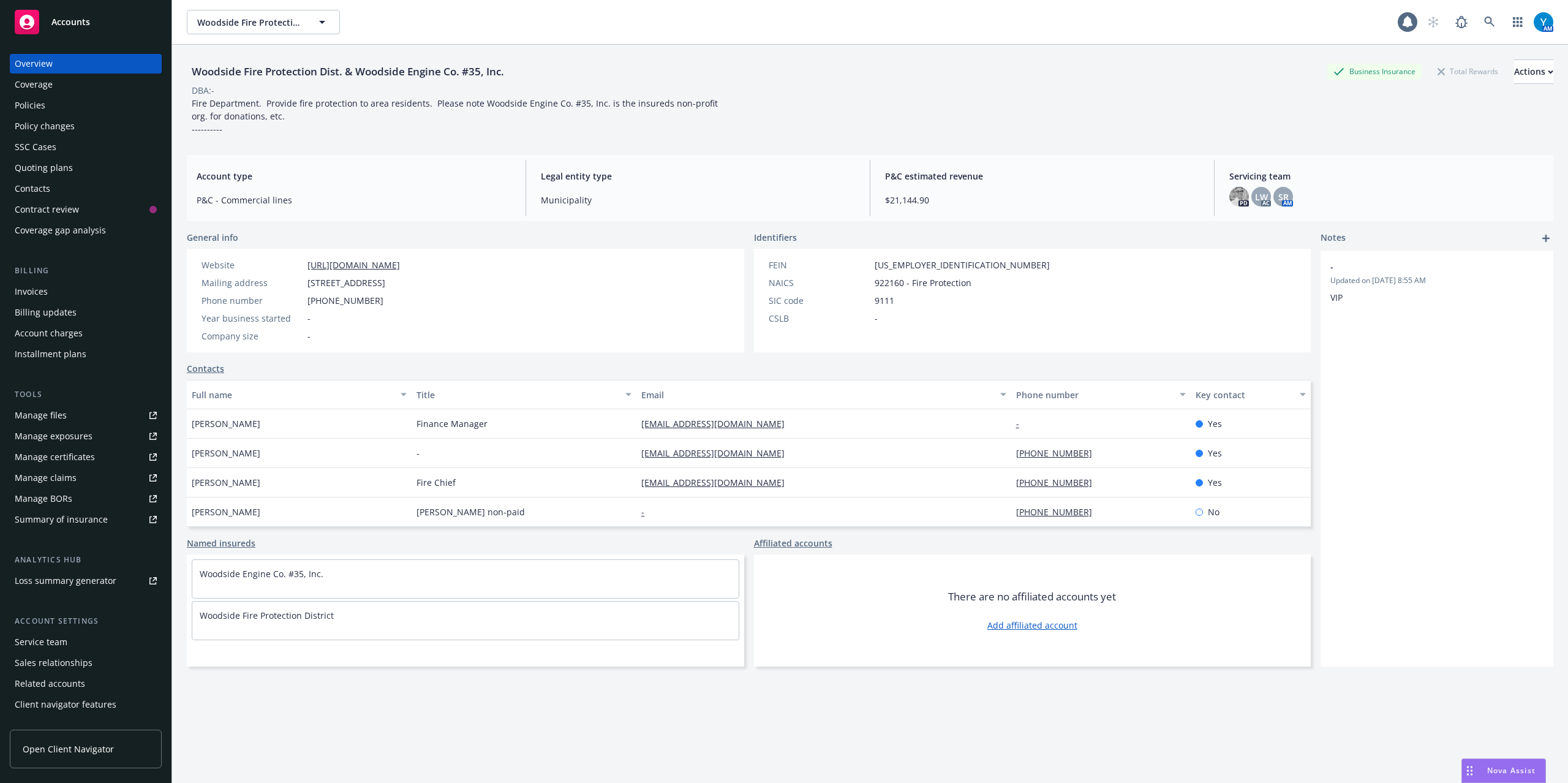
click at [31, 104] on div "Policies" at bounding box center [30, 105] width 31 height 20
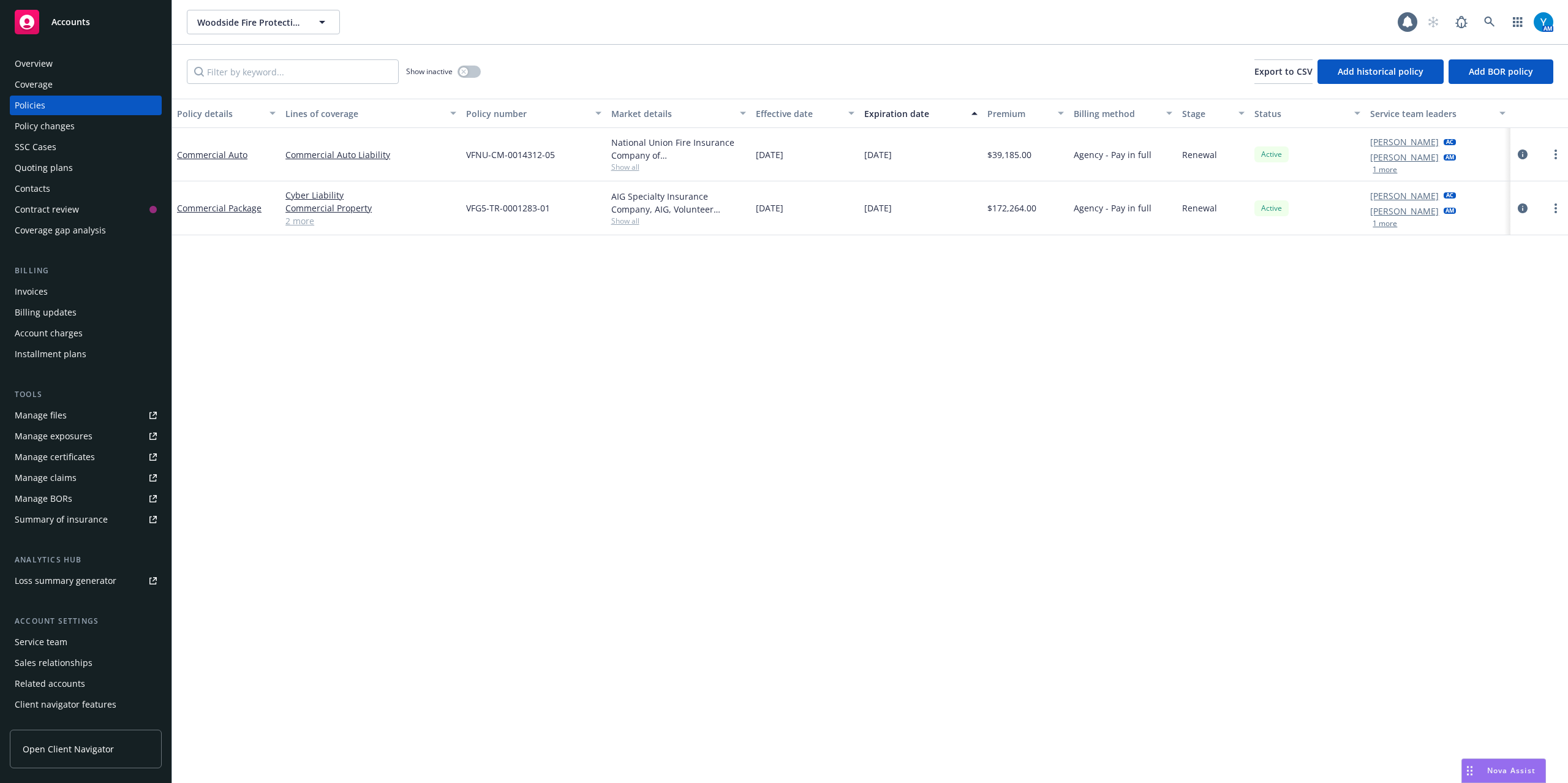
click at [621, 170] on span "Show all" at bounding box center [679, 167] width 135 height 10
click at [780, 415] on div "Policy details Lines of coverage Policy number Market details Effective date Ex…" at bounding box center [870, 441] width 1396 height 685
click at [628, 163] on span "Show all" at bounding box center [679, 167] width 135 height 10
click at [832, 295] on div "Policy details Lines of coverage Policy number Market details Effective date Ex…" at bounding box center [870, 441] width 1396 height 685
click at [635, 220] on span "Show all" at bounding box center [679, 221] width 135 height 10
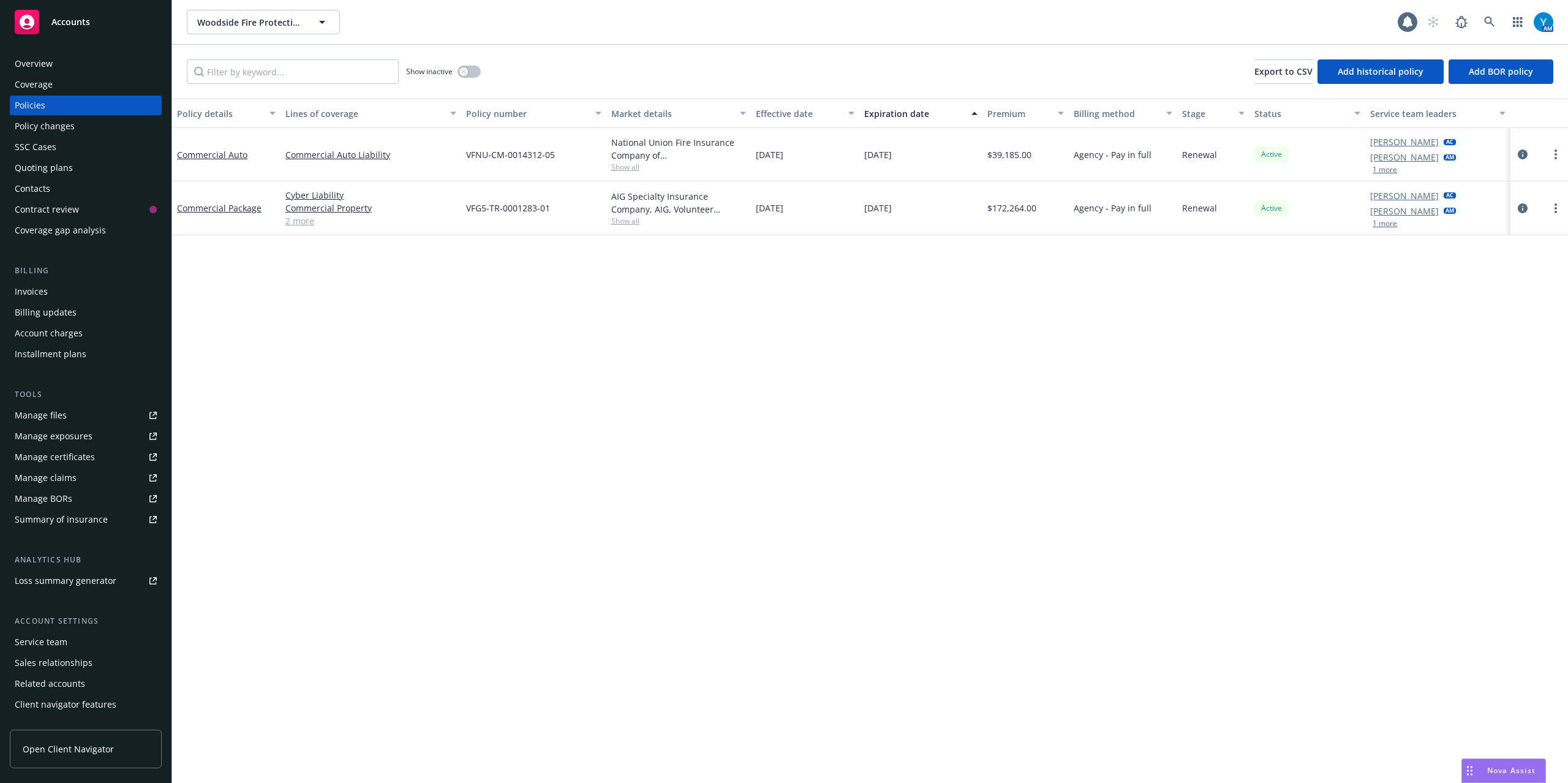
click at [918, 320] on div "Policy details Lines of coverage Policy number Market details Effective date Ex…" at bounding box center [870, 441] width 1396 height 685
click at [633, 162] on span "Show all" at bounding box center [679, 167] width 135 height 10
drag, startPoint x: 515, startPoint y: 206, endPoint x: 697, endPoint y: 221, distance: 182.6
click at [696, 218] on span "National Union Fire Insurance Company of Pittsburgh, Pa." at bounding box center [622, 213] width 225 height 26
click at [794, 313] on div "Policy details Lines of coverage Policy number Market details Effective date Ex…" at bounding box center [870, 441] width 1396 height 685
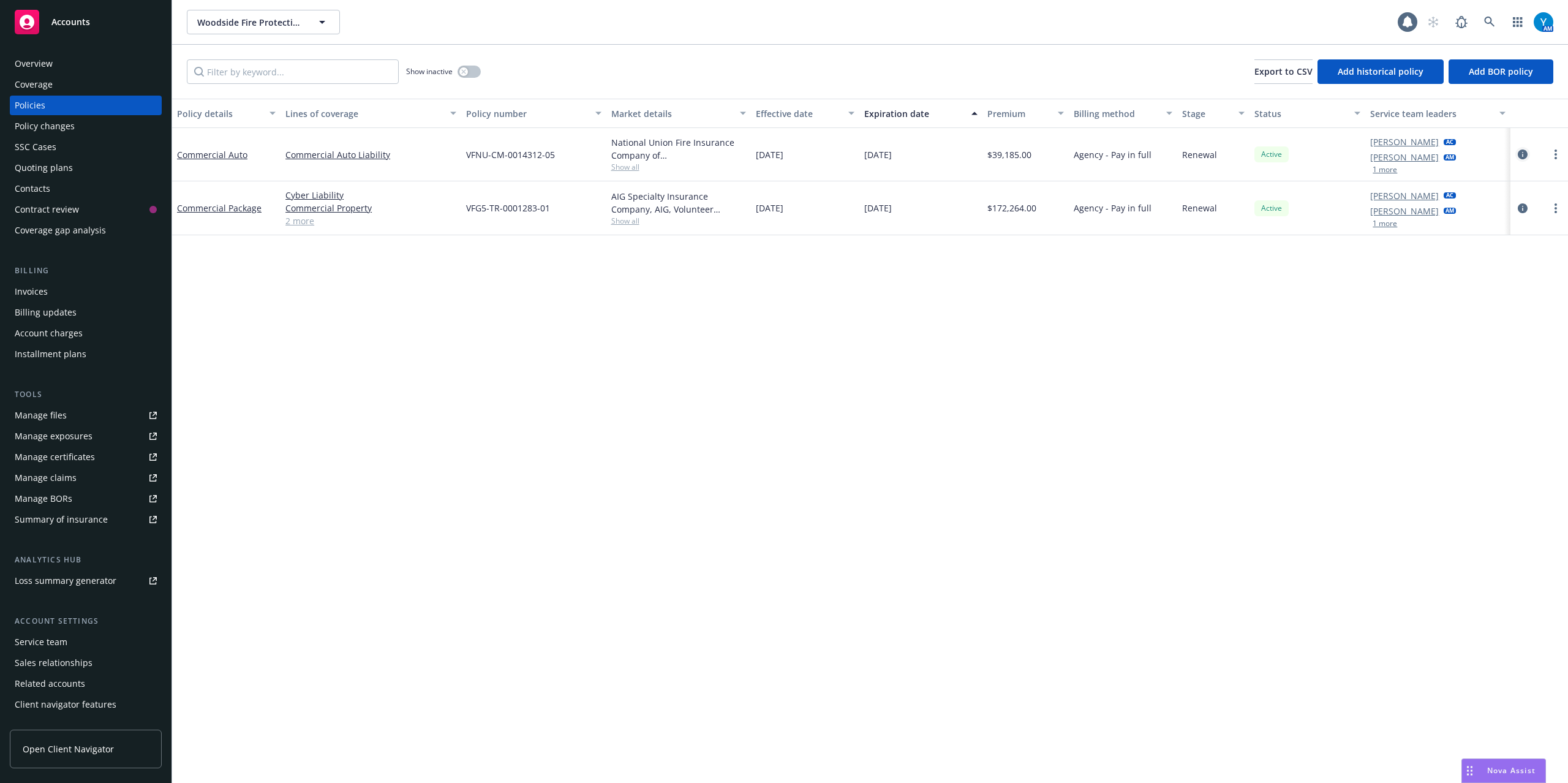
click at [1518, 152] on icon "circleInformation" at bounding box center [1522, 154] width 10 height 10
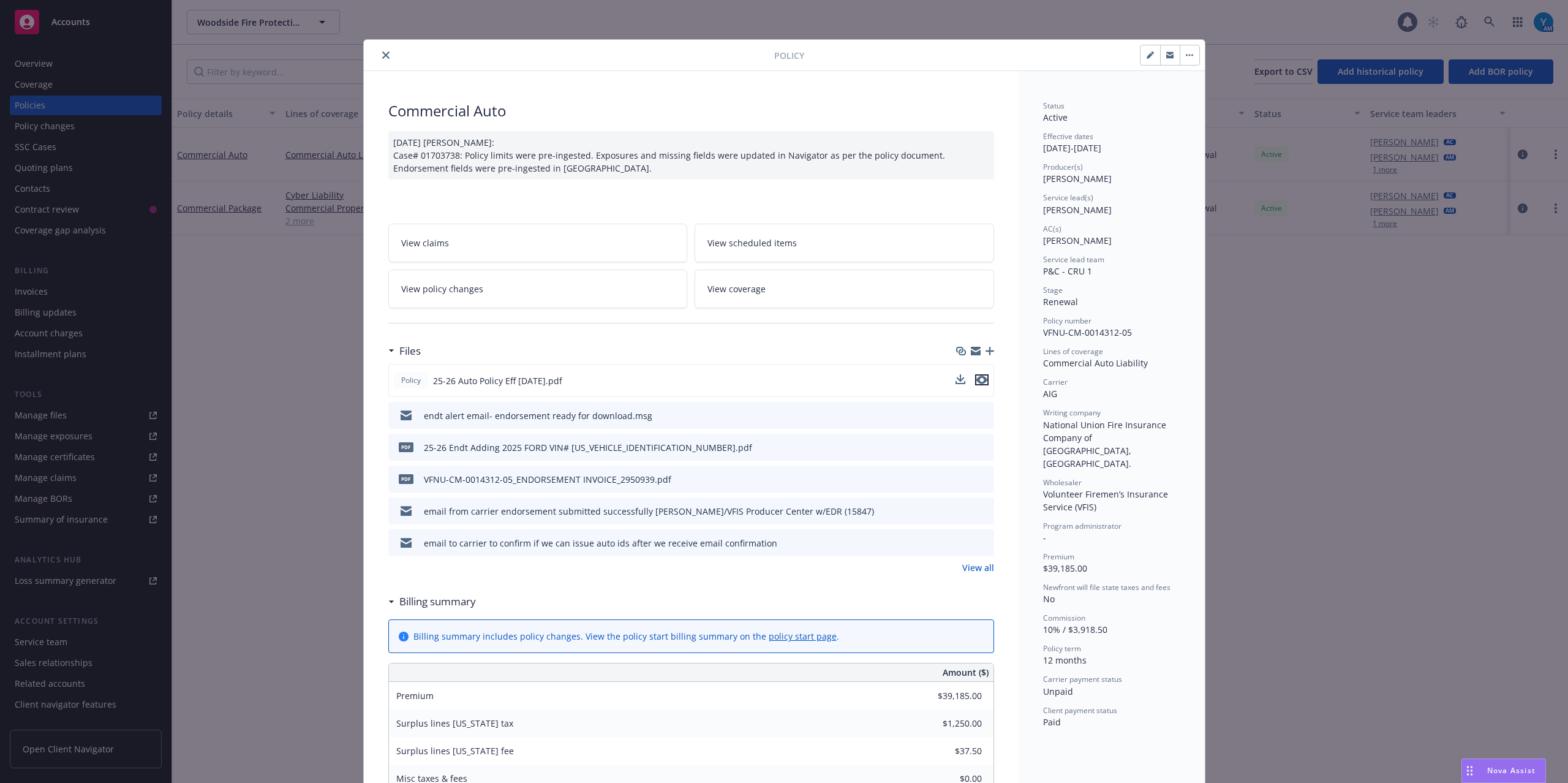
click at [977, 379] on icon "preview file" at bounding box center [982, 380] width 11 height 8
type input "$0.00"
click at [964, 565] on link "View all" at bounding box center [979, 568] width 32 height 13
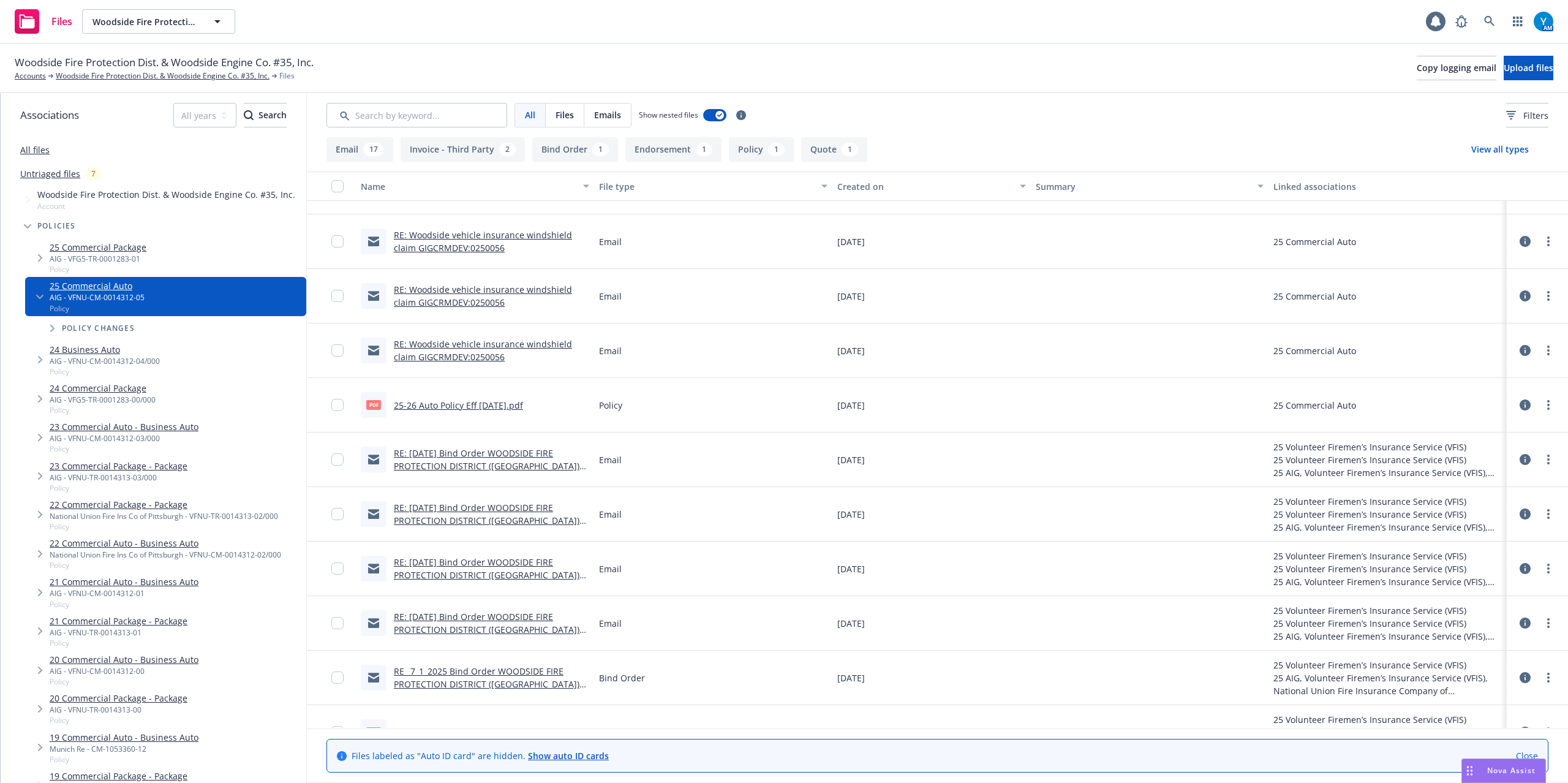
scroll to position [722, 0]
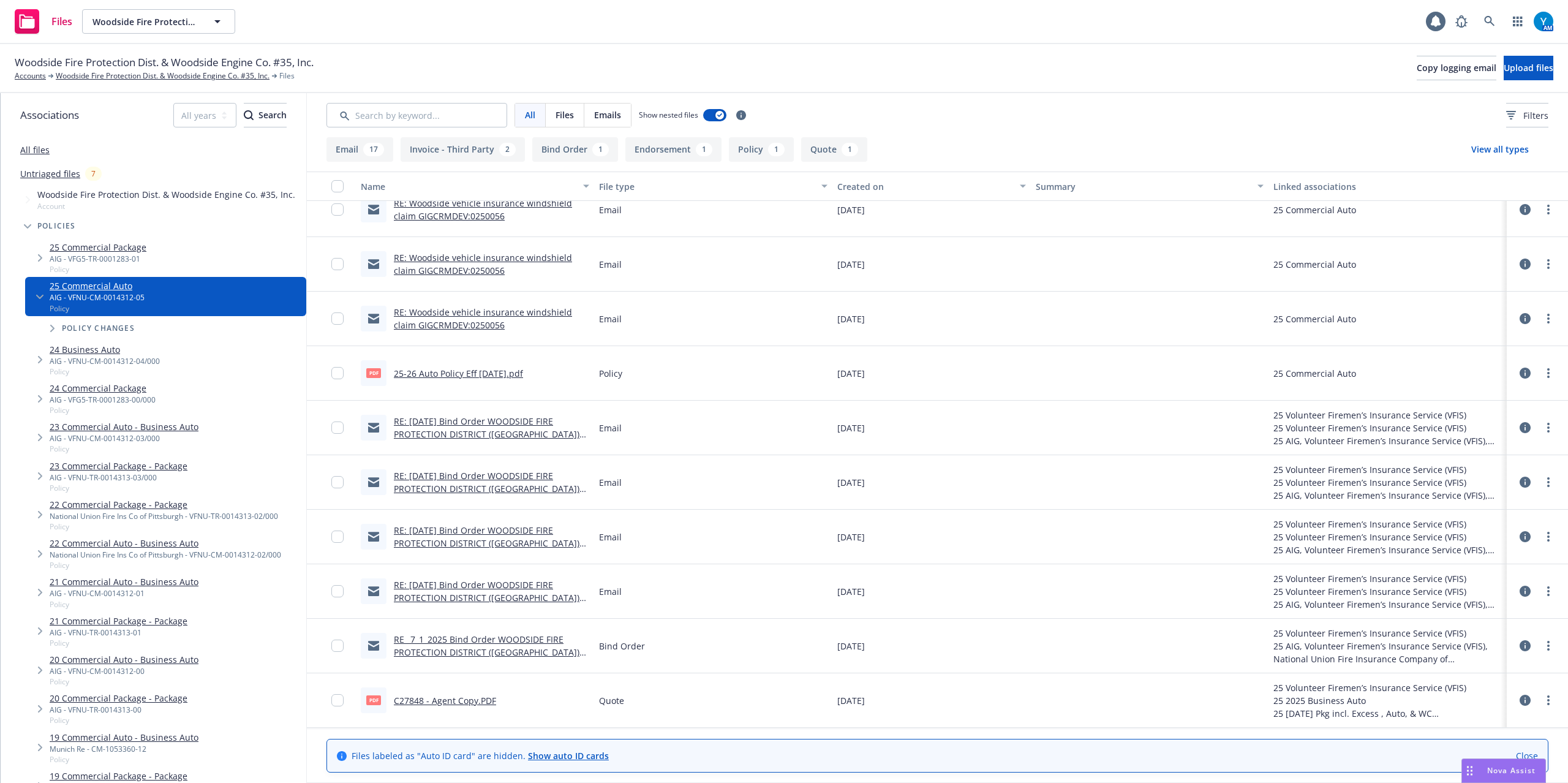
click at [466, 701] on link "C27848 - Agent Copy.PDF" at bounding box center [444, 701] width 102 height 12
drag, startPoint x: 1093, startPoint y: 66, endPoint x: 1133, endPoint y: 84, distance: 43.9
click at [1093, 62] on div "Woodside Fire Protection Dist. & Woodside Engine Co. #35, Inc. Accounts Woodsid…" at bounding box center [784, 68] width 1538 height 27
drag, startPoint x: 1259, startPoint y: 28, endPoint x: 1253, endPoint y: 30, distance: 6.3
click at [1253, 30] on div "Files Woodside Fire Protection Dist. & Woodside Engine Co. #35, Inc. Woodside F…" at bounding box center [784, 22] width 1568 height 44
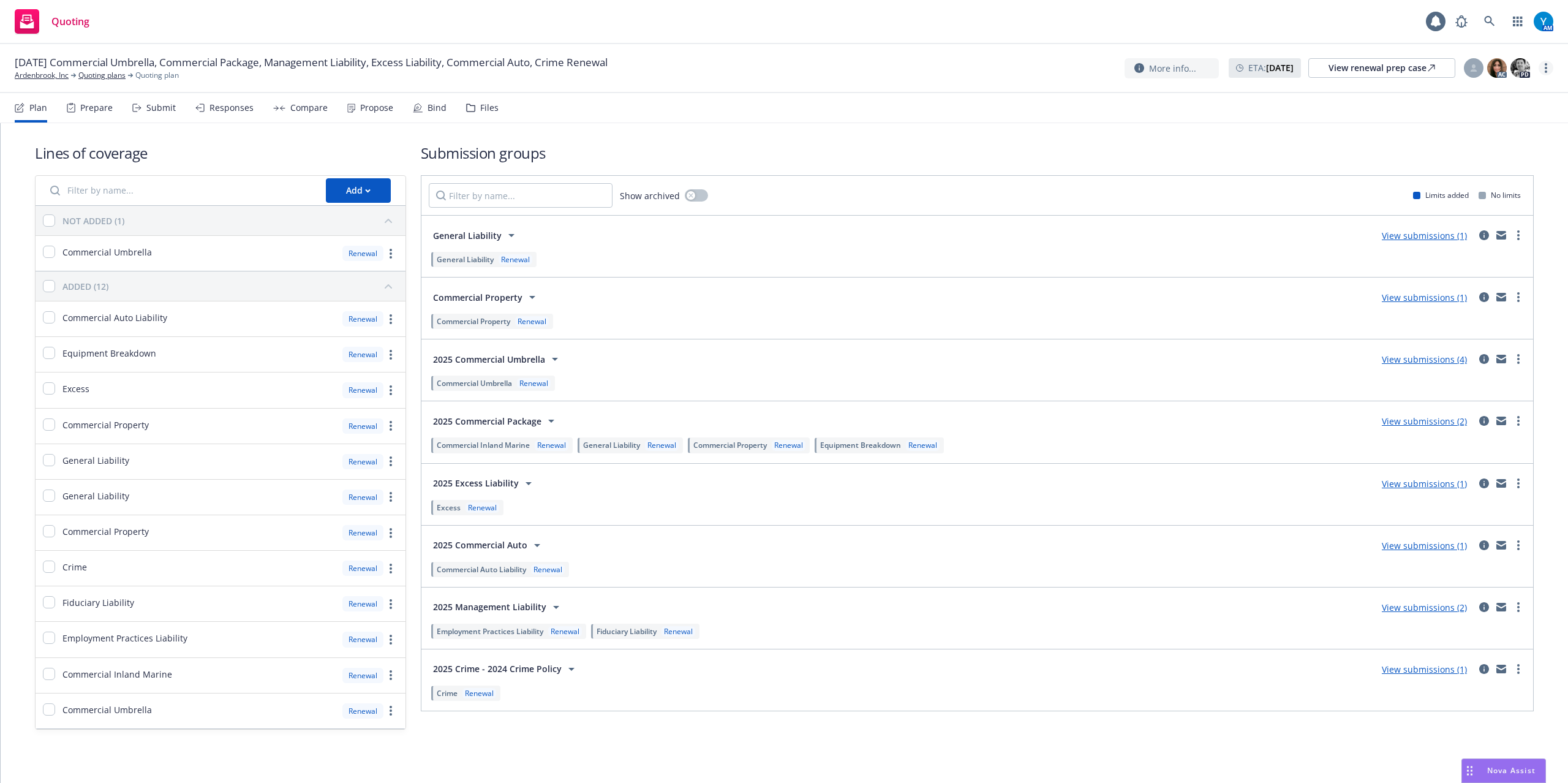
click at [1547, 62] on link "more" at bounding box center [1546, 67] width 15 height 15
click at [1481, 166] on link "Archive quoting plan" at bounding box center [1484, 167] width 137 height 24
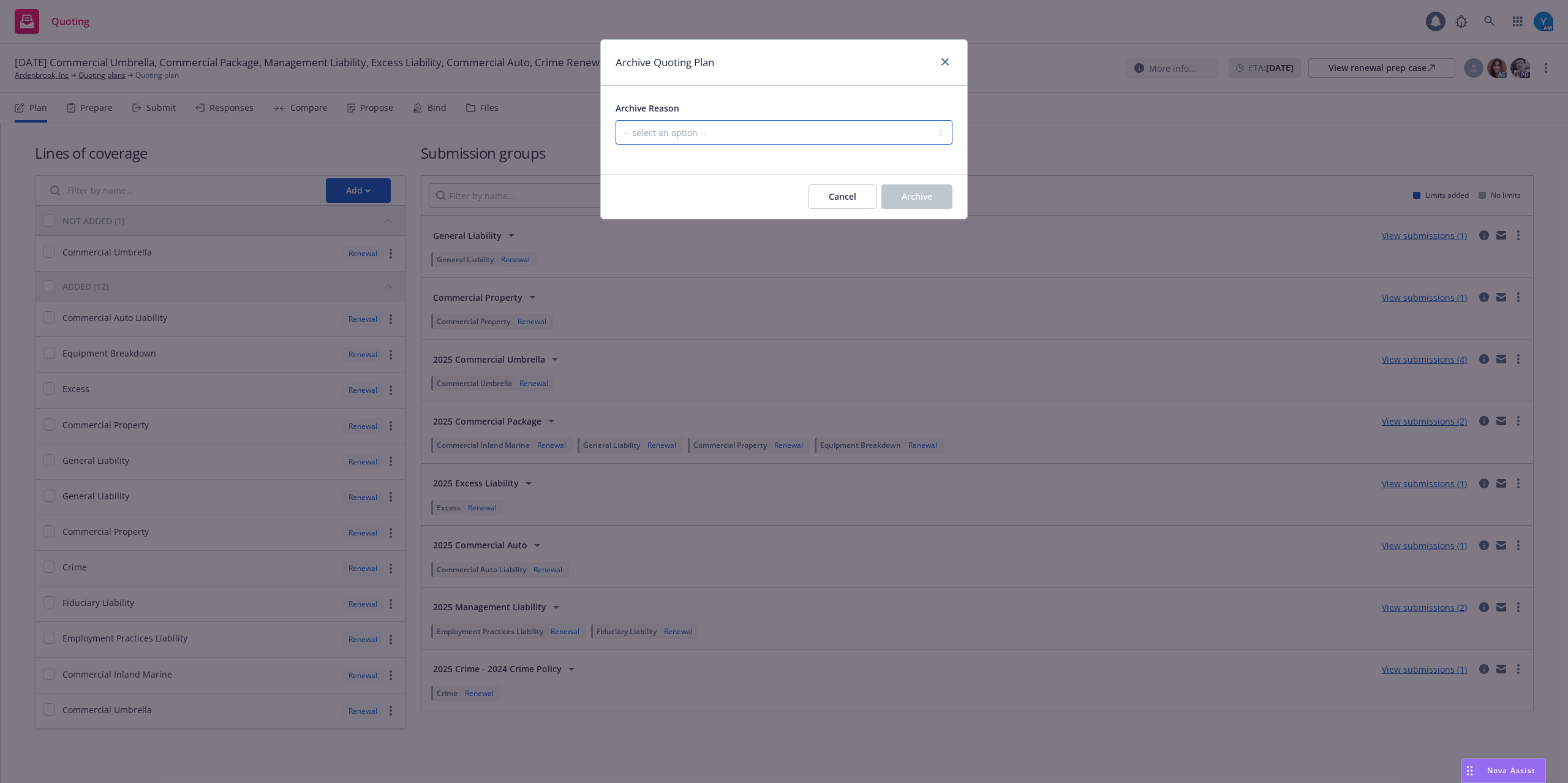
click at [768, 130] on select "-- select an option -- All policies in this renewal plan are auto-renewed Creat…" at bounding box center [784, 132] width 337 height 24
select select "ARCHIVED_RENEWAL_COMPLETED"
click at [616, 121] on select "-- select an option -- All policies in this renewal plan are auto-renewed Creat…" at bounding box center [784, 132] width 337 height 24
click at [931, 192] on span "Archive" at bounding box center [917, 197] width 31 height 12
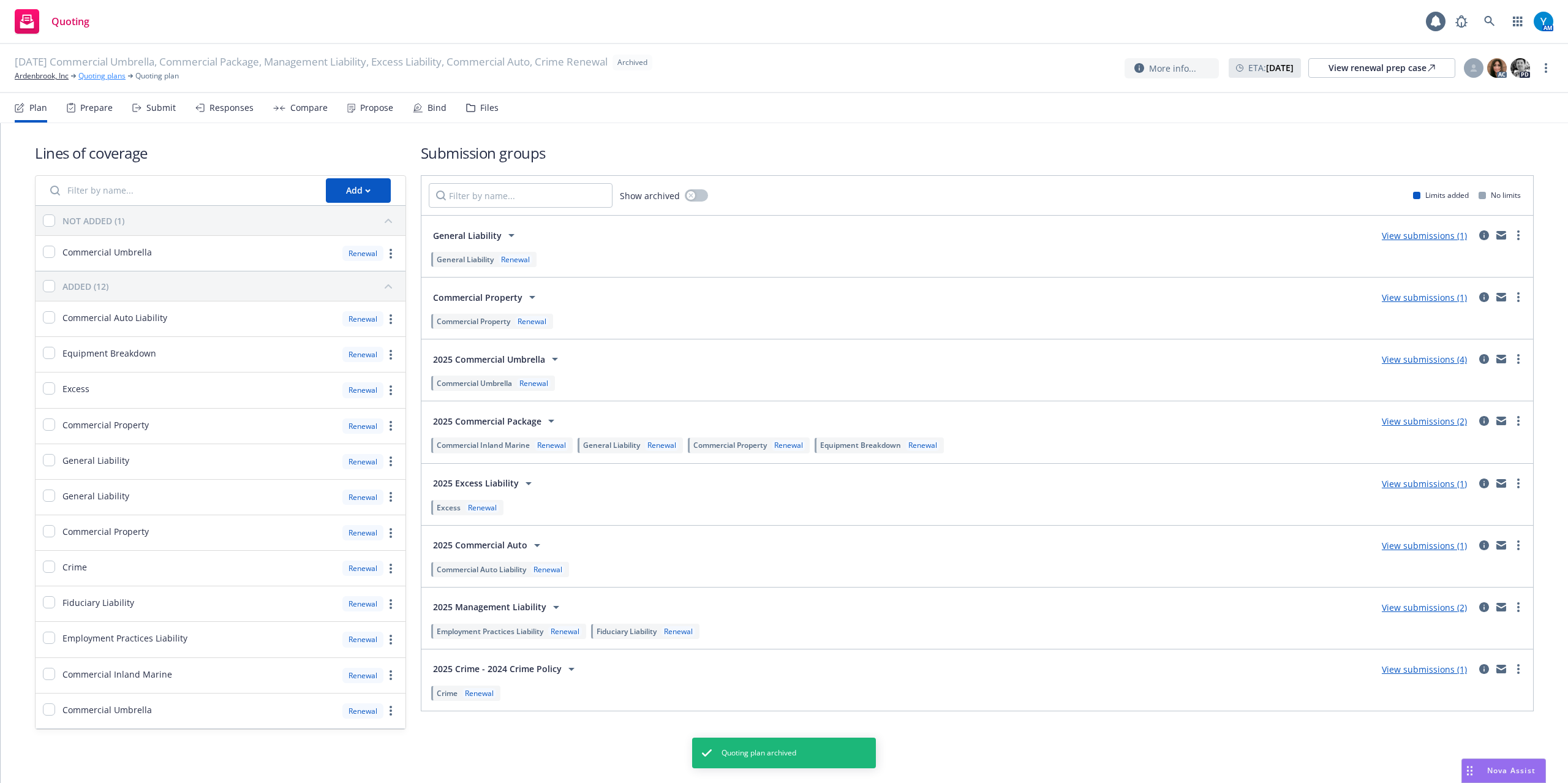
click at [120, 81] on link "Quoting plans" at bounding box center [101, 76] width 47 height 11
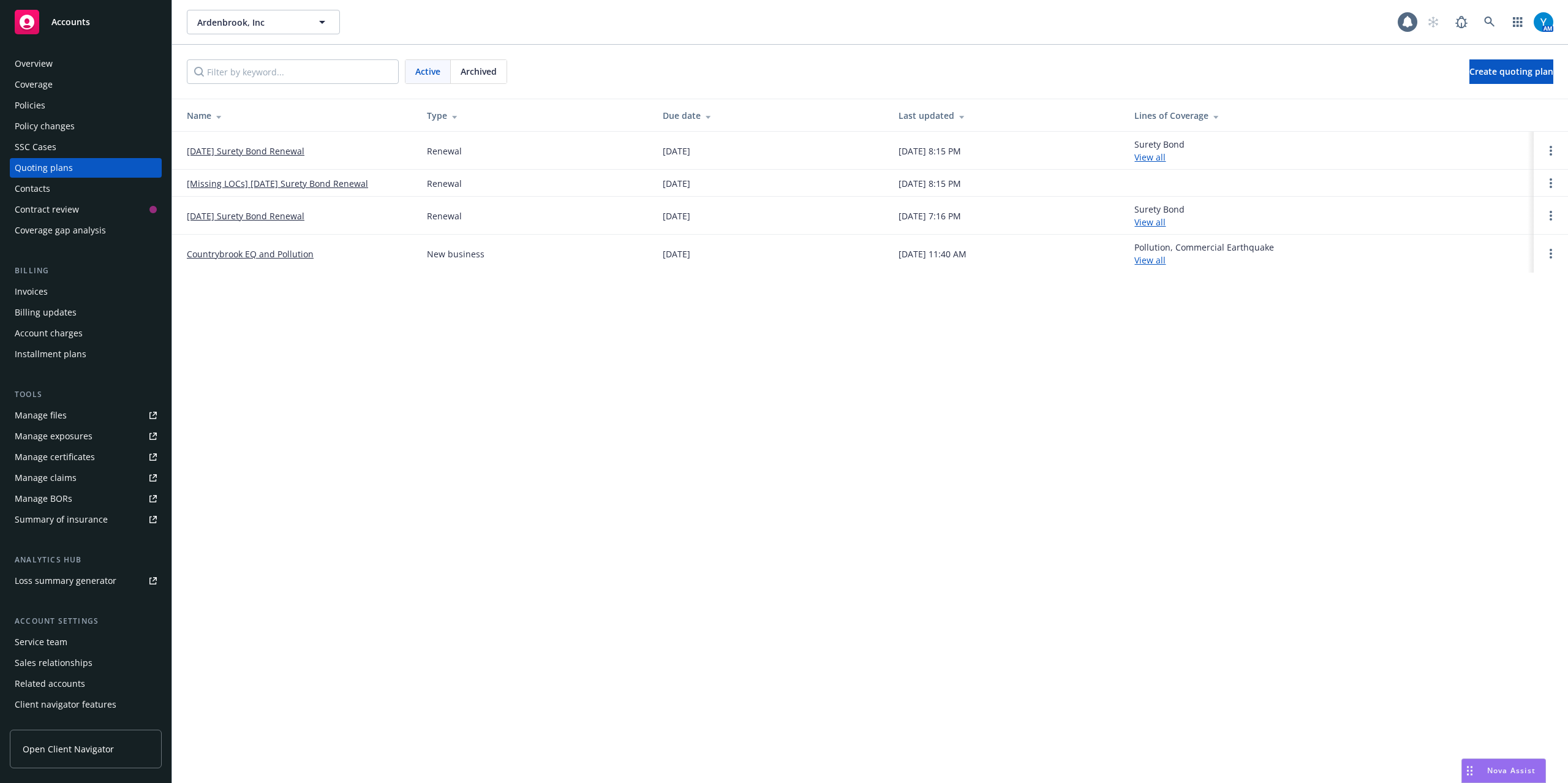
click at [87, 103] on div "Policies" at bounding box center [85, 105] width 142 height 20
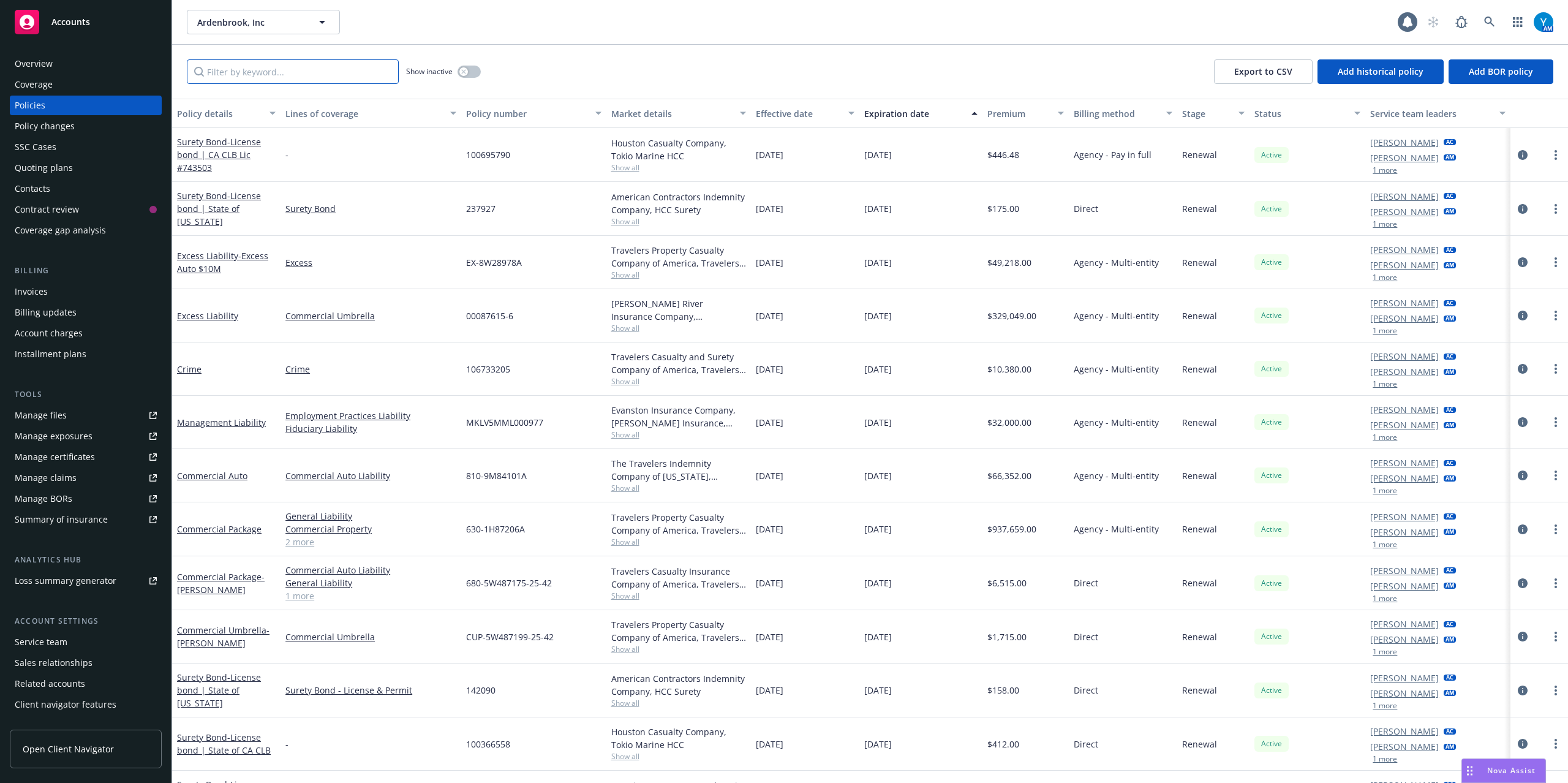
click at [309, 73] on input "Filter by keyword..." at bounding box center [293, 72] width 212 height 24
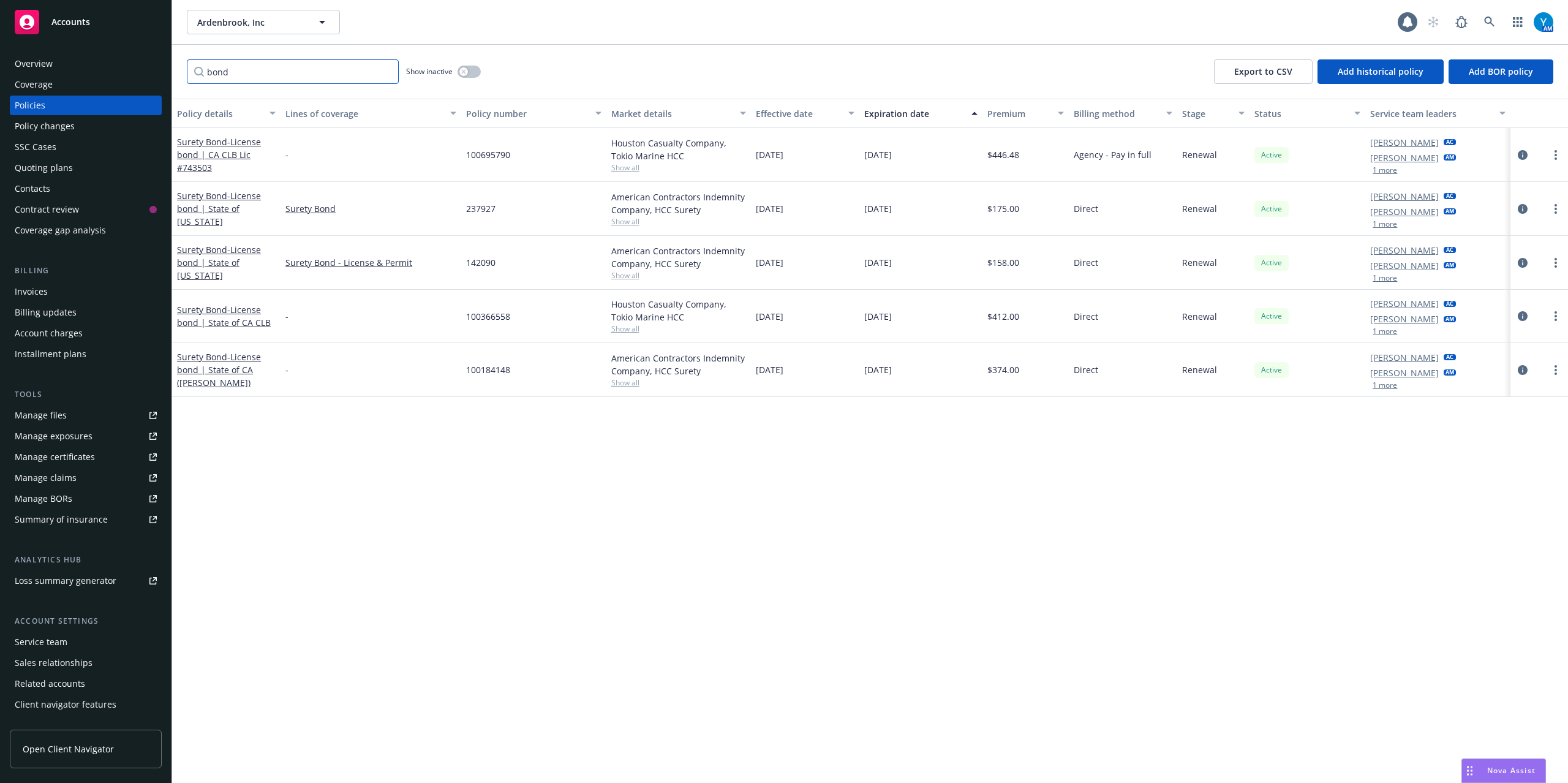
type input "bond"
drag, startPoint x: 480, startPoint y: 481, endPoint x: 448, endPoint y: 467, distance: 34.9
click at [476, 483] on div "Policy details Lines of coverage Policy number Market details Effective date Ex…" at bounding box center [870, 441] width 1396 height 685
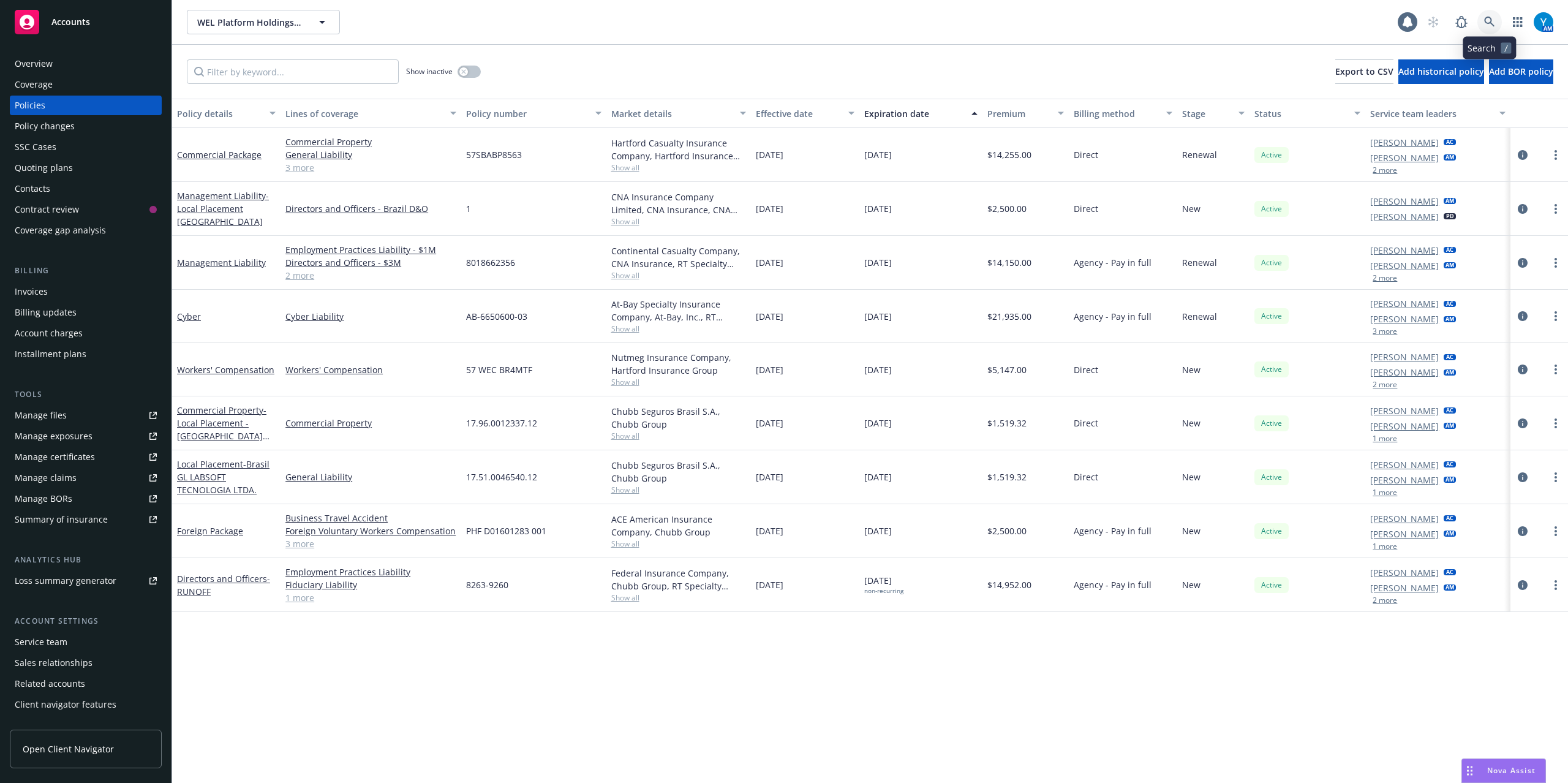
click at [1483, 18] on link at bounding box center [1490, 22] width 24 height 24
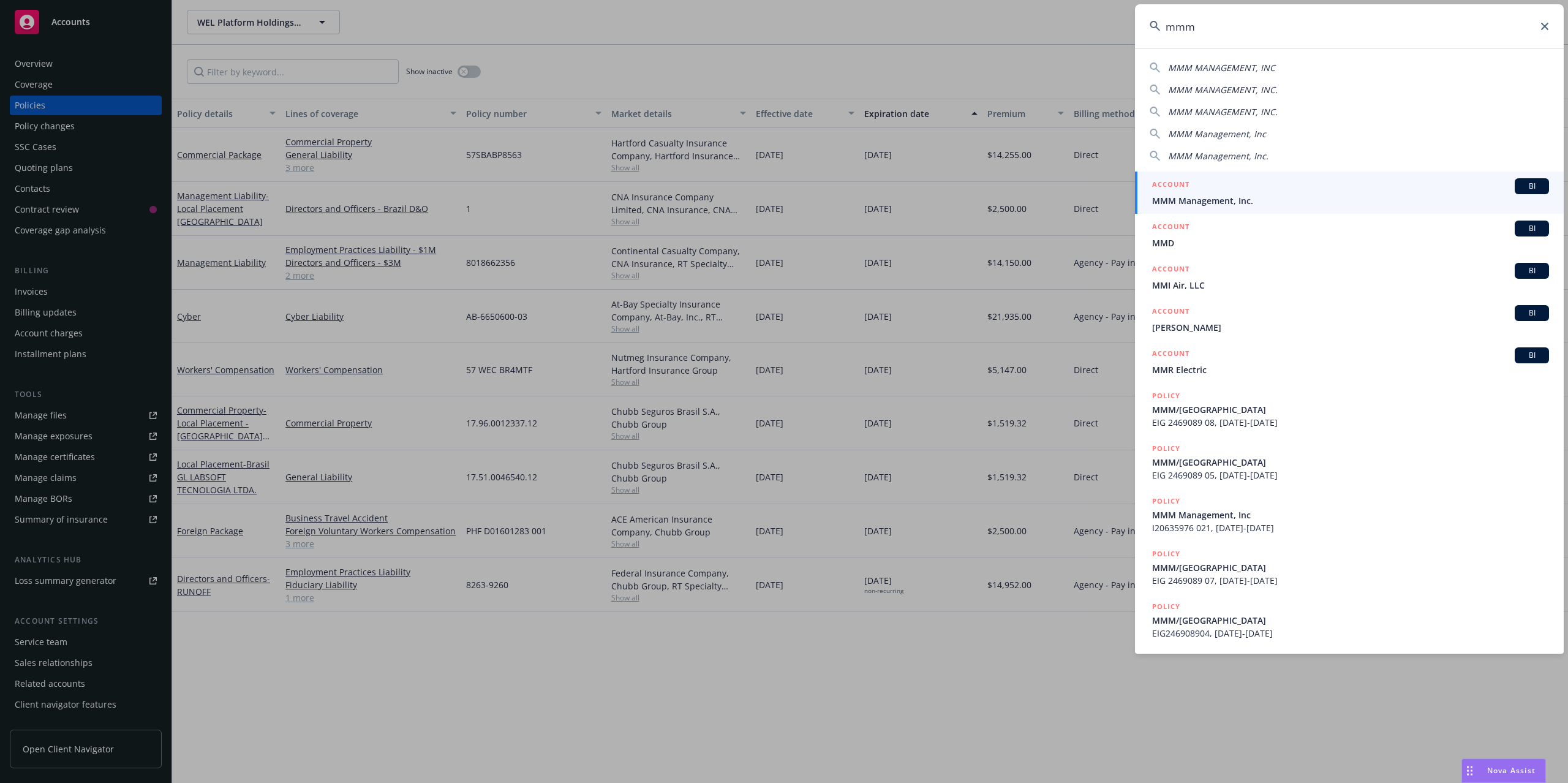
type input "mmm"
click at [1228, 185] on div "ACCOUNT BI" at bounding box center [1350, 186] width 397 height 16
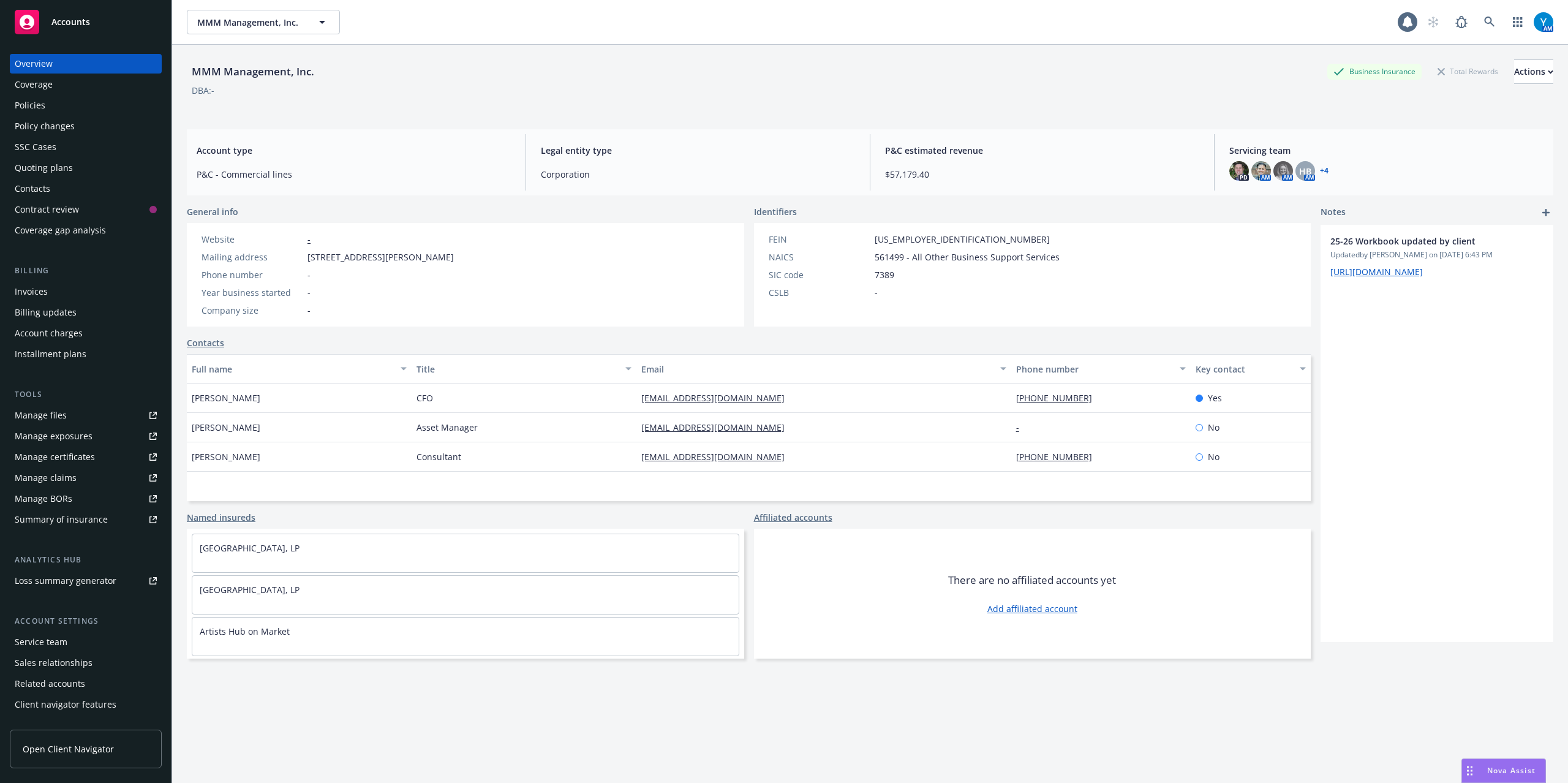
click at [50, 170] on div "Quoting plans" at bounding box center [44, 168] width 58 height 20
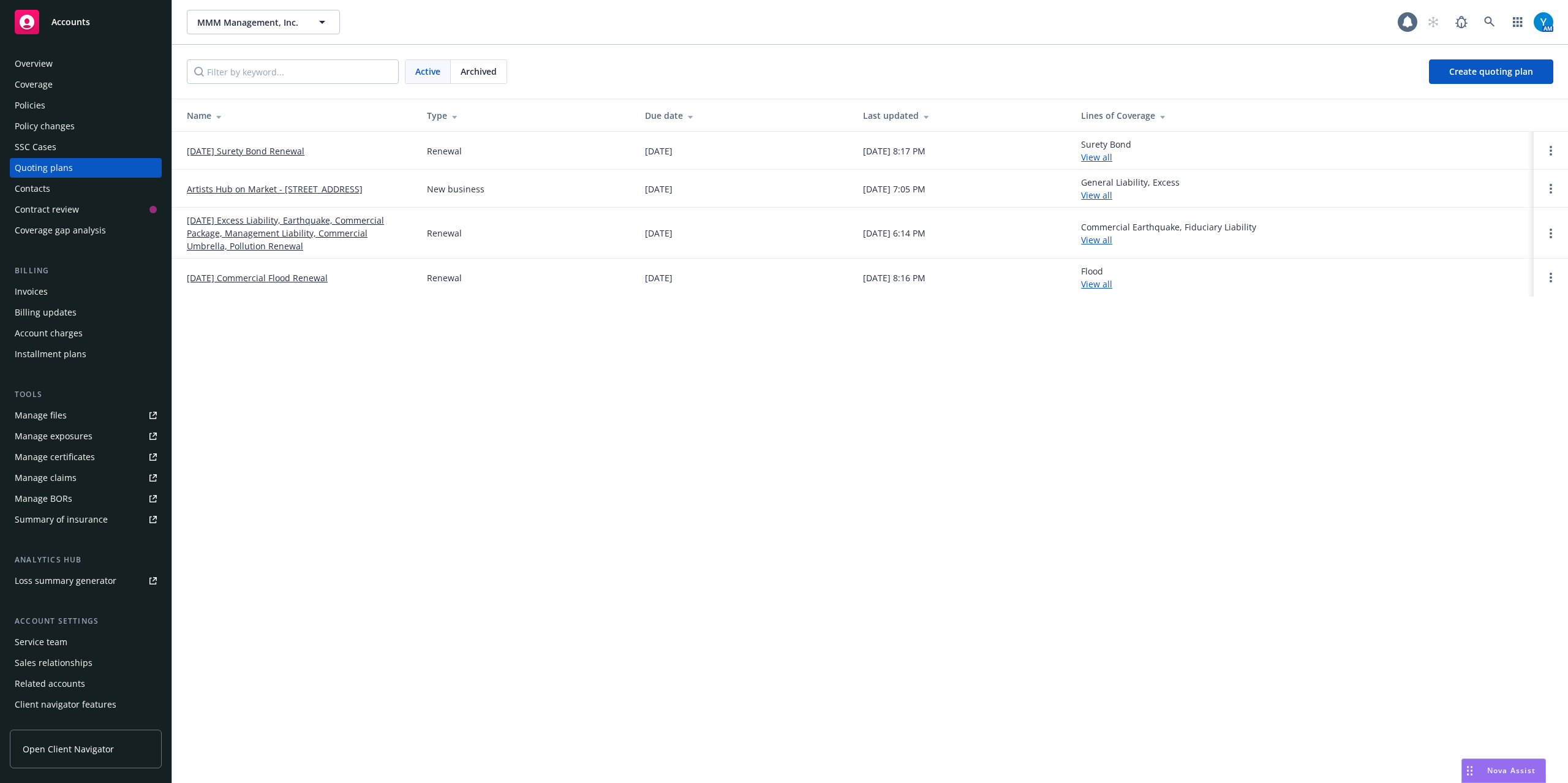
click at [280, 228] on link "[DATE] Excess Liability, Earthquake, Commercial Package, Management Liability, …" at bounding box center [297, 233] width 220 height 39
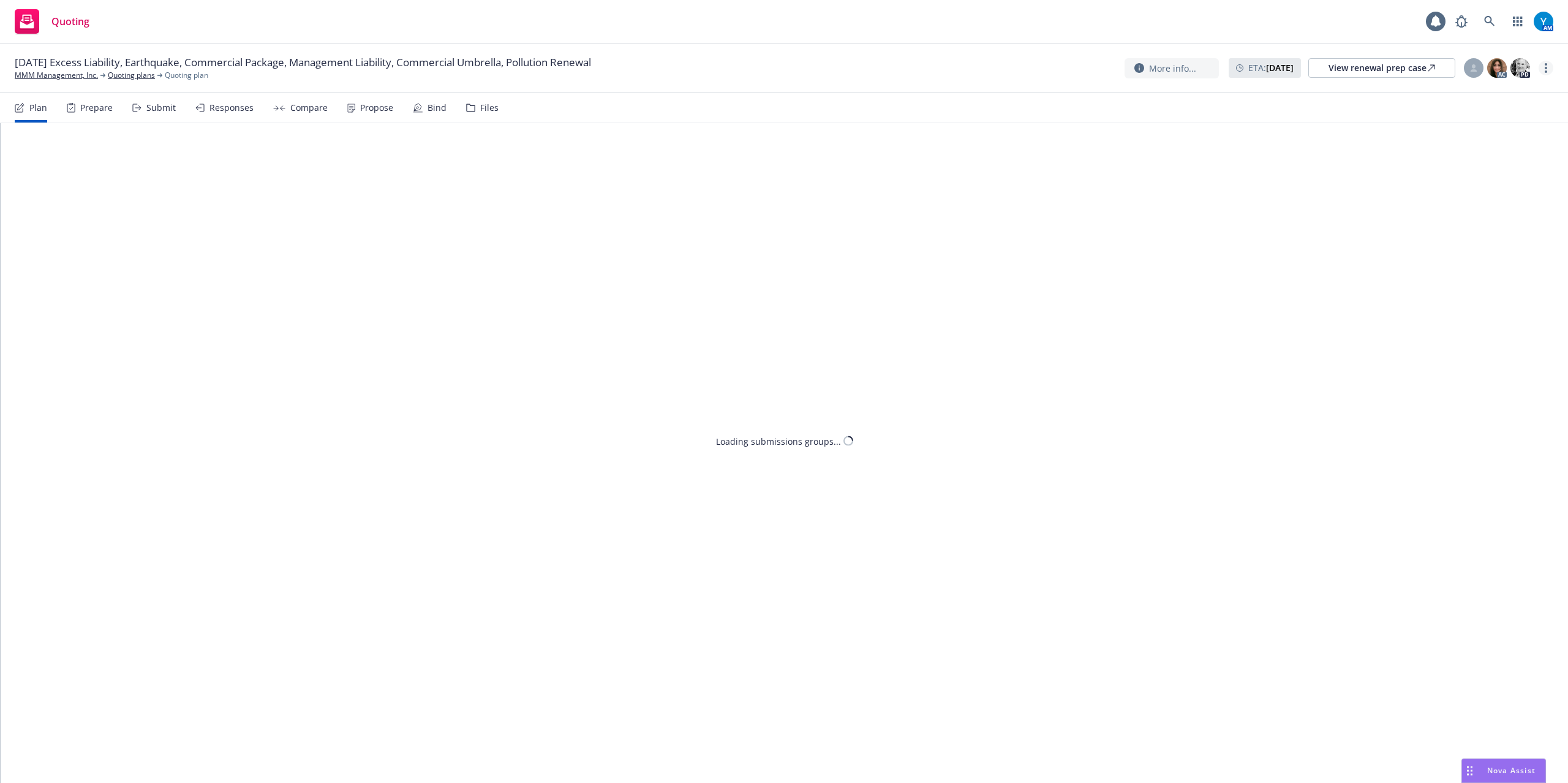
click at [1542, 69] on link "more" at bounding box center [1546, 67] width 15 height 15
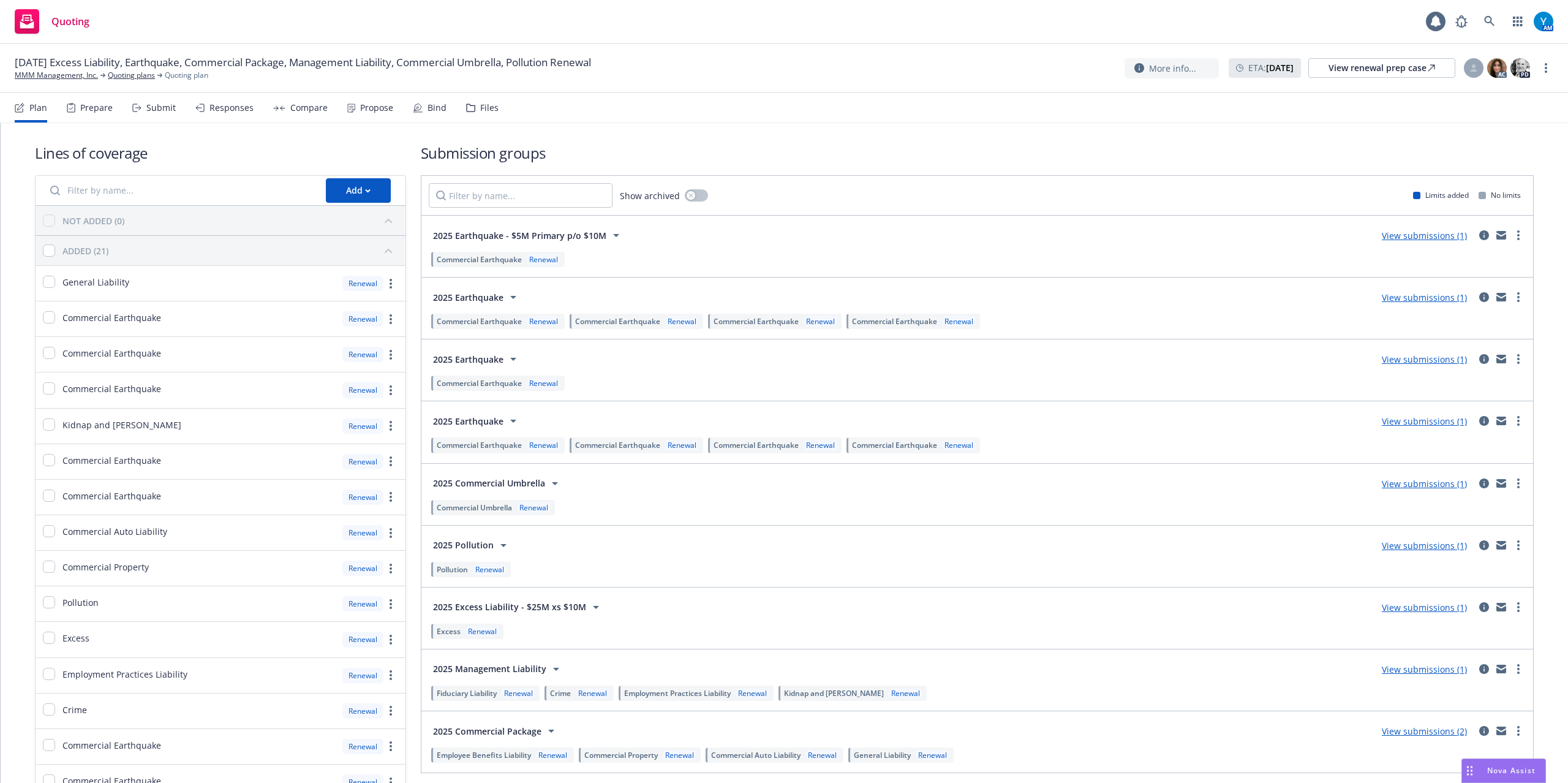
click at [1486, 165] on link "Associate with SSC case" at bounding box center [1484, 167] width 137 height 24
click at [1545, 70] on icon "more" at bounding box center [1546, 67] width 3 height 10
click at [1473, 191] on link "Archive quoting plan" at bounding box center [1484, 191] width 137 height 24
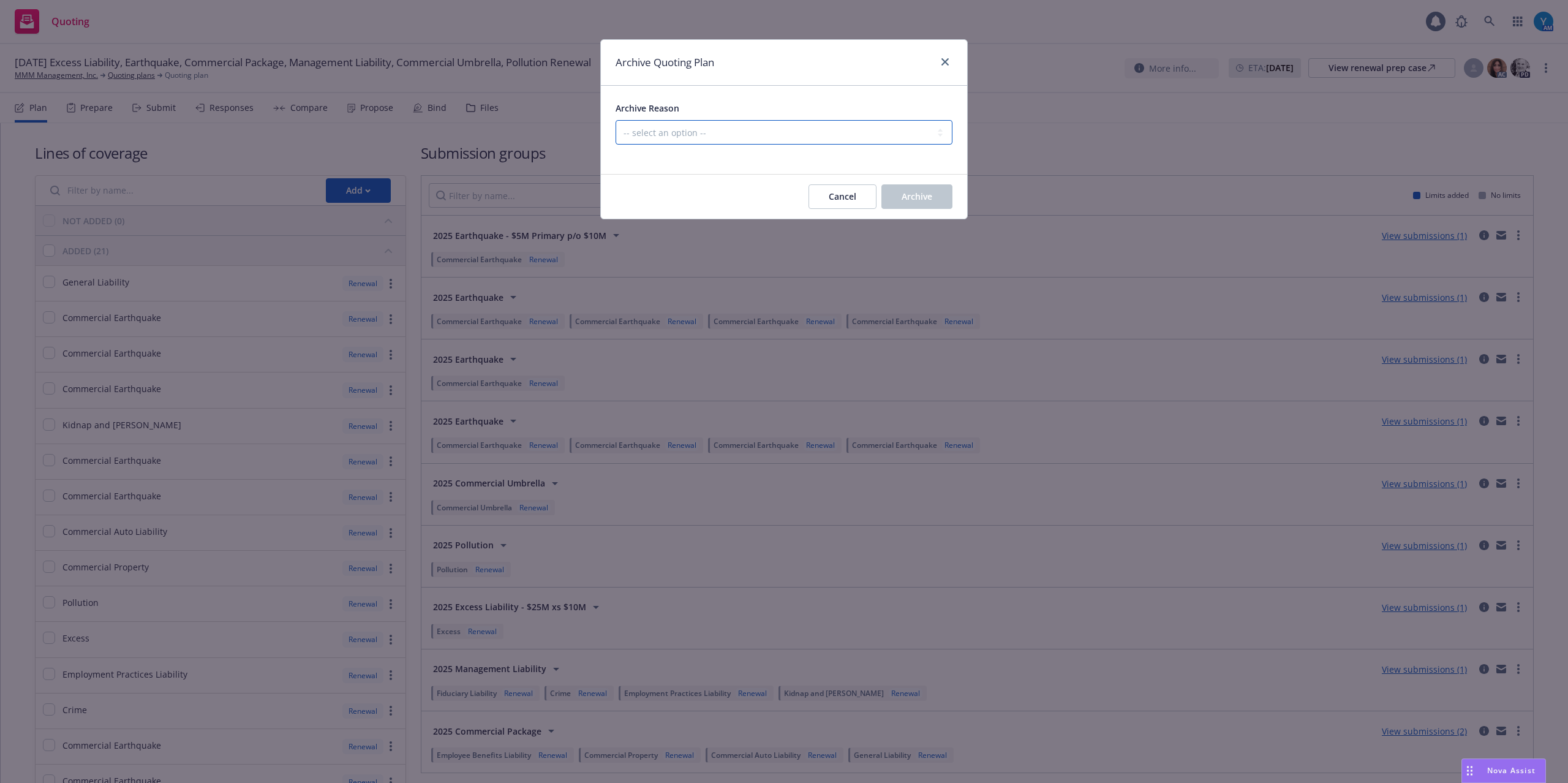
drag, startPoint x: 806, startPoint y: 138, endPoint x: 799, endPoint y: 145, distance: 9.9
click at [806, 138] on select "-- select an option -- All policies in this renewal plan are auto-renewed Creat…" at bounding box center [784, 132] width 337 height 24
select select "ARCHIVED_RENEWAL_COMPLETED"
click at [616, 121] on select "-- select an option -- All policies in this renewal plan are auto-renewed Creat…" at bounding box center [784, 132] width 337 height 24
click at [943, 202] on button "Archive" at bounding box center [917, 197] width 71 height 24
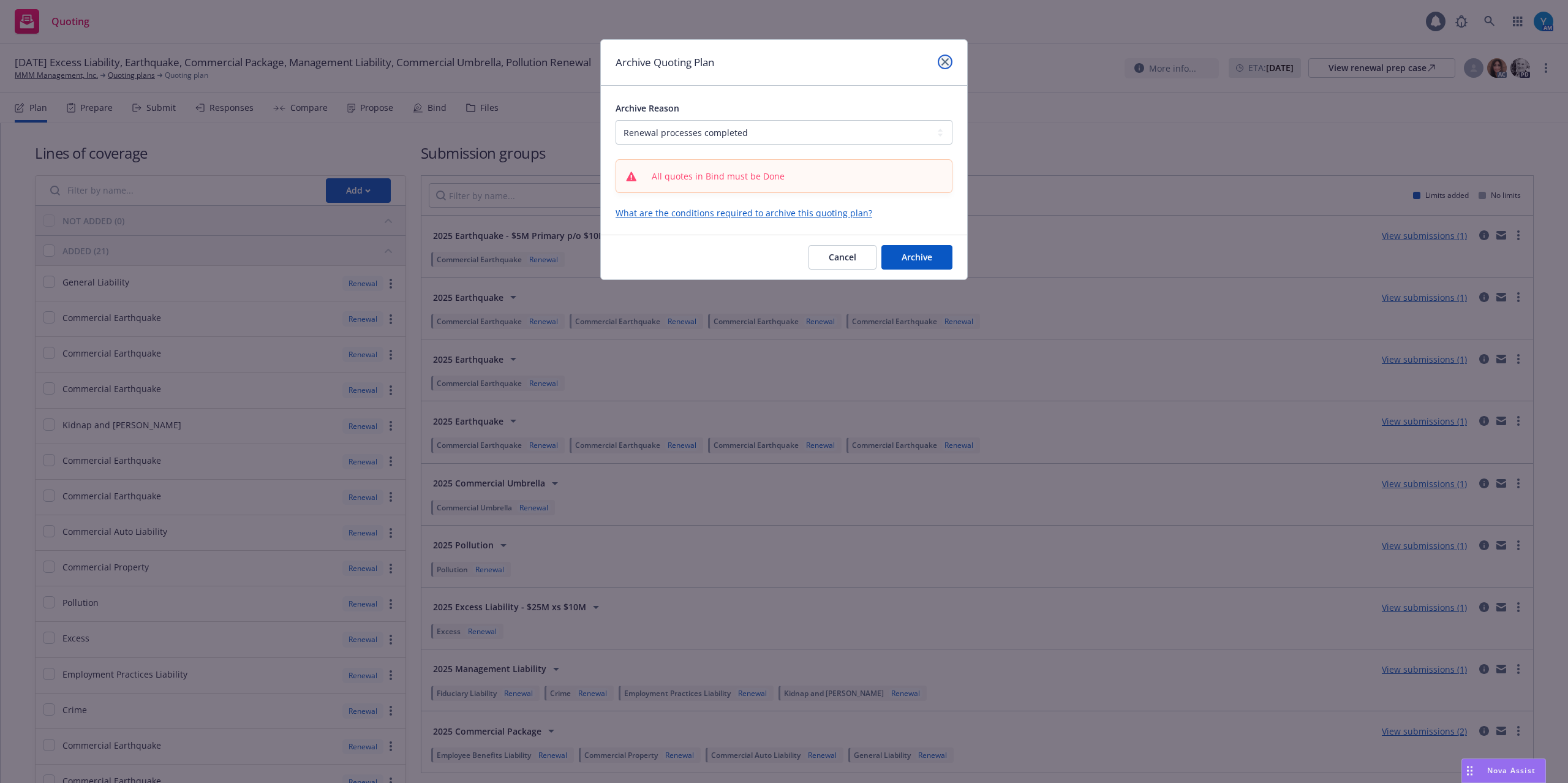
click at [945, 61] on icon "close" at bounding box center [945, 62] width 7 height 7
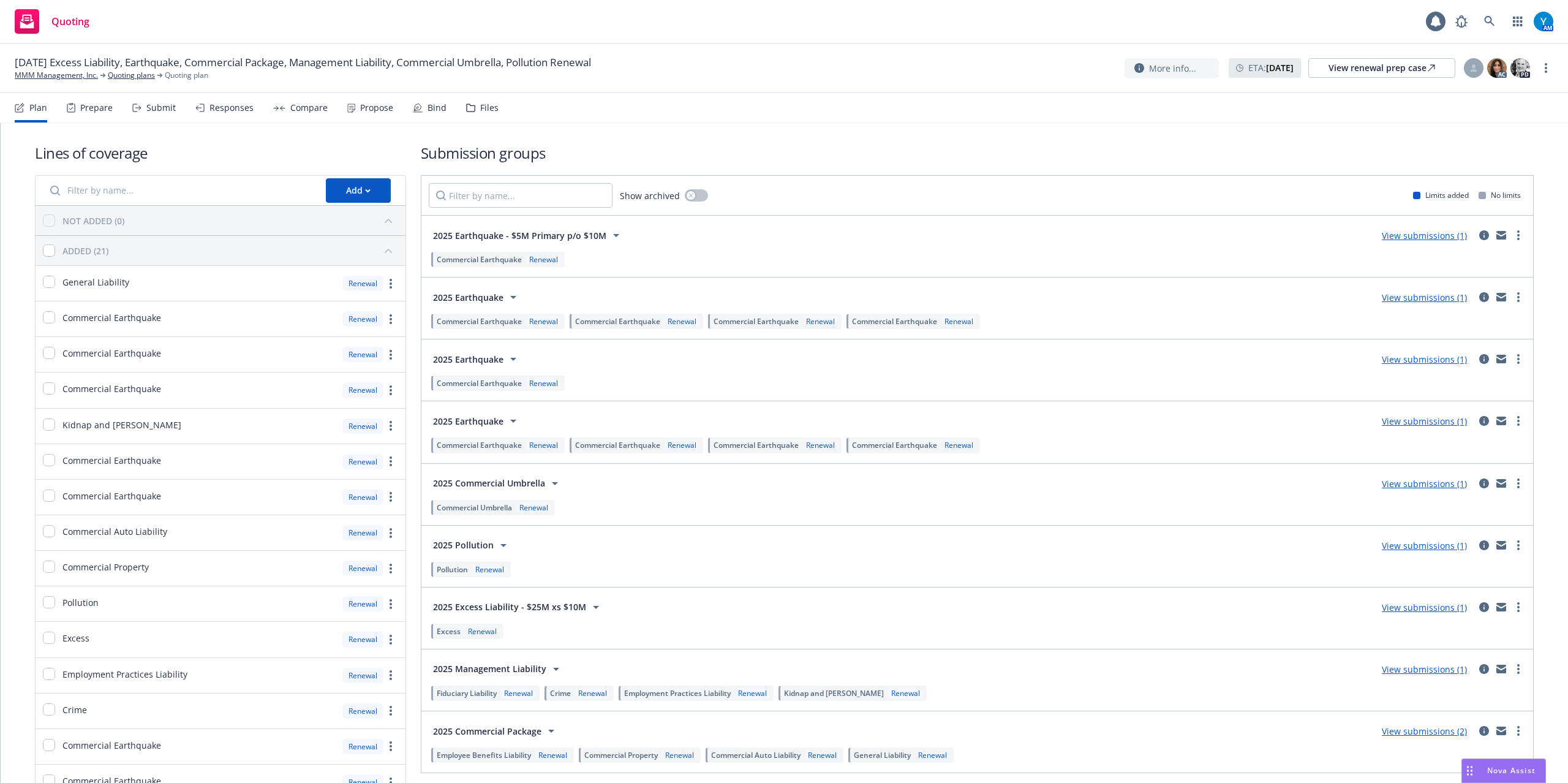
click at [432, 111] on div "Bind" at bounding box center [437, 107] width 19 height 10
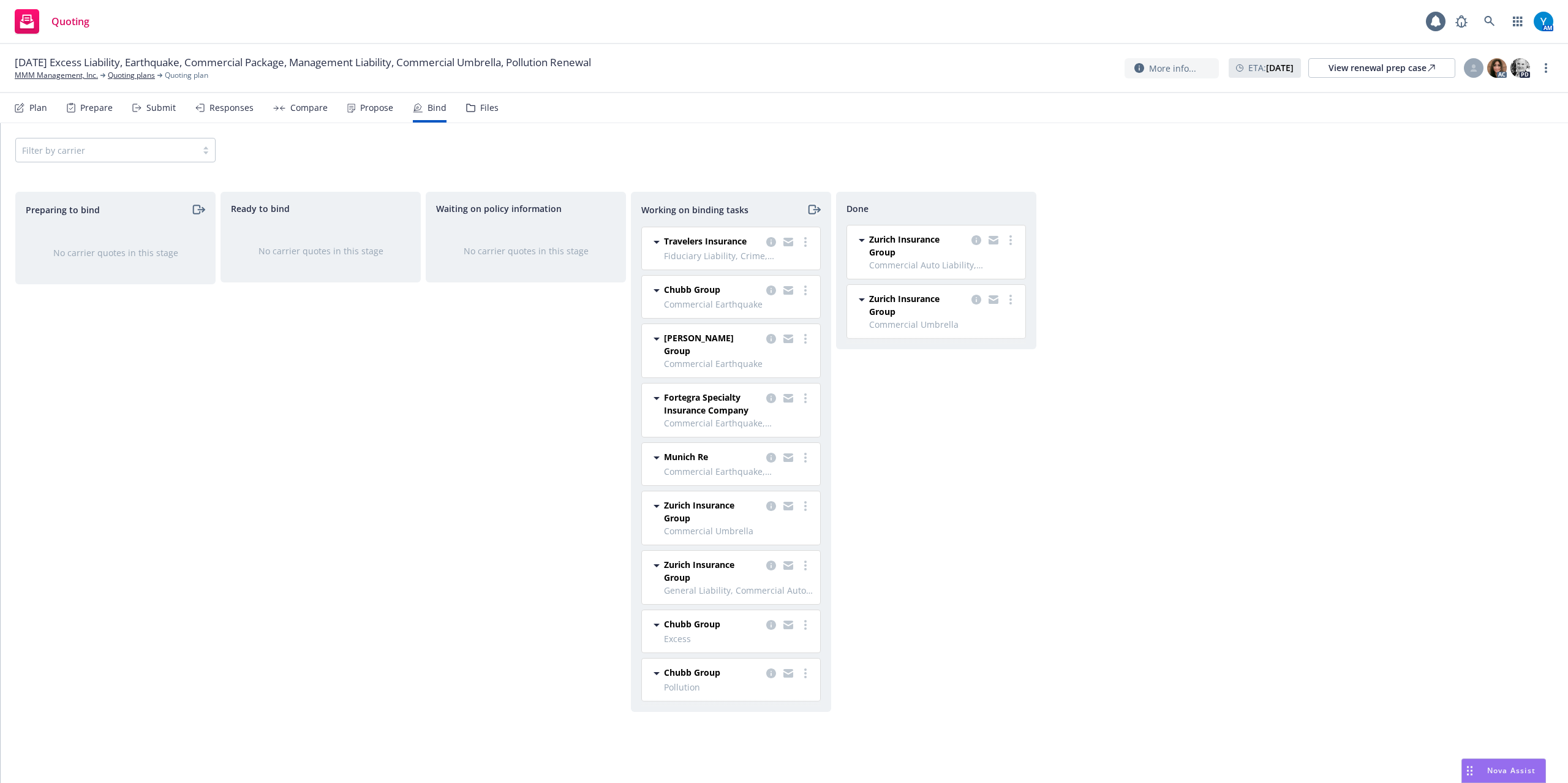
click at [812, 207] on icon "moveRight" at bounding box center [814, 209] width 14 height 15
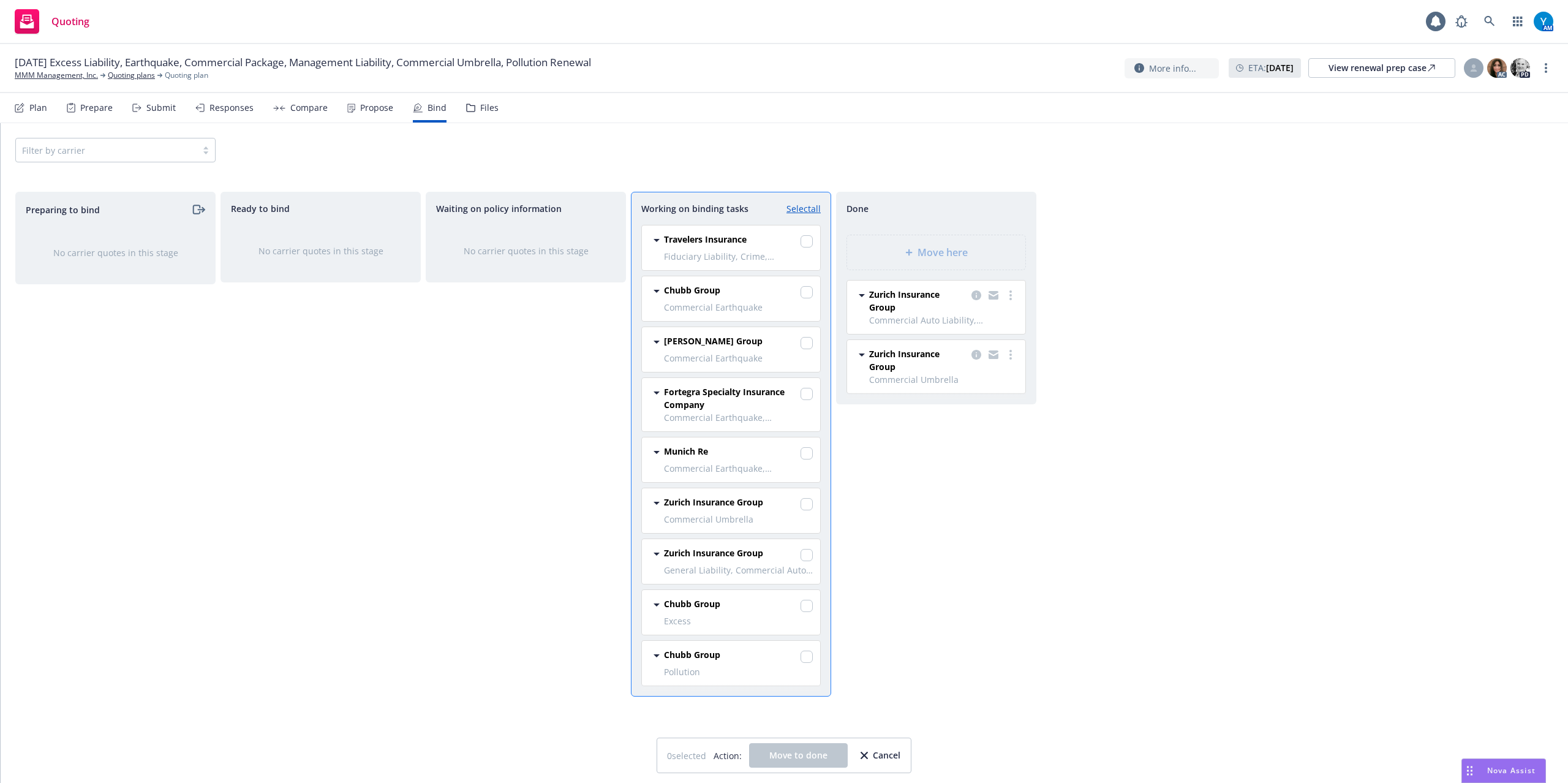
click at [810, 209] on link "Select all" at bounding box center [803, 209] width 34 height 13
checkbox input "true"
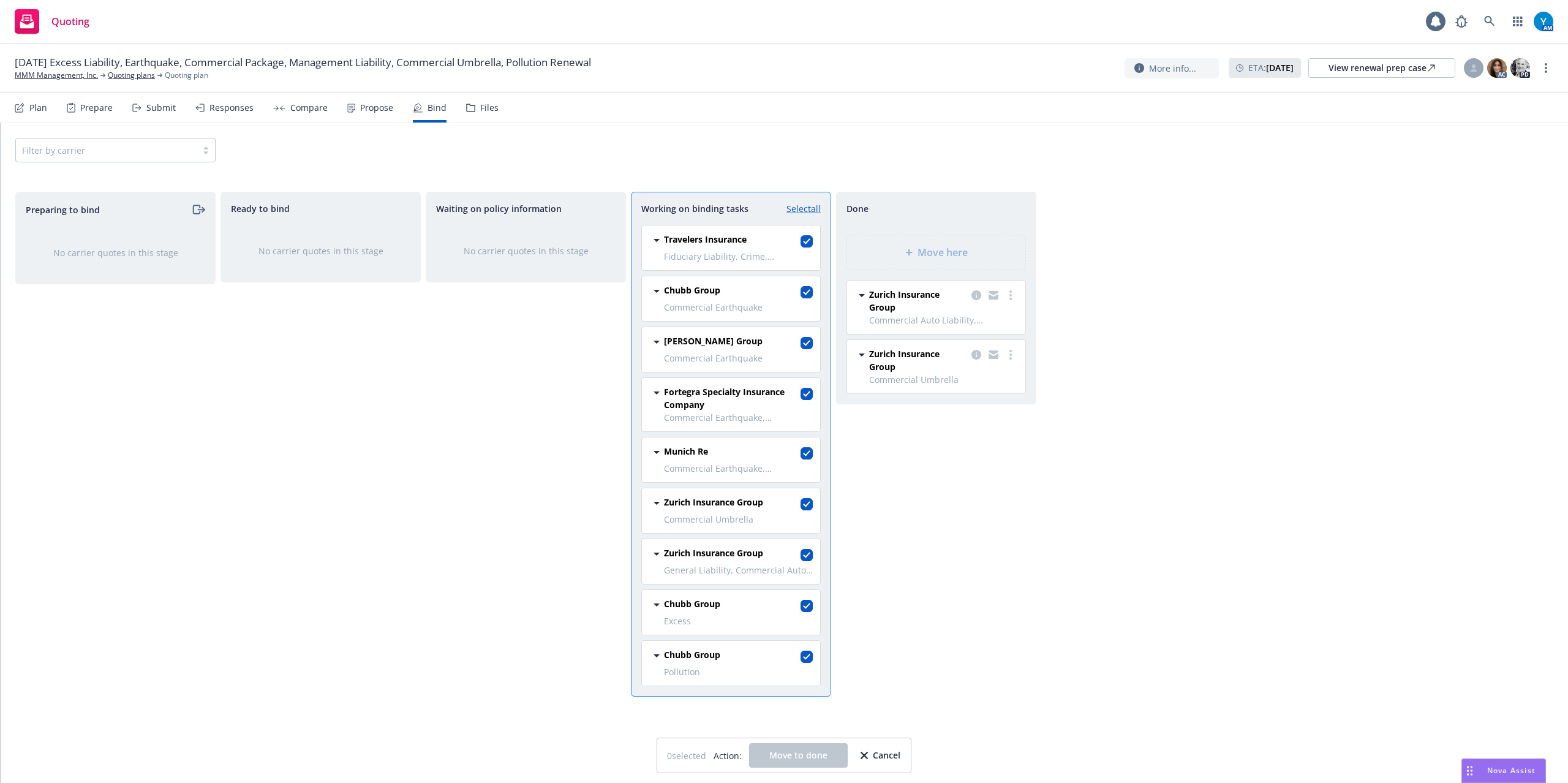
checkbox input "true"
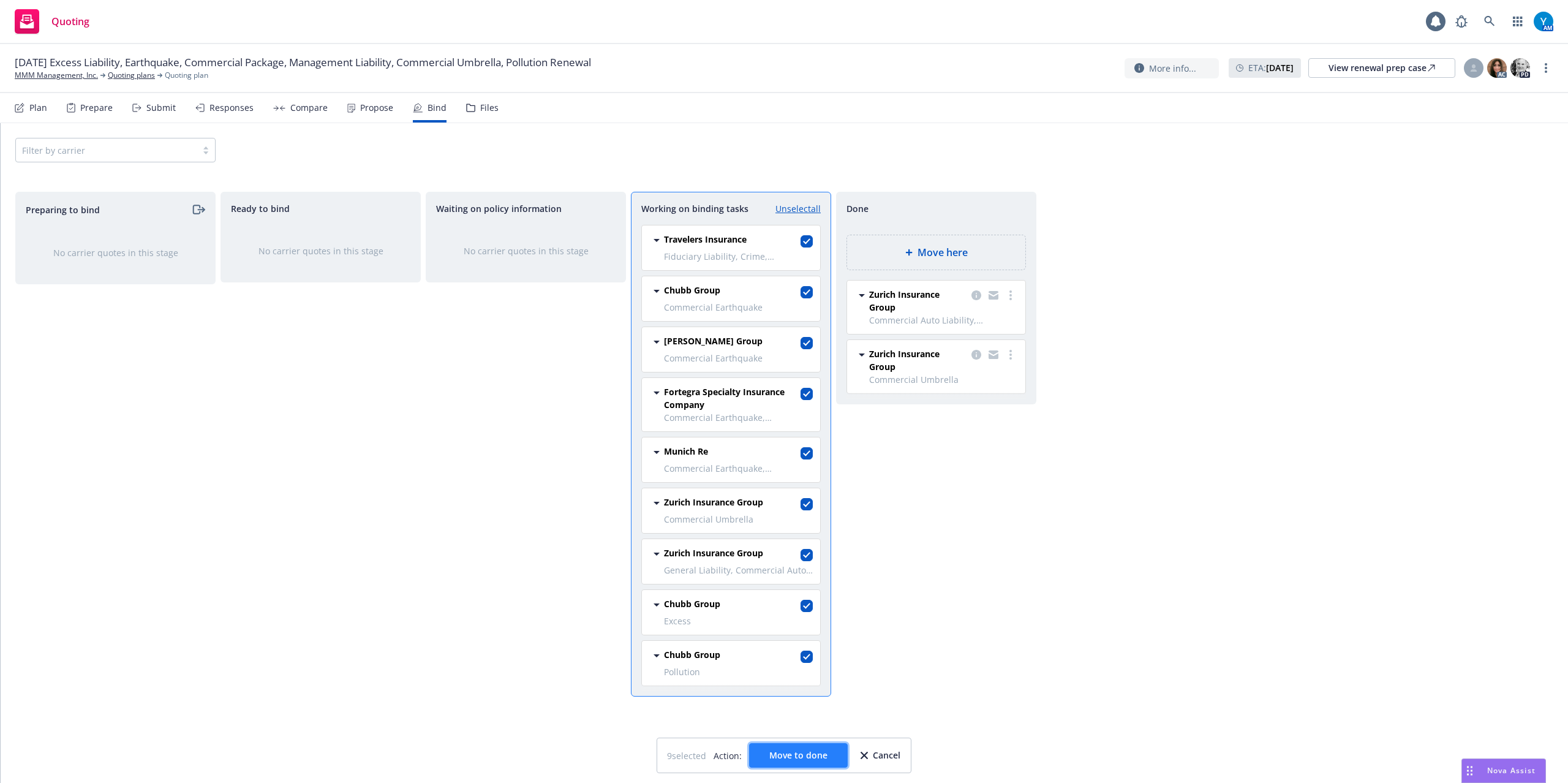
click at [802, 755] on span "Move to done" at bounding box center [798, 755] width 58 height 12
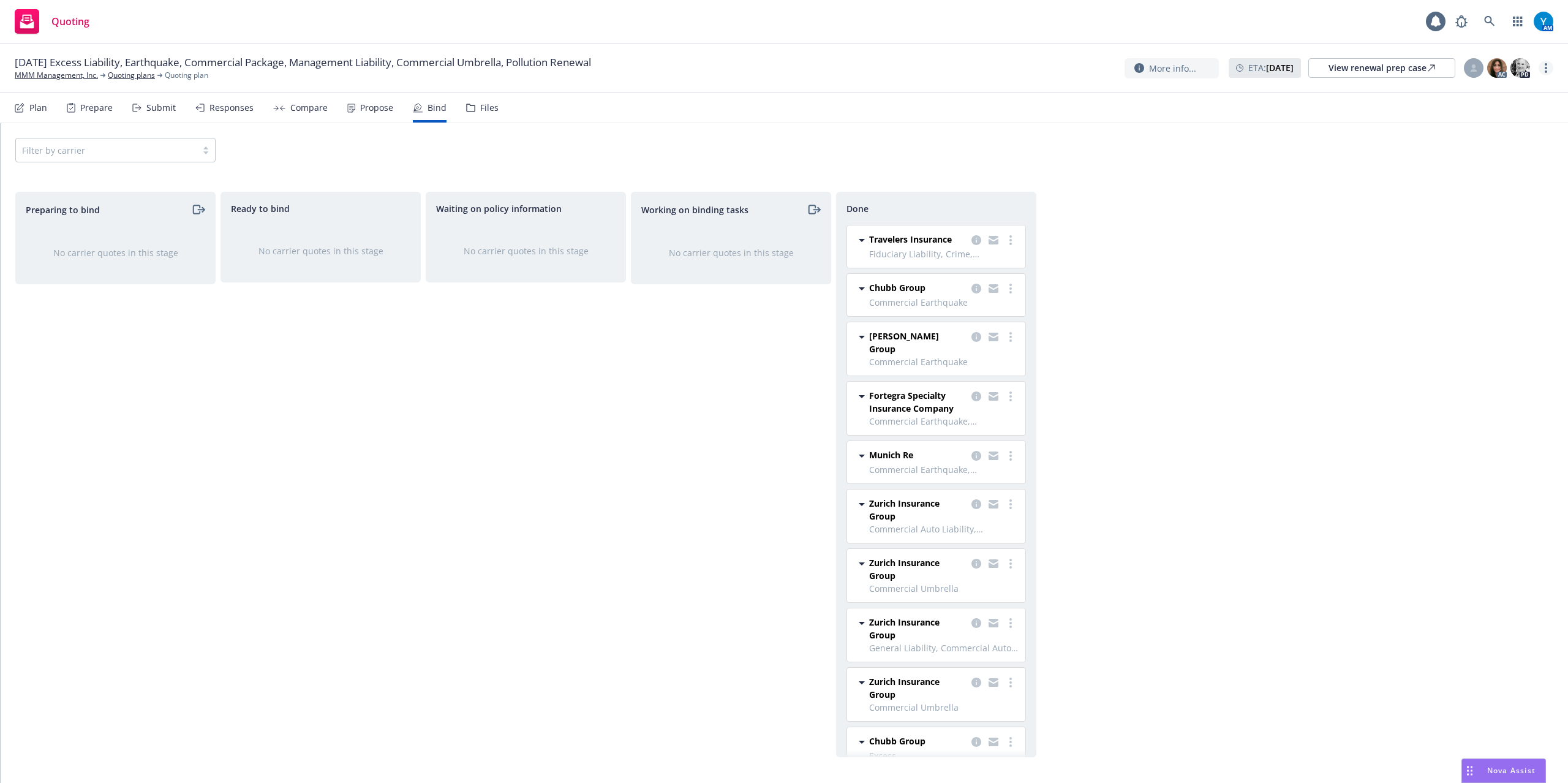
click at [1544, 67] on link "more" at bounding box center [1546, 67] width 15 height 15
click at [1488, 190] on link "Archive quoting plan" at bounding box center [1484, 192] width 137 height 24
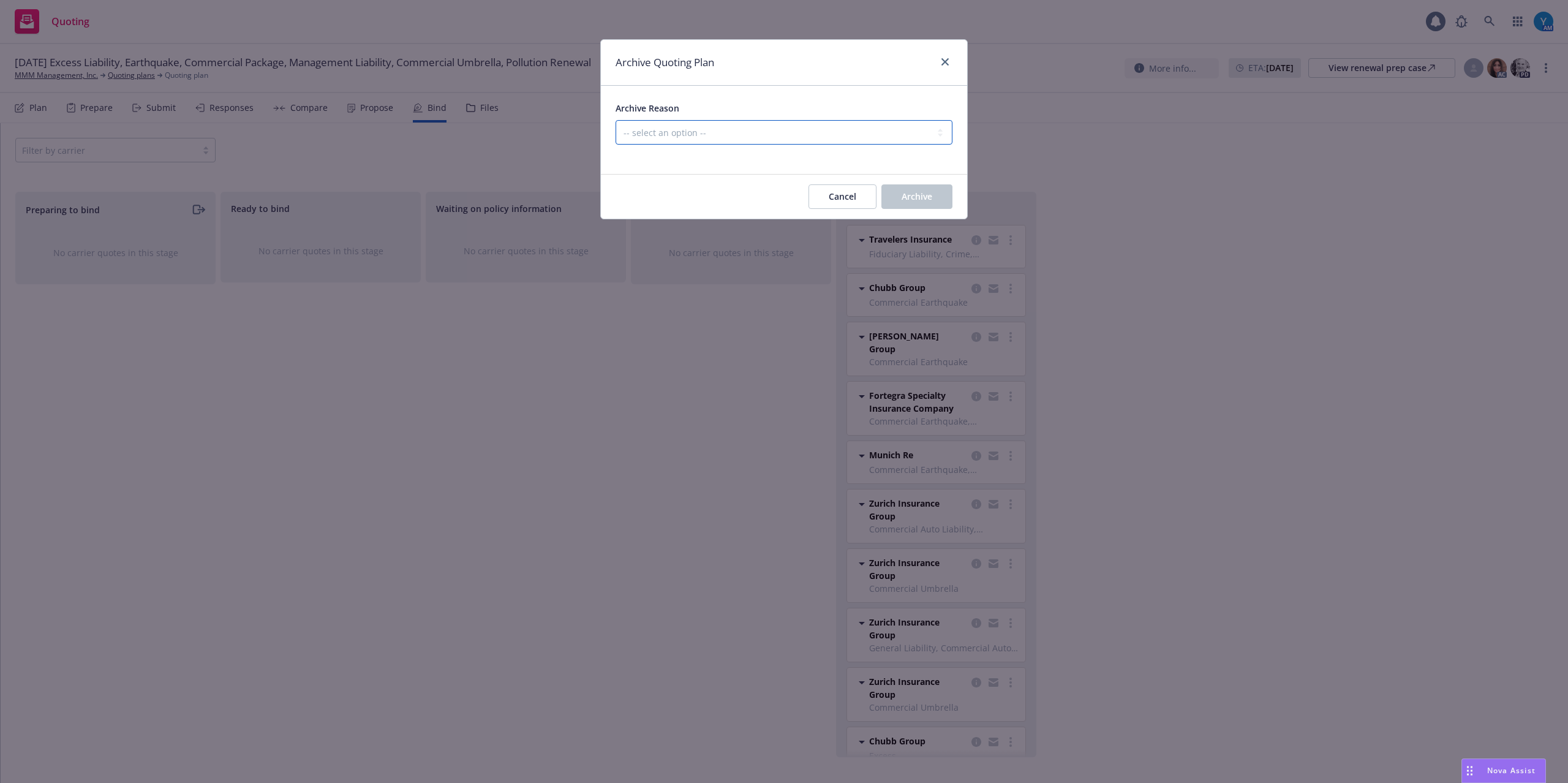
drag, startPoint x: 790, startPoint y: 135, endPoint x: 785, endPoint y: 145, distance: 11.2
click at [790, 135] on select "-- select an option -- All policies in this renewal plan are auto-renewed Creat…" at bounding box center [784, 132] width 337 height 24
select select "ARCHIVED_RENEWAL_COMPLETED"
click at [616, 121] on select "-- select an option -- All policies in this renewal plan are auto-renewed Creat…" at bounding box center [784, 132] width 337 height 24
click at [927, 187] on button "Archive" at bounding box center [917, 197] width 71 height 24
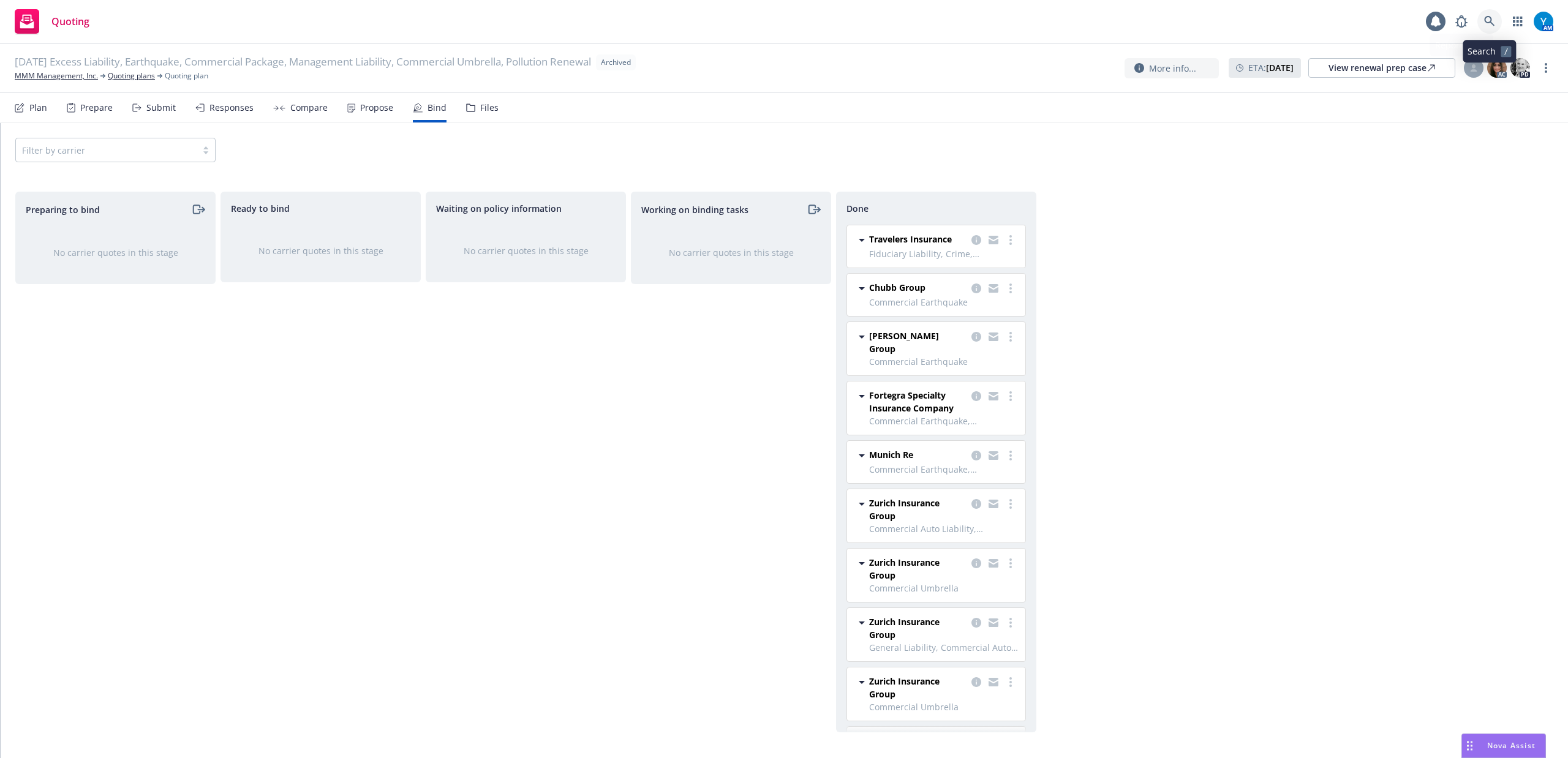
click at [1497, 13] on link at bounding box center [1490, 21] width 24 height 24
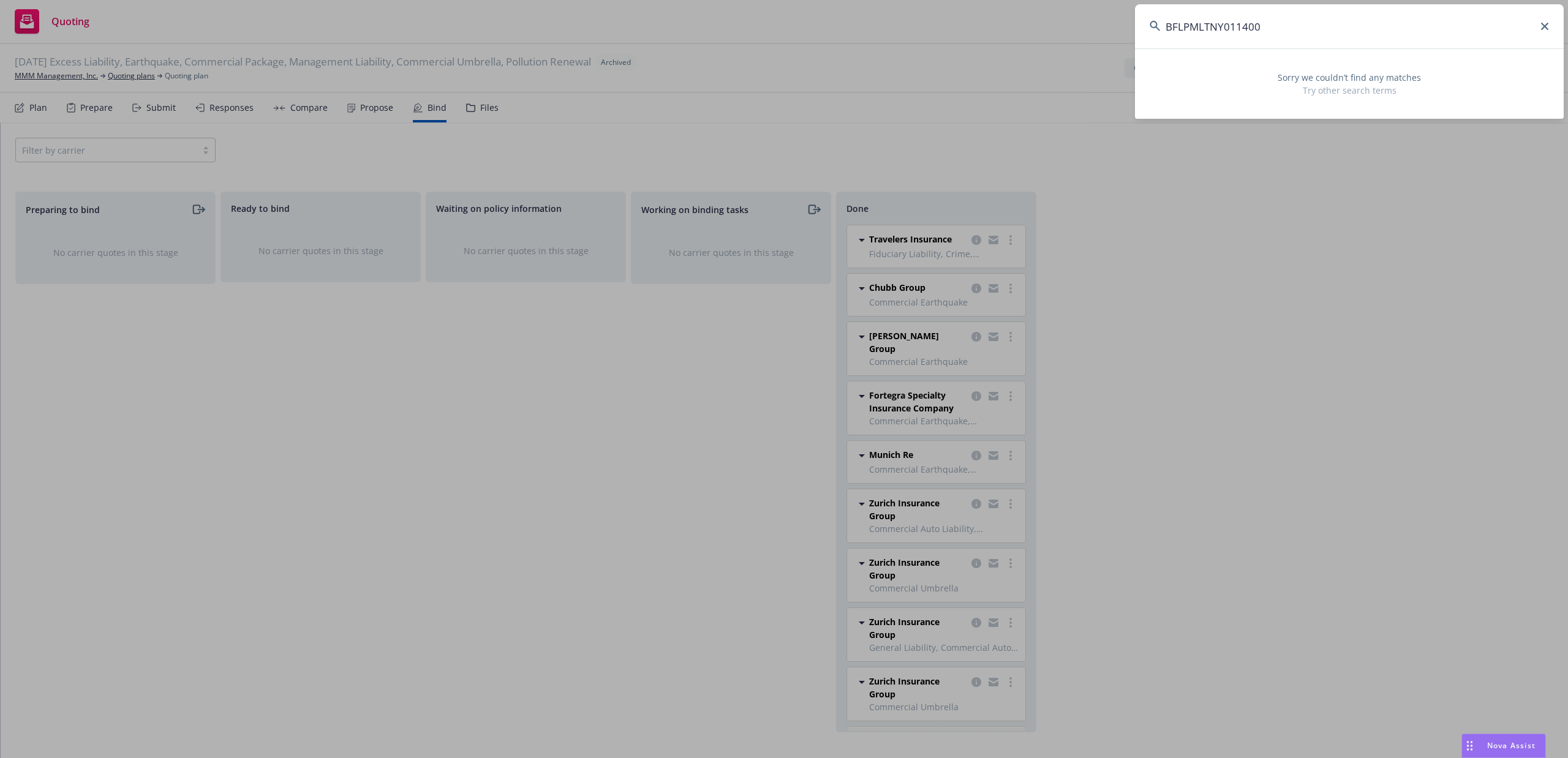
type input "BFLPMLTNY011400"
click at [1542, 26] on icon at bounding box center [1544, 26] width 7 height 7
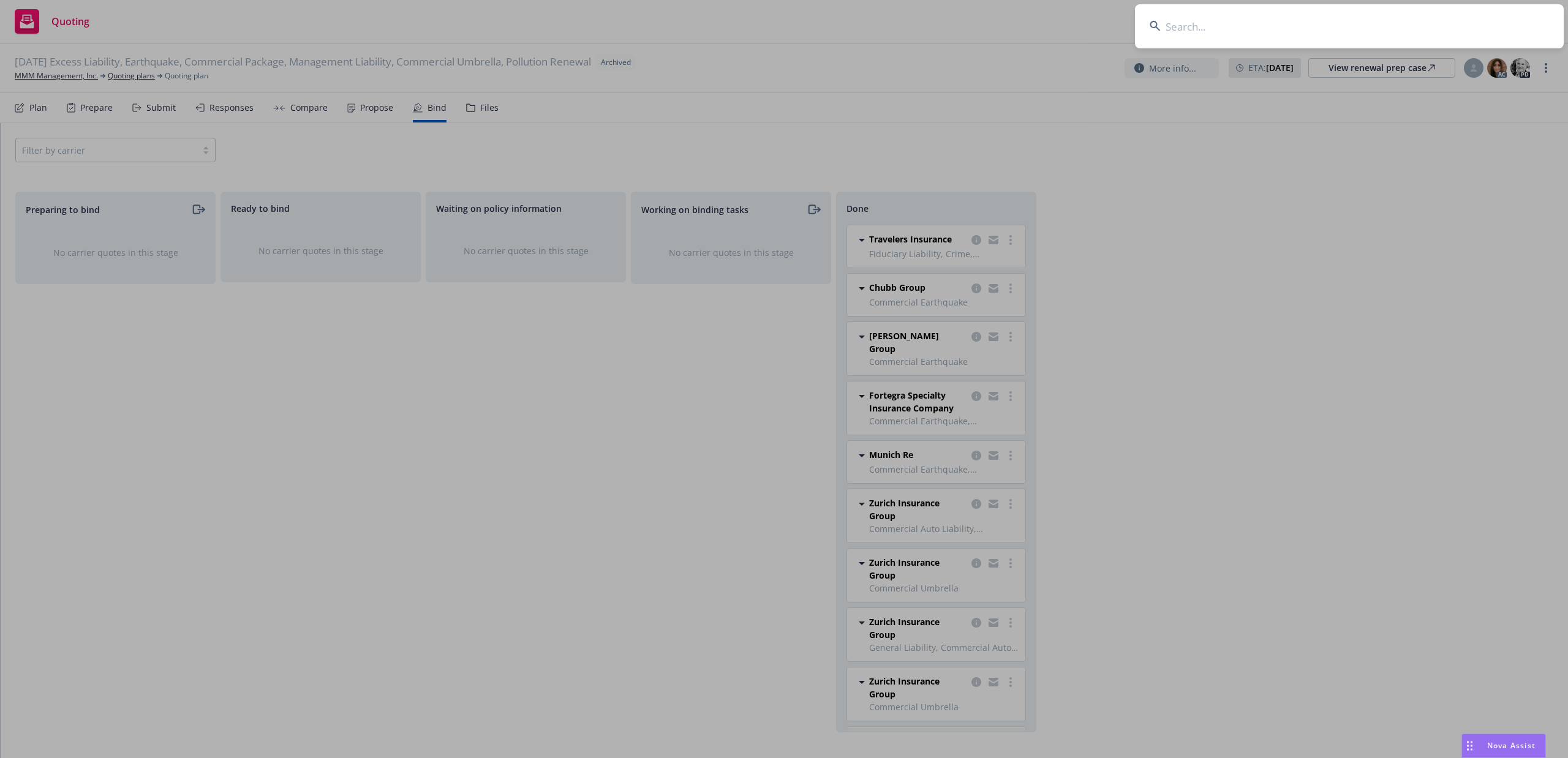
click at [1378, 21] on input at bounding box center [1350, 26] width 429 height 44
type input "t"
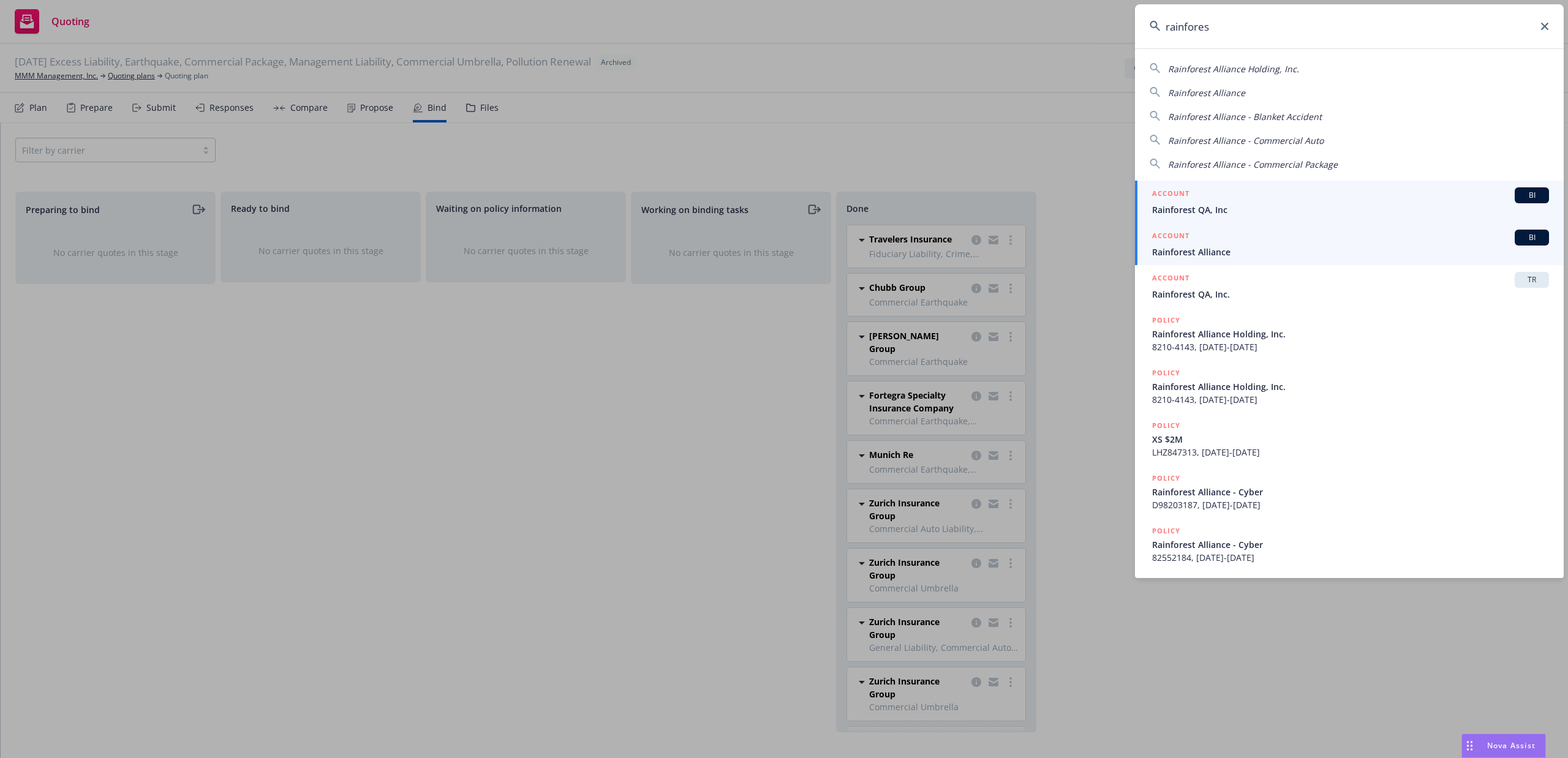
type input "rainfores"
click at [1203, 250] on span "Rainforest Alliance" at bounding box center [1350, 252] width 397 height 13
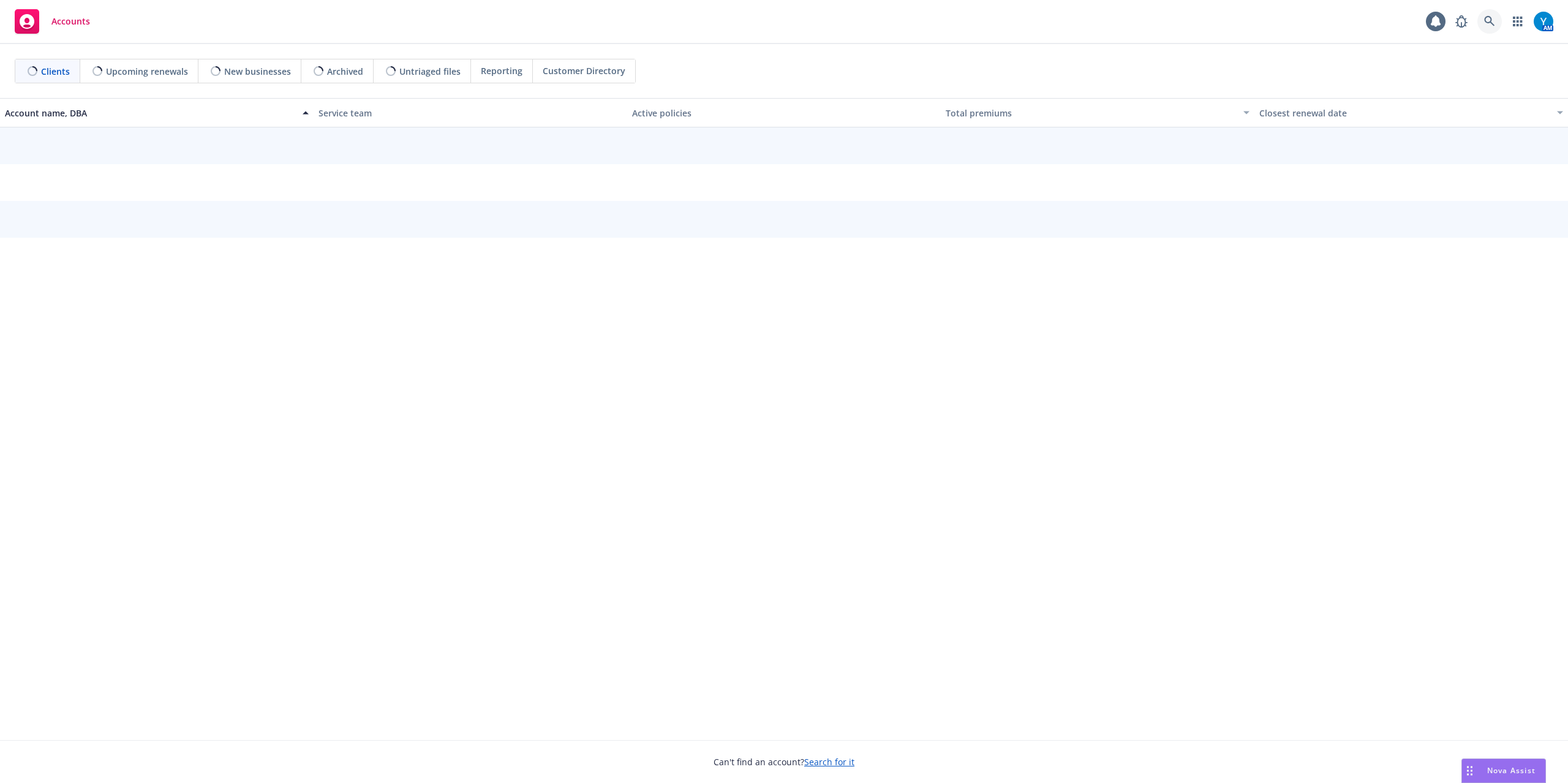
click at [1488, 23] on icon at bounding box center [1489, 21] width 11 height 11
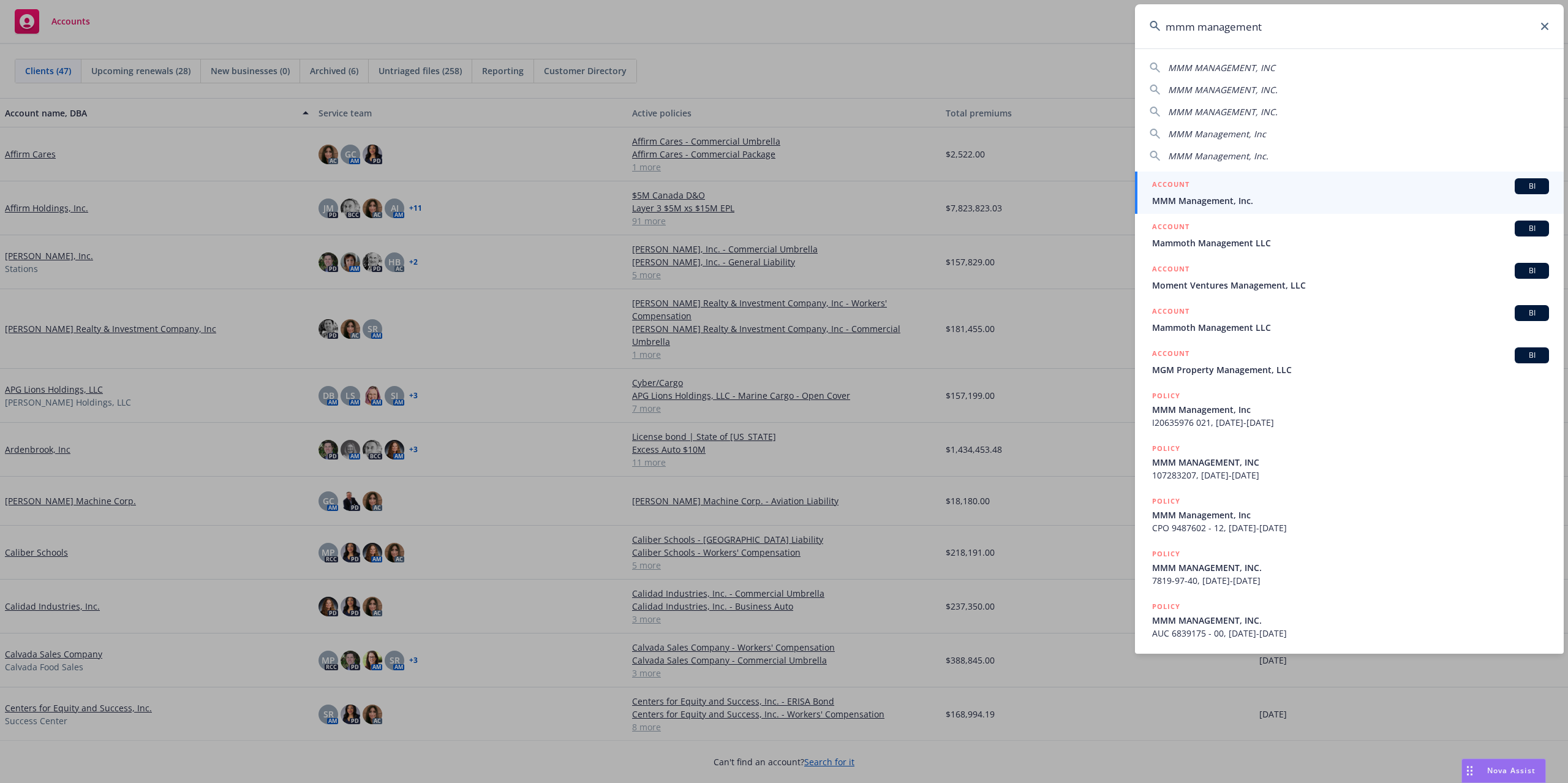
type input "mmm management"
click at [1226, 191] on div "ACCOUNT BI" at bounding box center [1350, 186] width 397 height 16
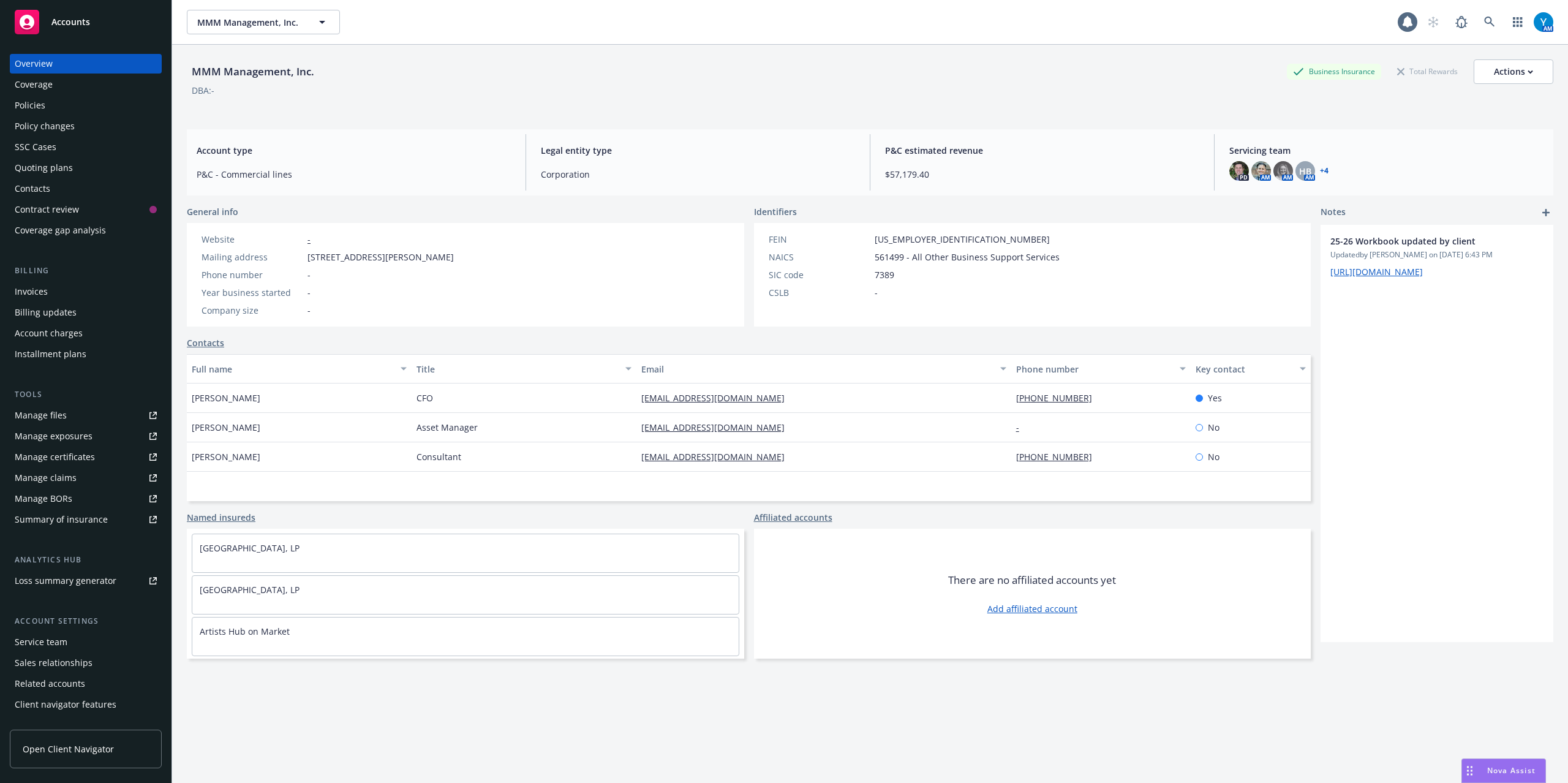
click at [38, 101] on div "Policies" at bounding box center [30, 105] width 31 height 20
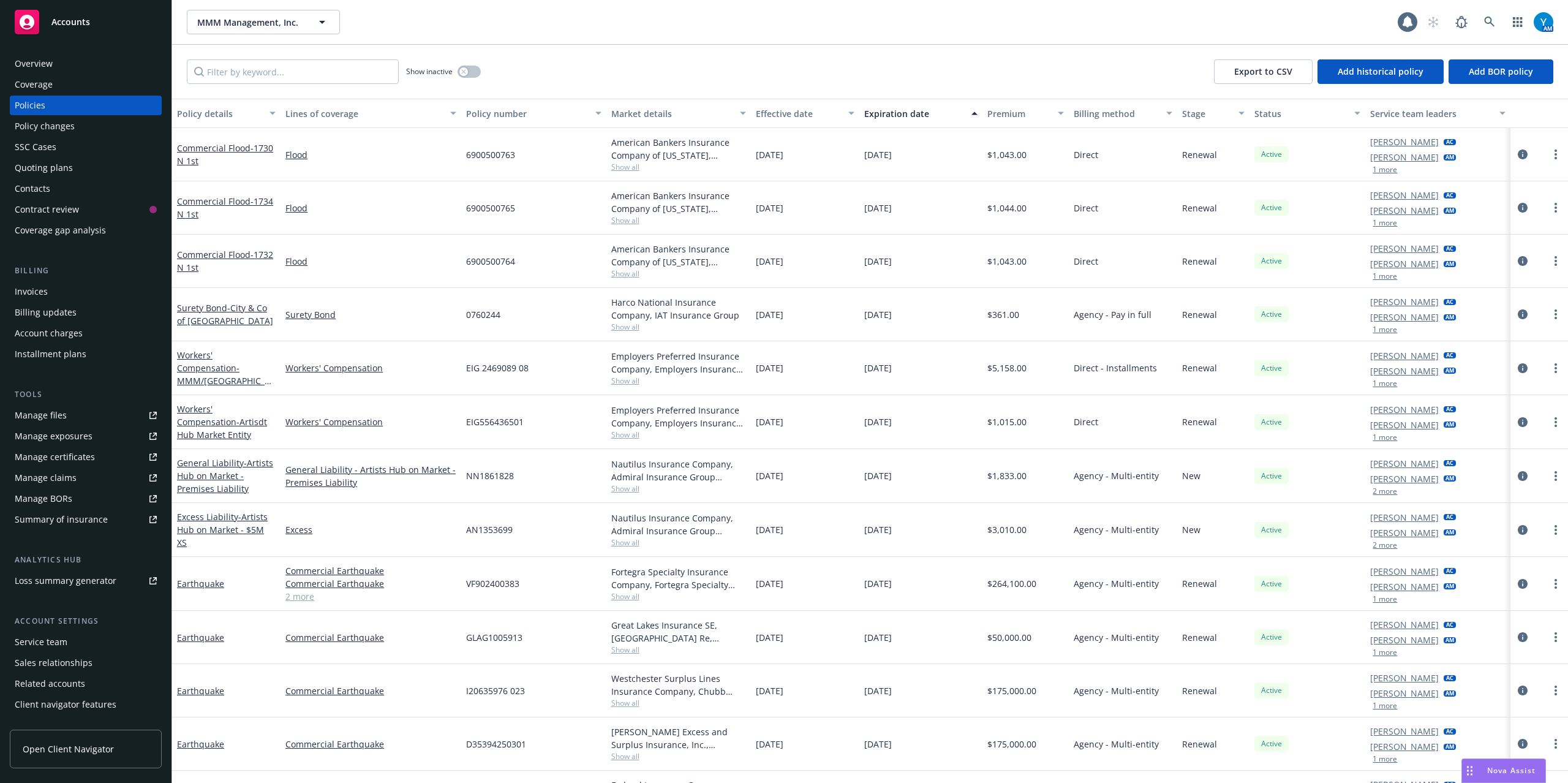
click at [66, 61] on div "Overview" at bounding box center [85, 64] width 142 height 20
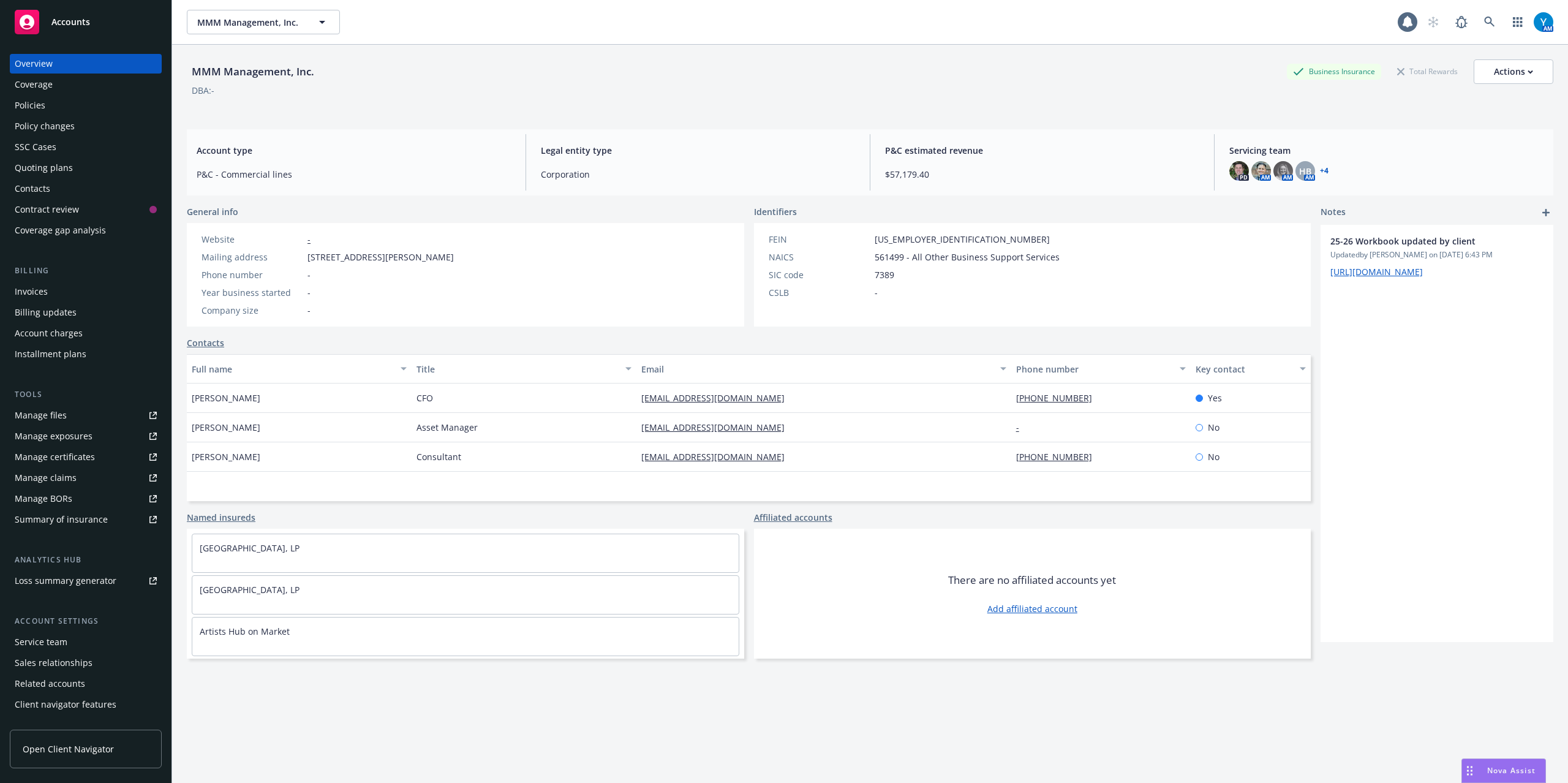
click at [1320, 170] on link "+ 4" at bounding box center [1324, 170] width 8 height 7
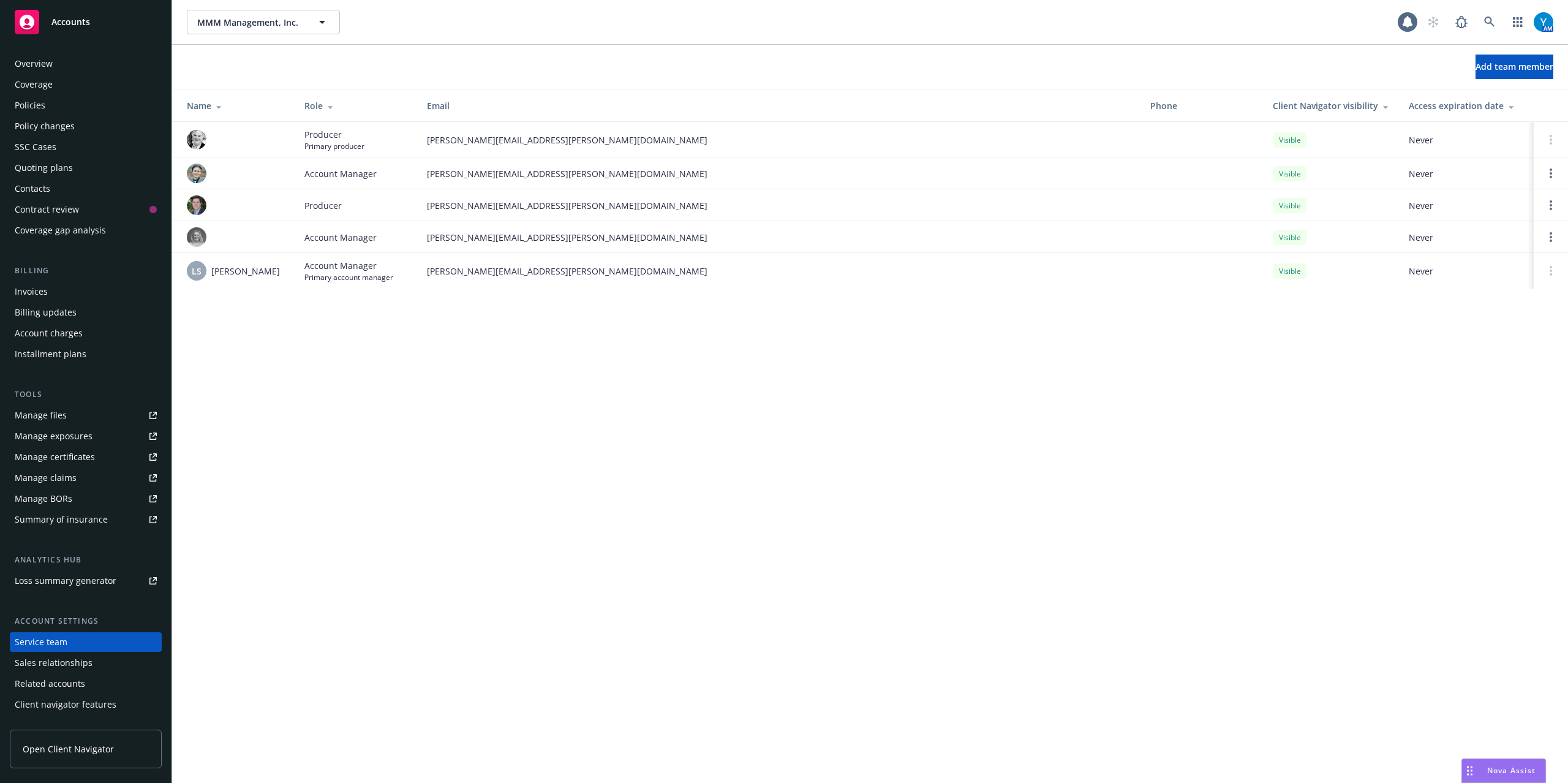
scroll to position [15, 0]
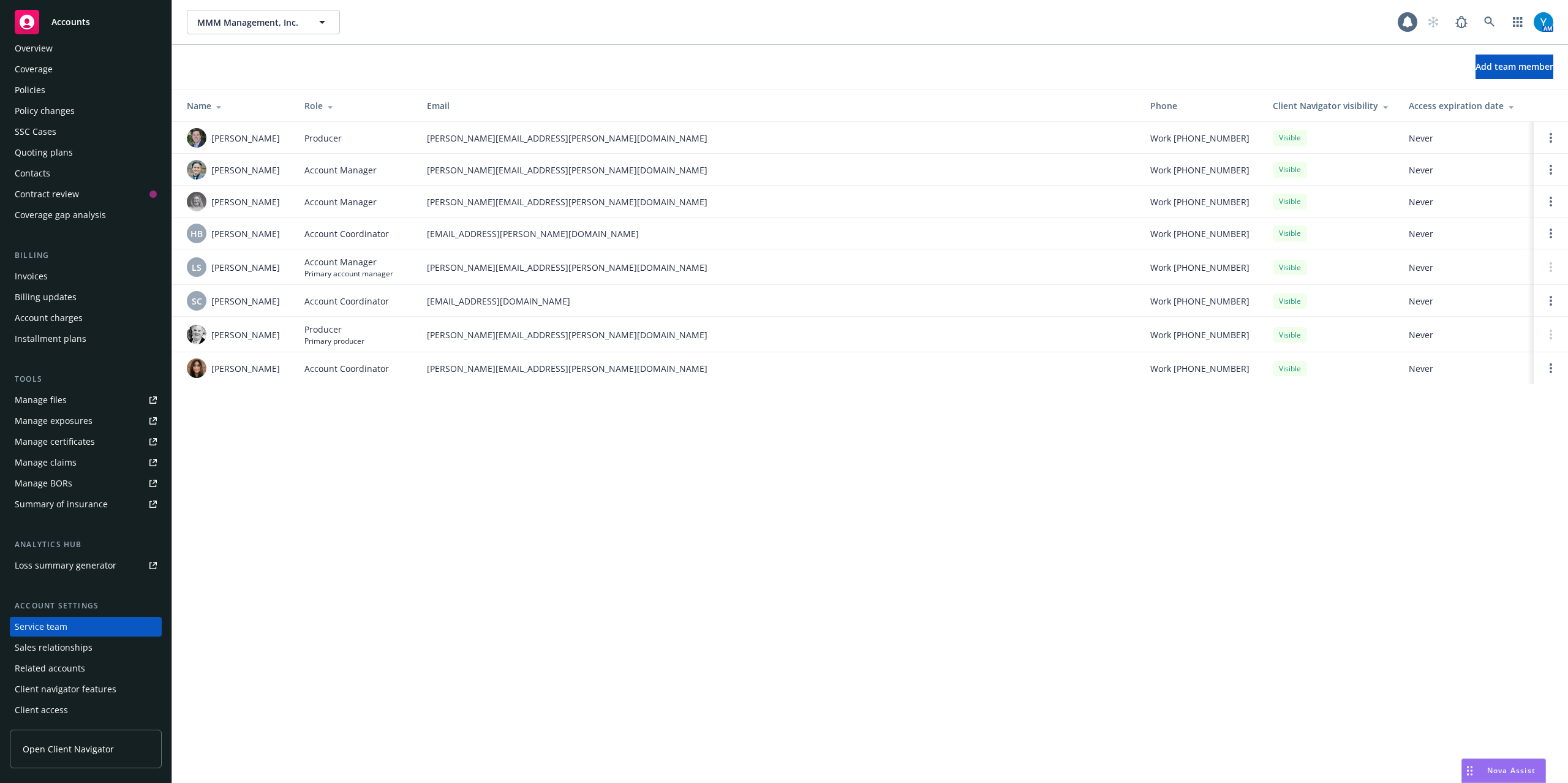
click at [35, 93] on div "Policies" at bounding box center [30, 90] width 31 height 20
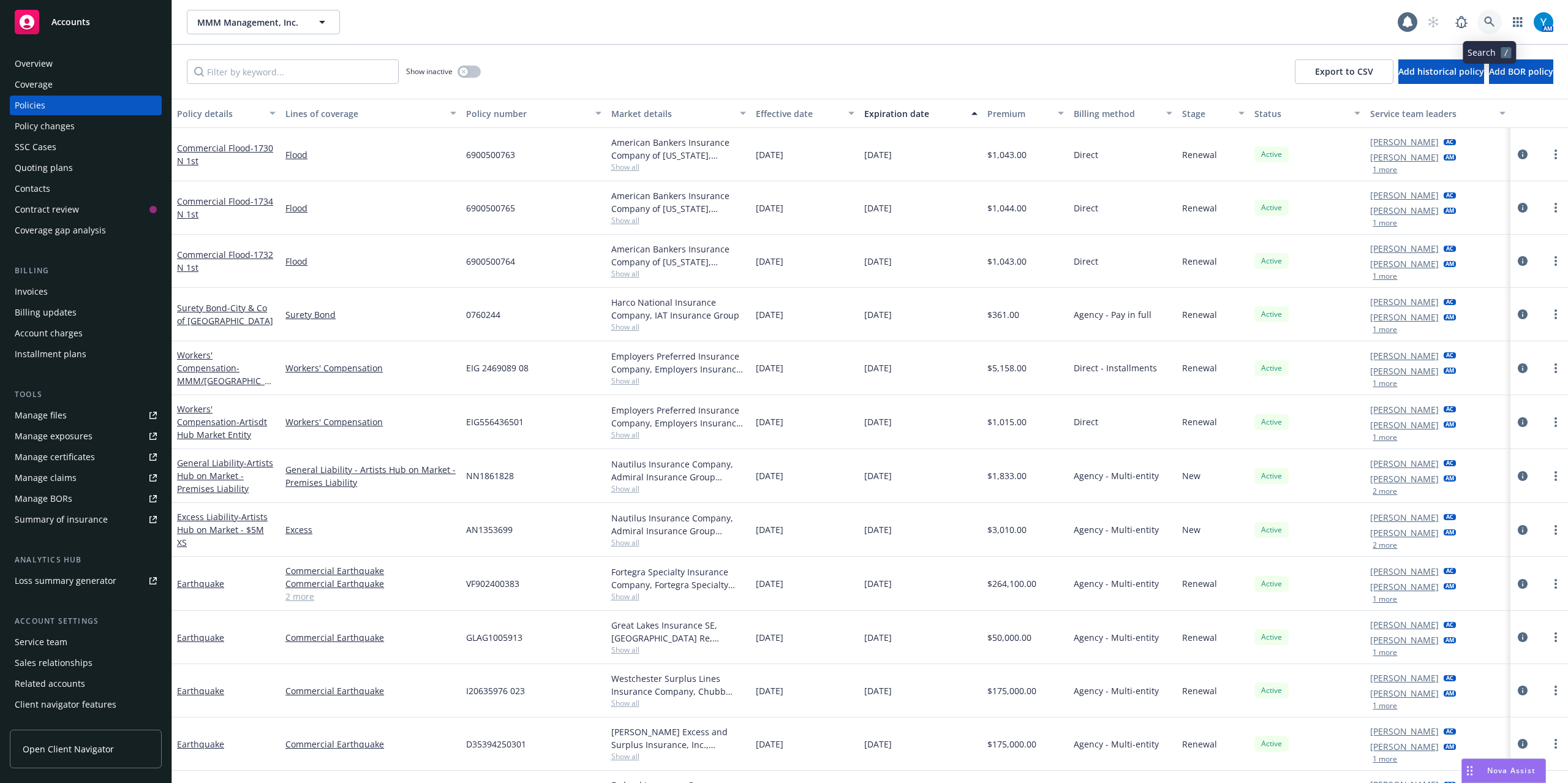
click at [1483, 24] on link at bounding box center [1490, 22] width 24 height 24
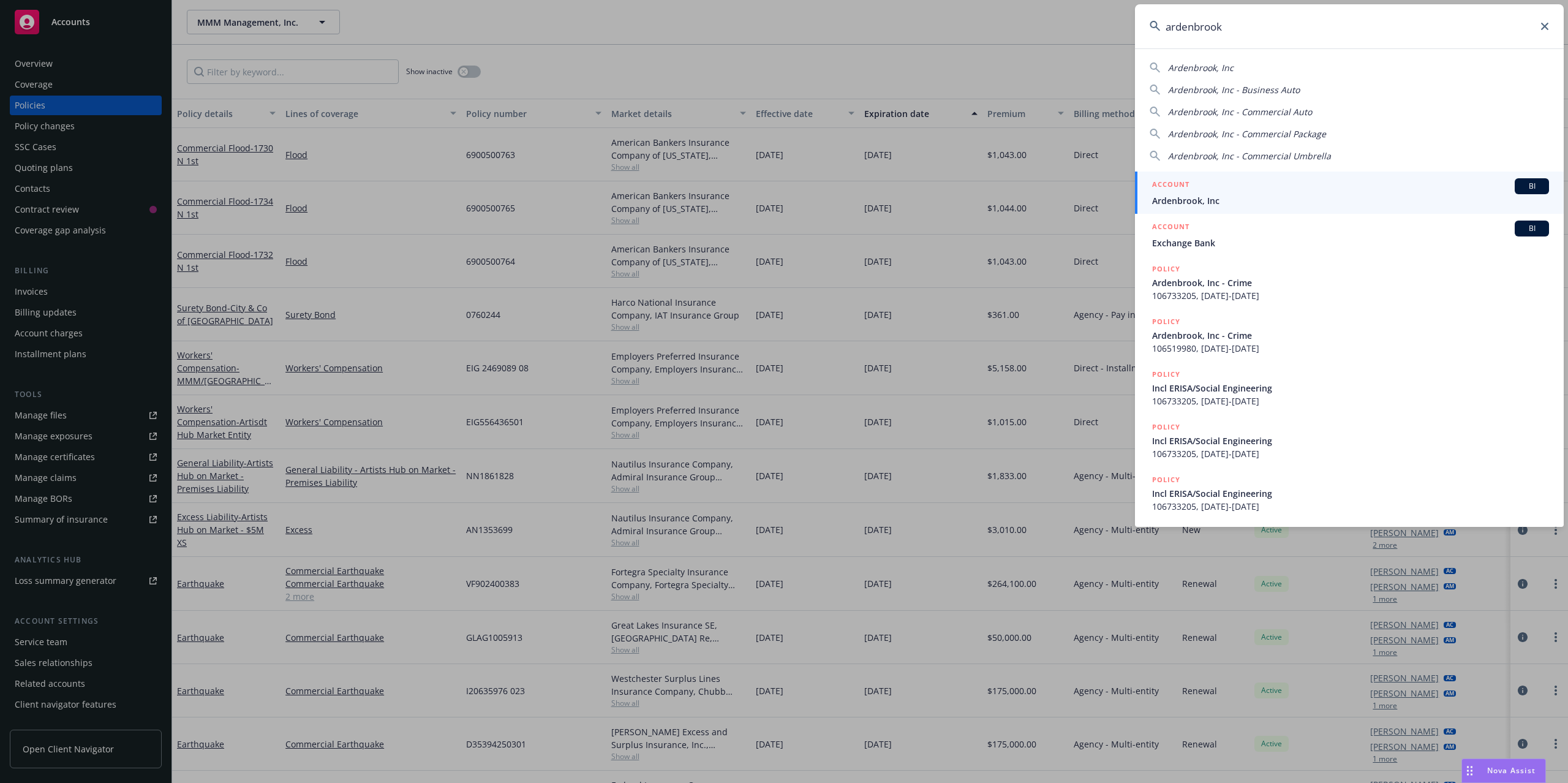
type input "ardenbrook"
click at [1211, 200] on span "Ardenbrook, Inc" at bounding box center [1350, 200] width 397 height 13
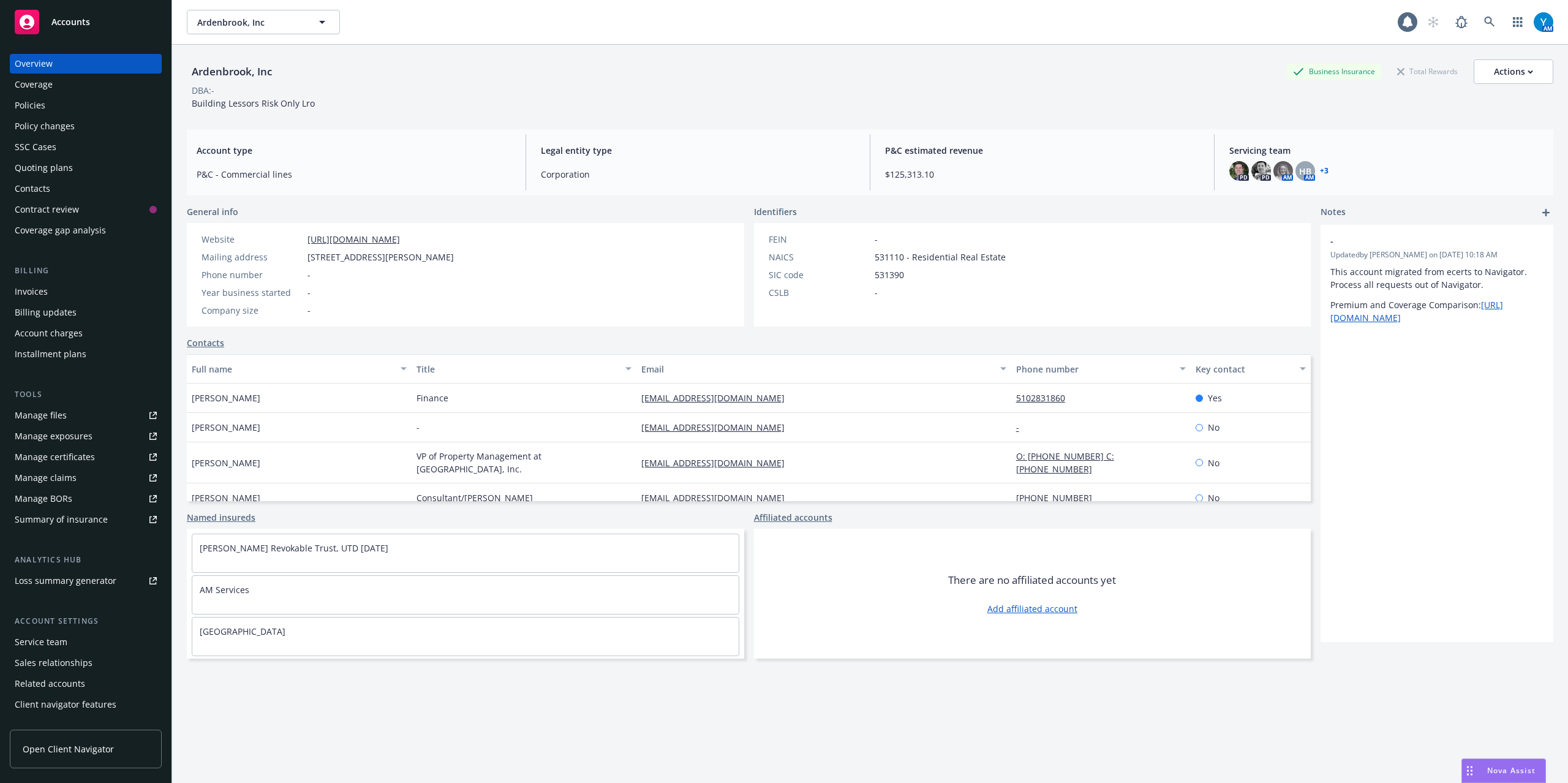
click at [51, 109] on div "Policies" at bounding box center [85, 105] width 142 height 20
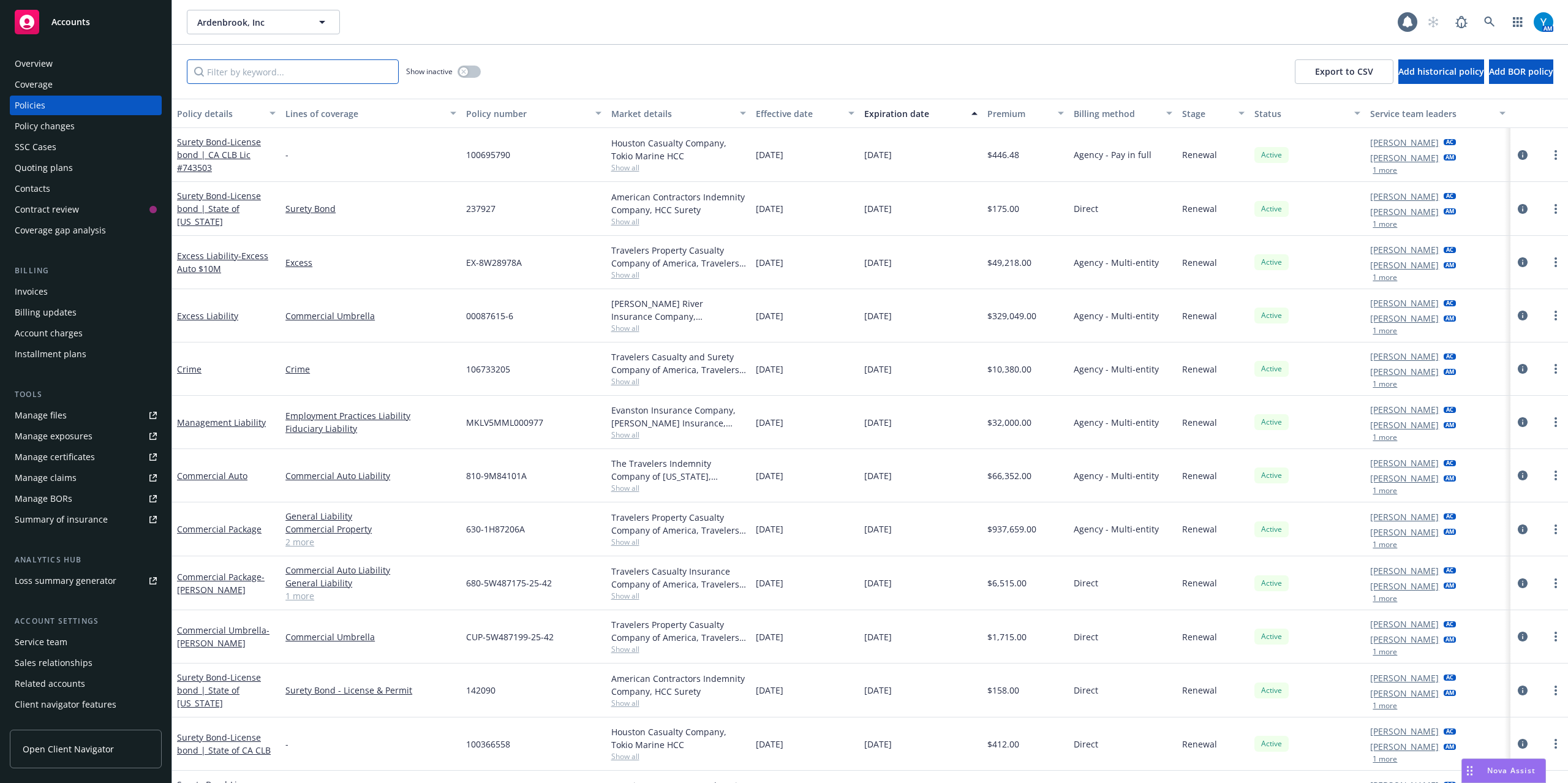
click at [274, 69] on input "Filter by keyword..." at bounding box center [293, 72] width 212 height 24
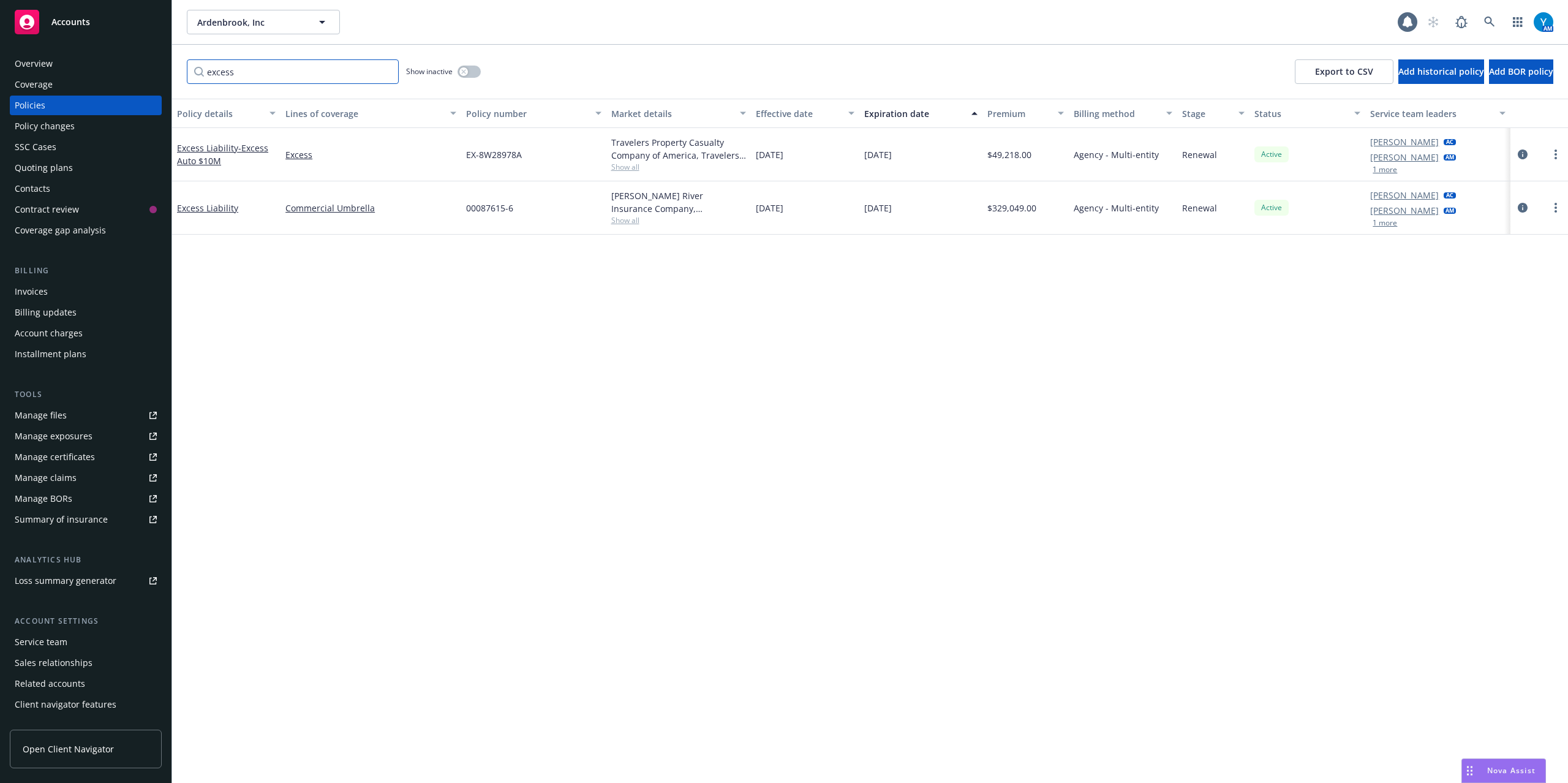
type input "excess"
click at [1486, 15] on link at bounding box center [1490, 22] width 24 height 24
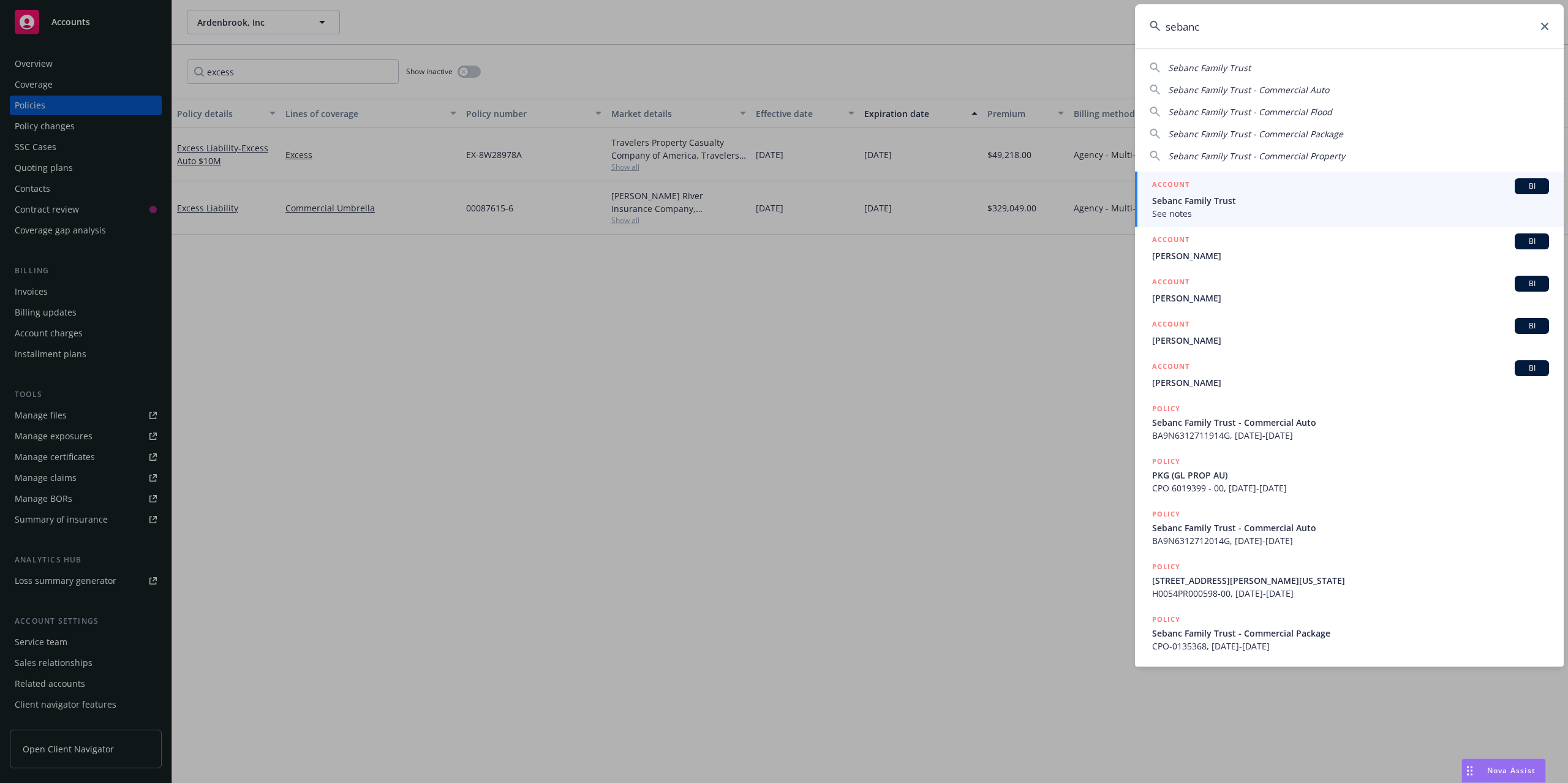
type input "sebanc"
click at [1208, 201] on span "Sebanc Family Trust" at bounding box center [1350, 200] width 397 height 13
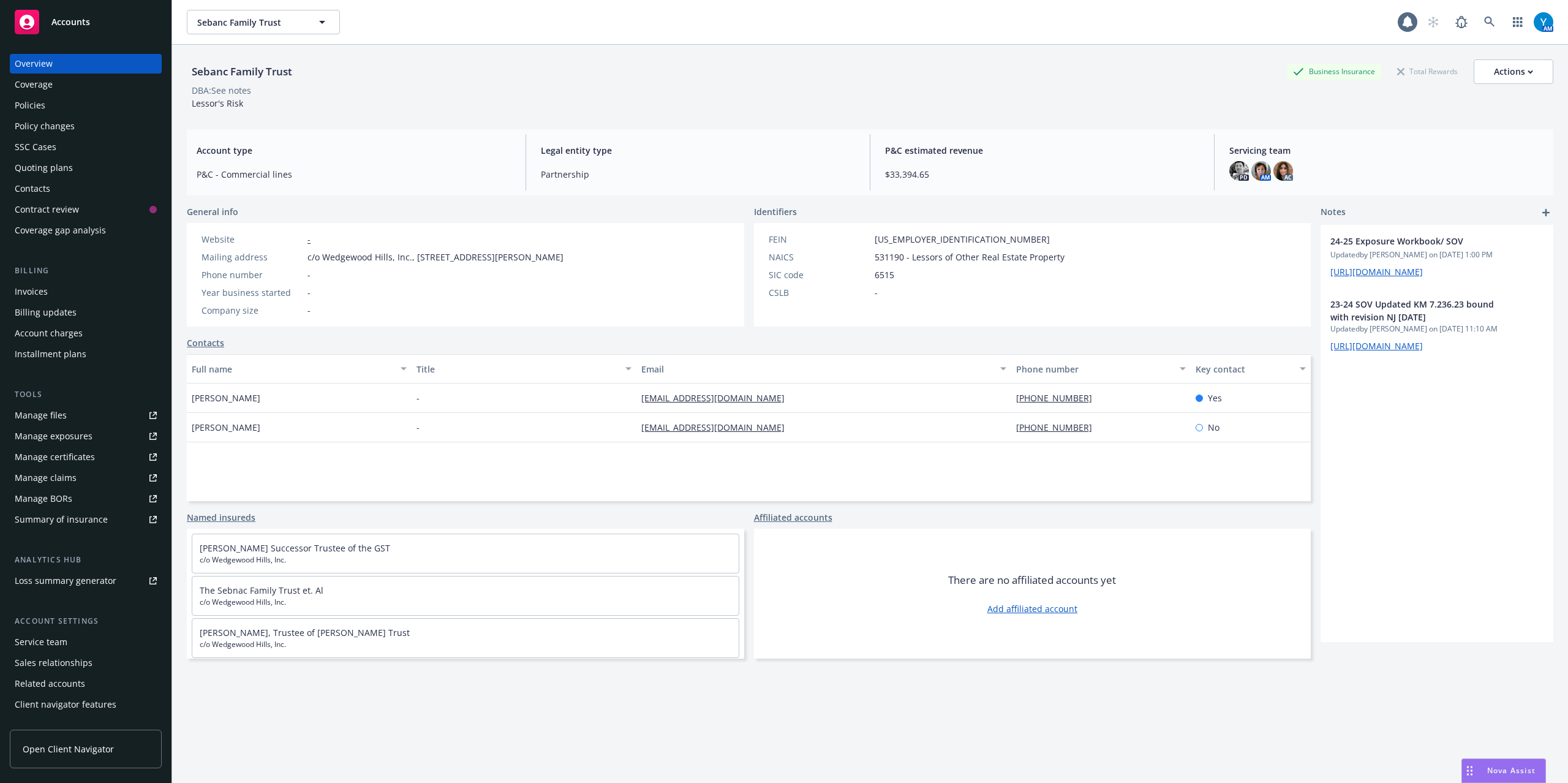
click at [47, 106] on div "Policies" at bounding box center [85, 105] width 142 height 20
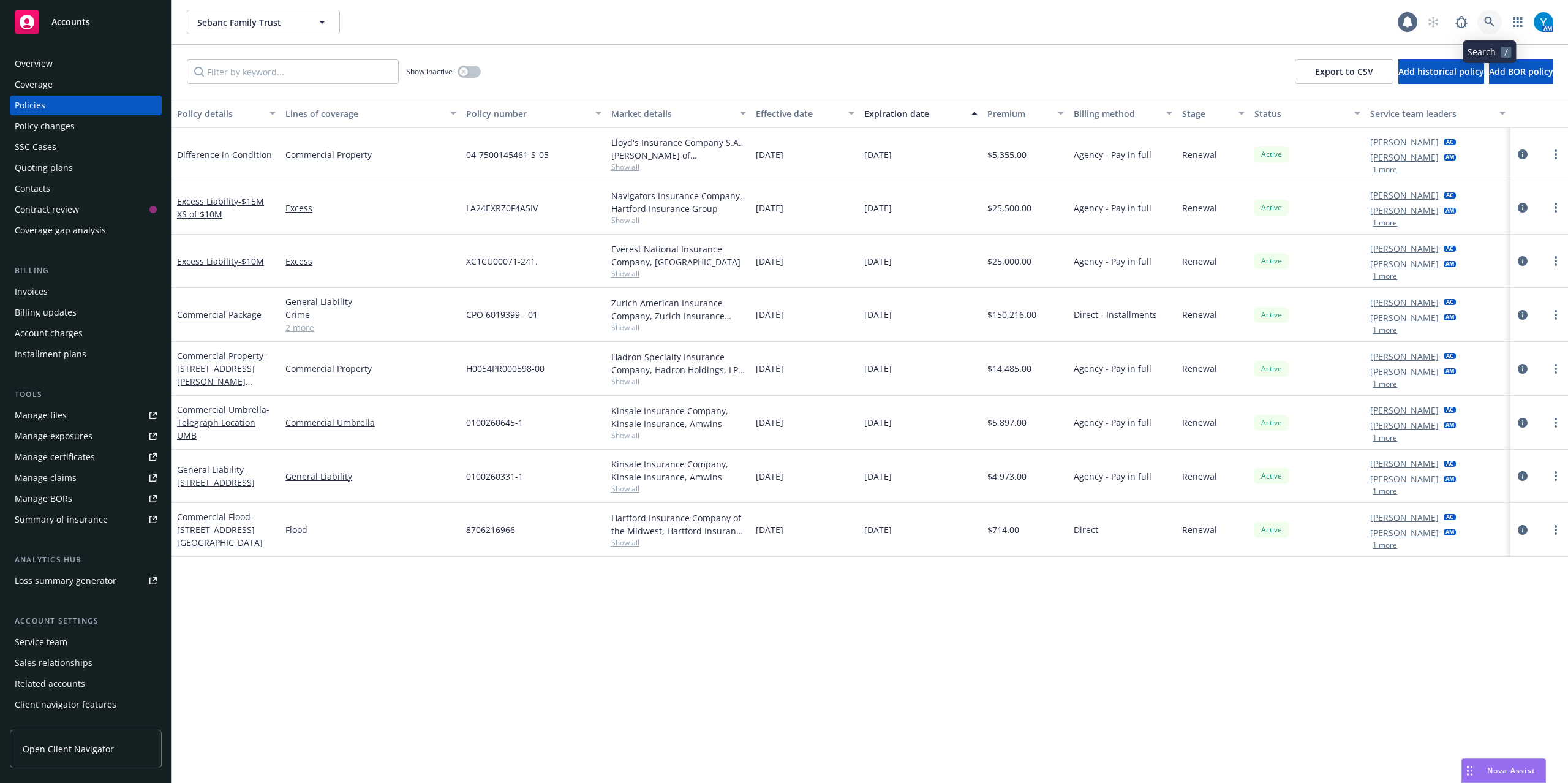
click at [1486, 25] on icon at bounding box center [1489, 22] width 11 height 11
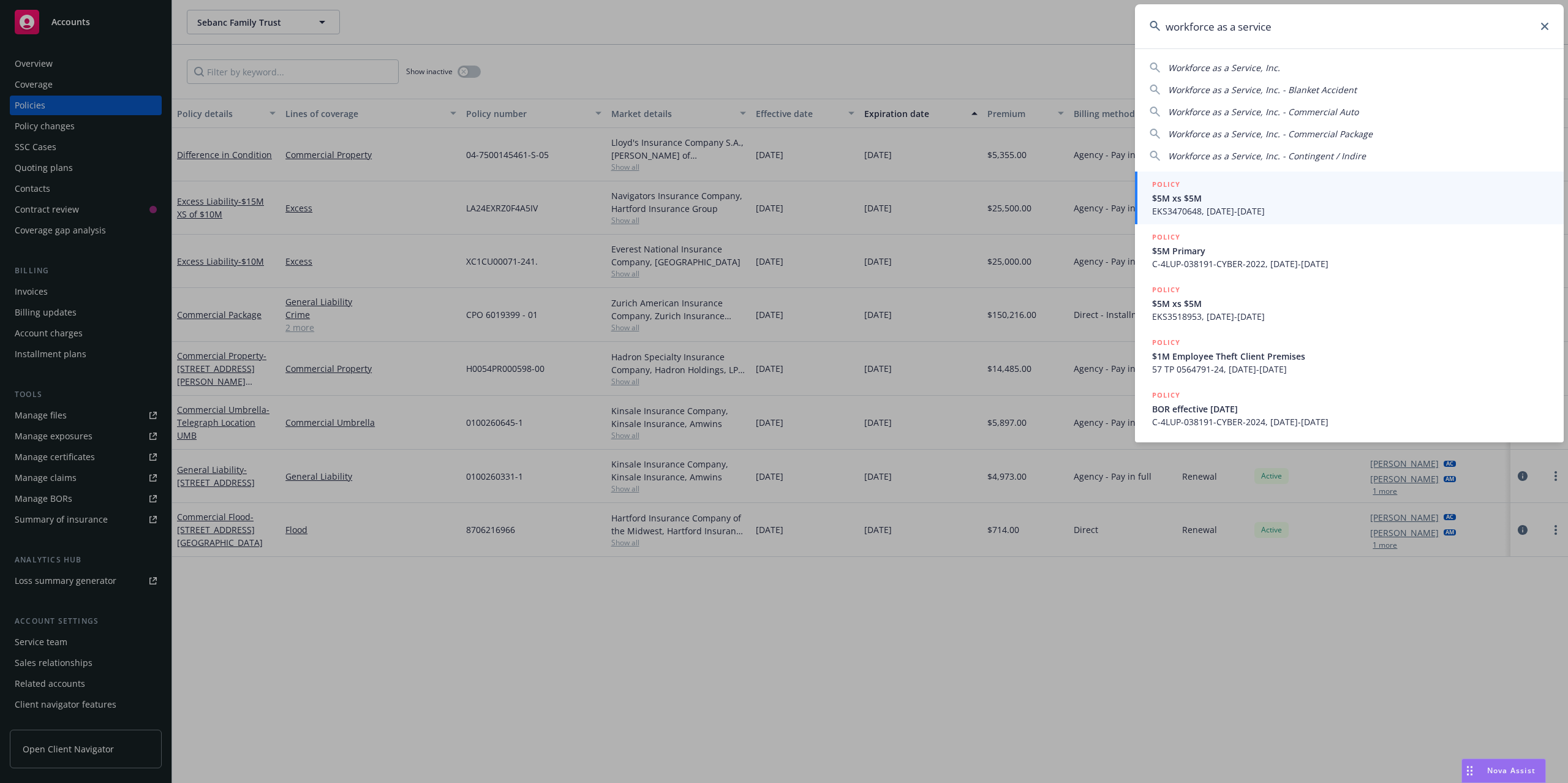
click at [1256, 67] on span "Workforce as a Service, Inc." at bounding box center [1224, 67] width 112 height 12
type input "Workforce as a Service, Inc."
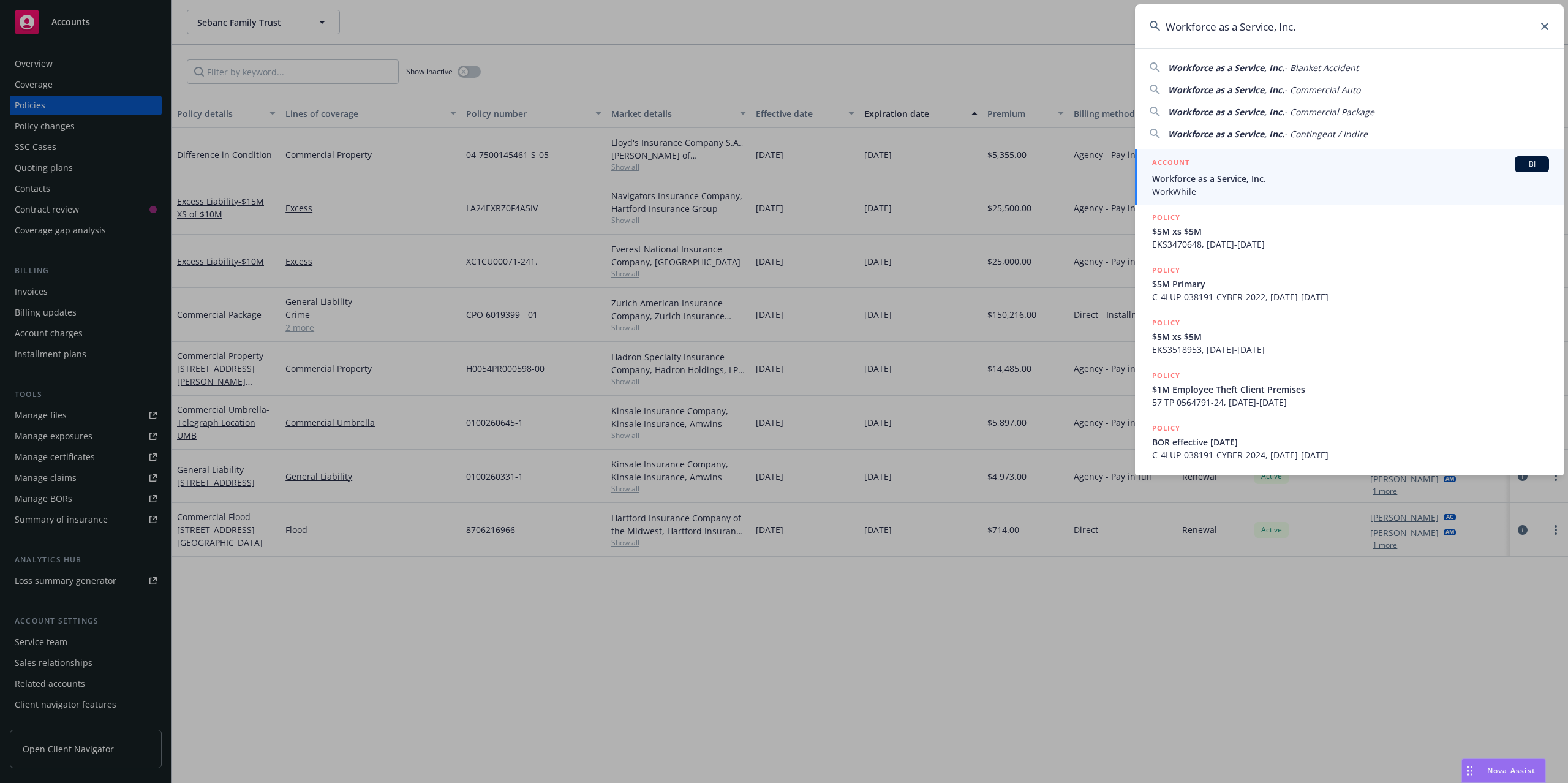
click at [1259, 180] on span "Workforce as a Service, Inc." at bounding box center [1350, 179] width 397 height 13
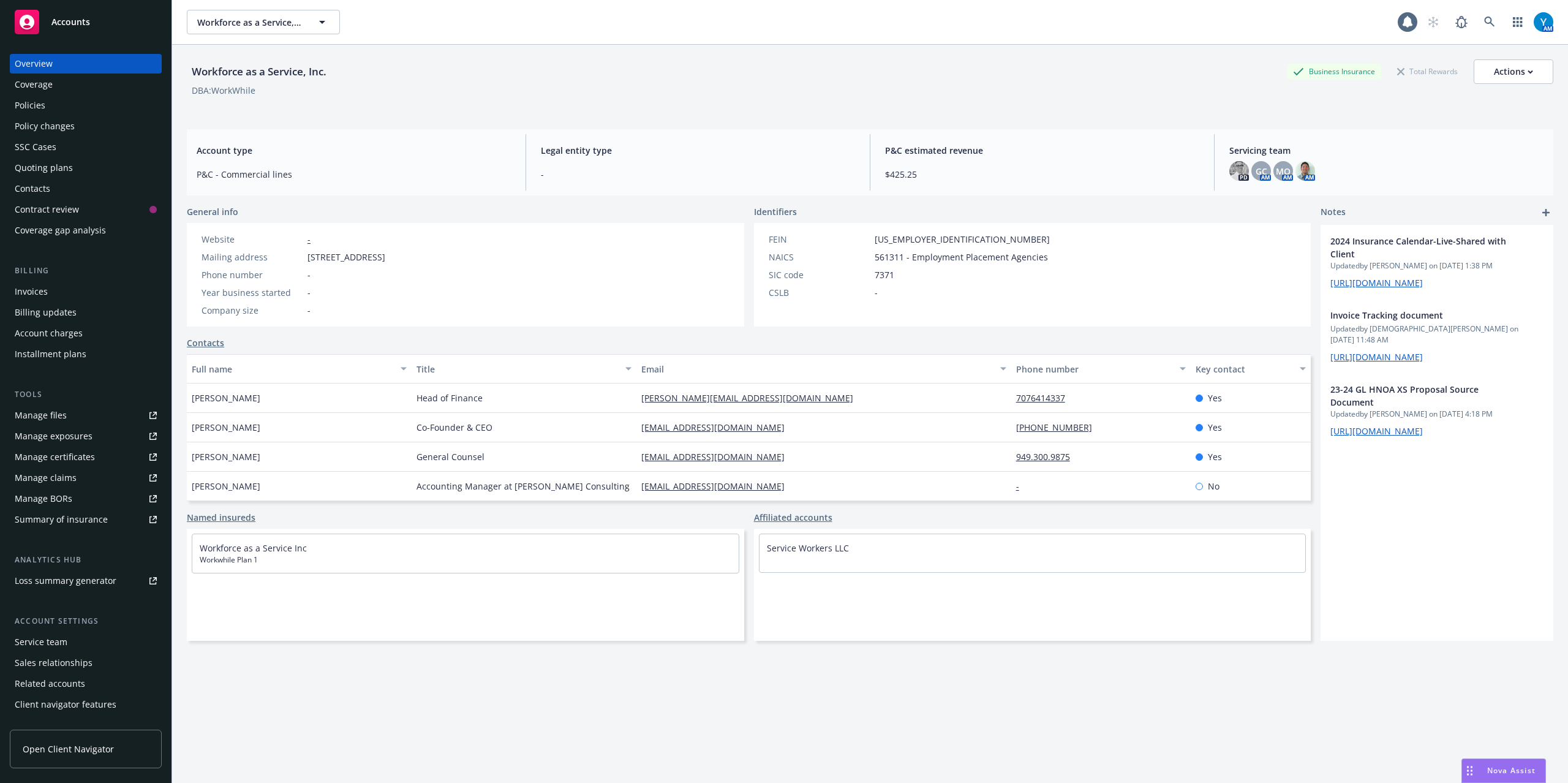
click at [71, 110] on div "Policies" at bounding box center [85, 105] width 142 height 20
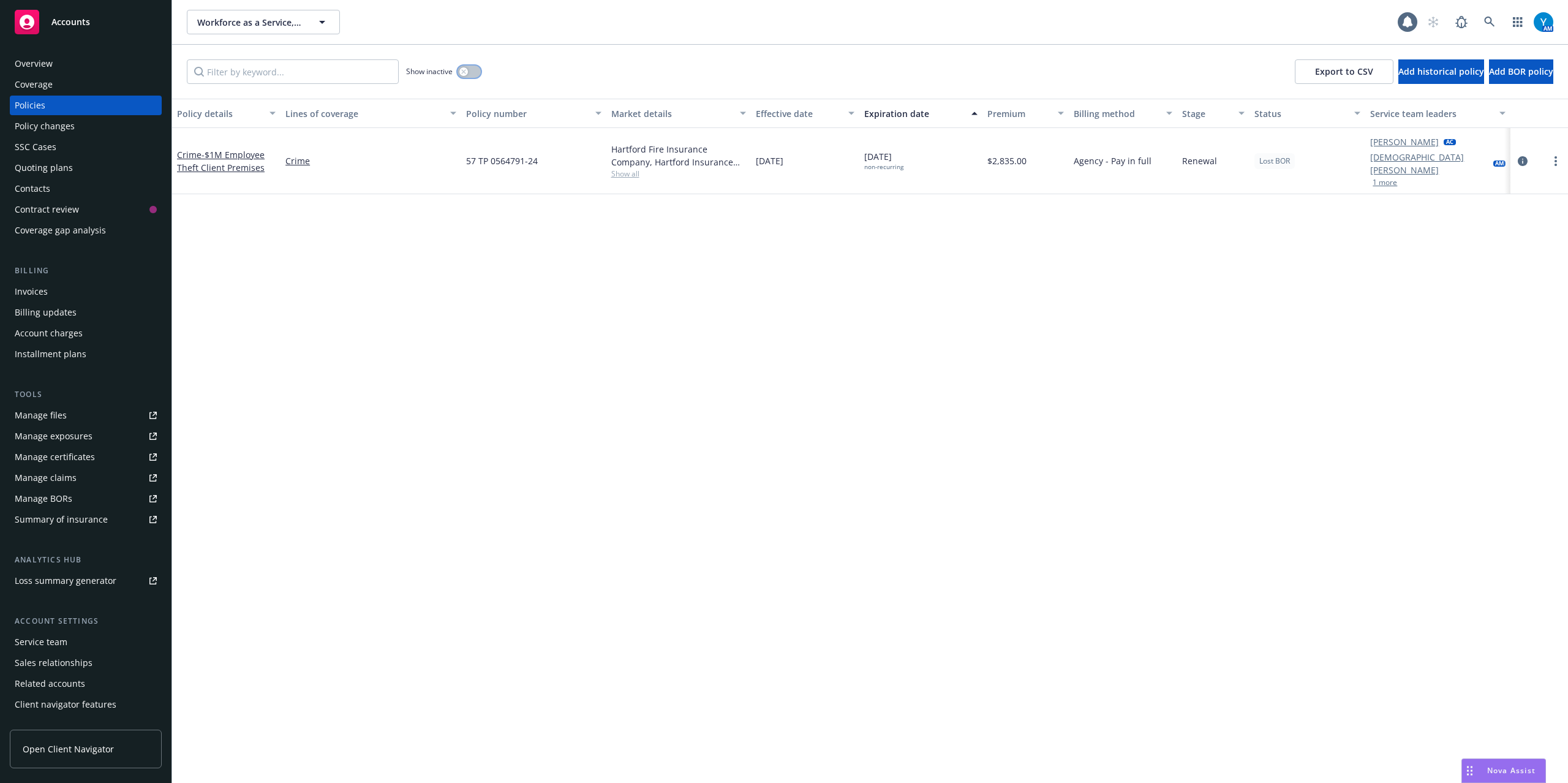
click at [475, 72] on button "button" at bounding box center [469, 71] width 23 height 12
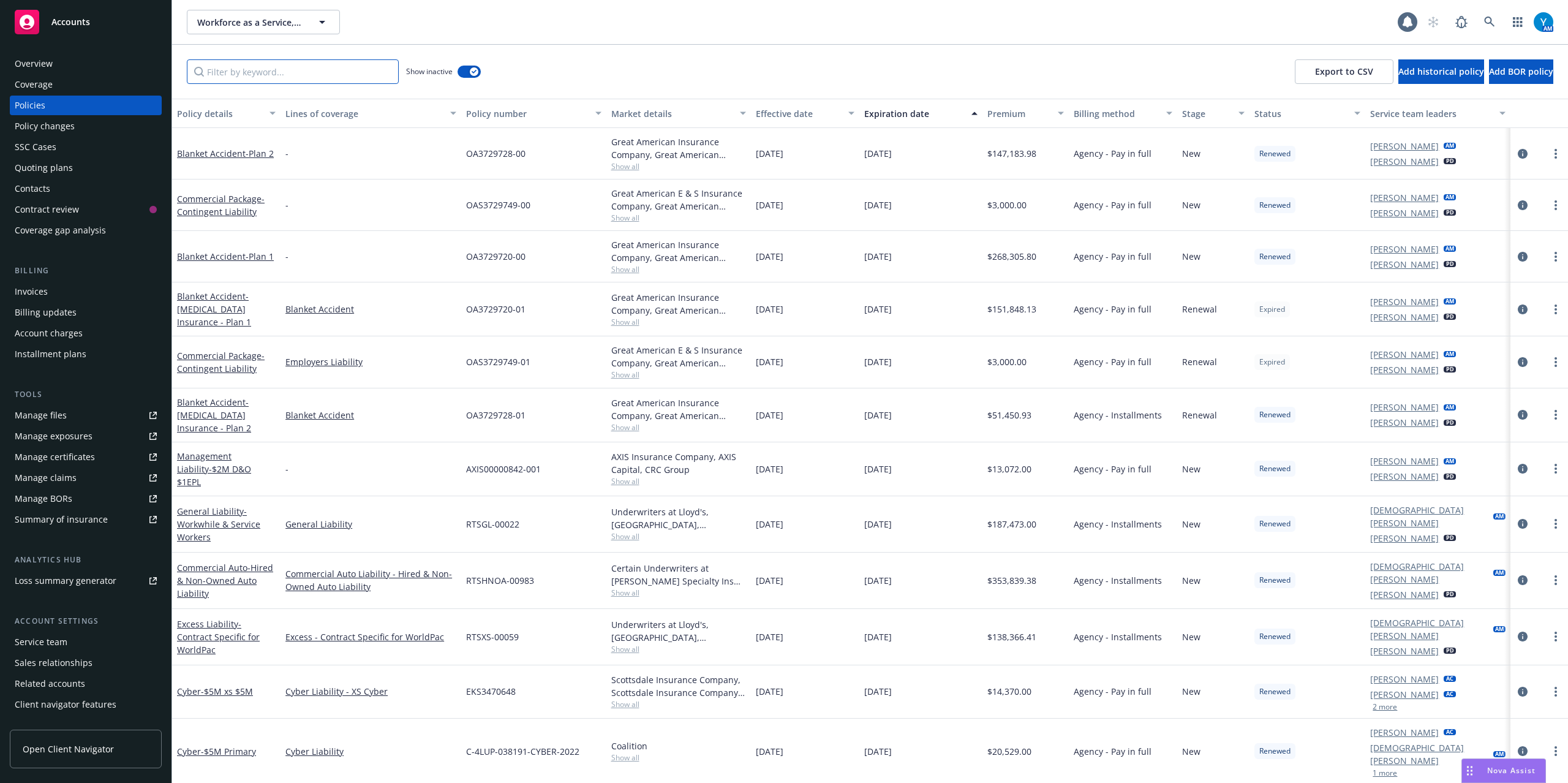
click at [302, 67] on input "Filter by keyword..." at bounding box center [293, 72] width 212 height 24
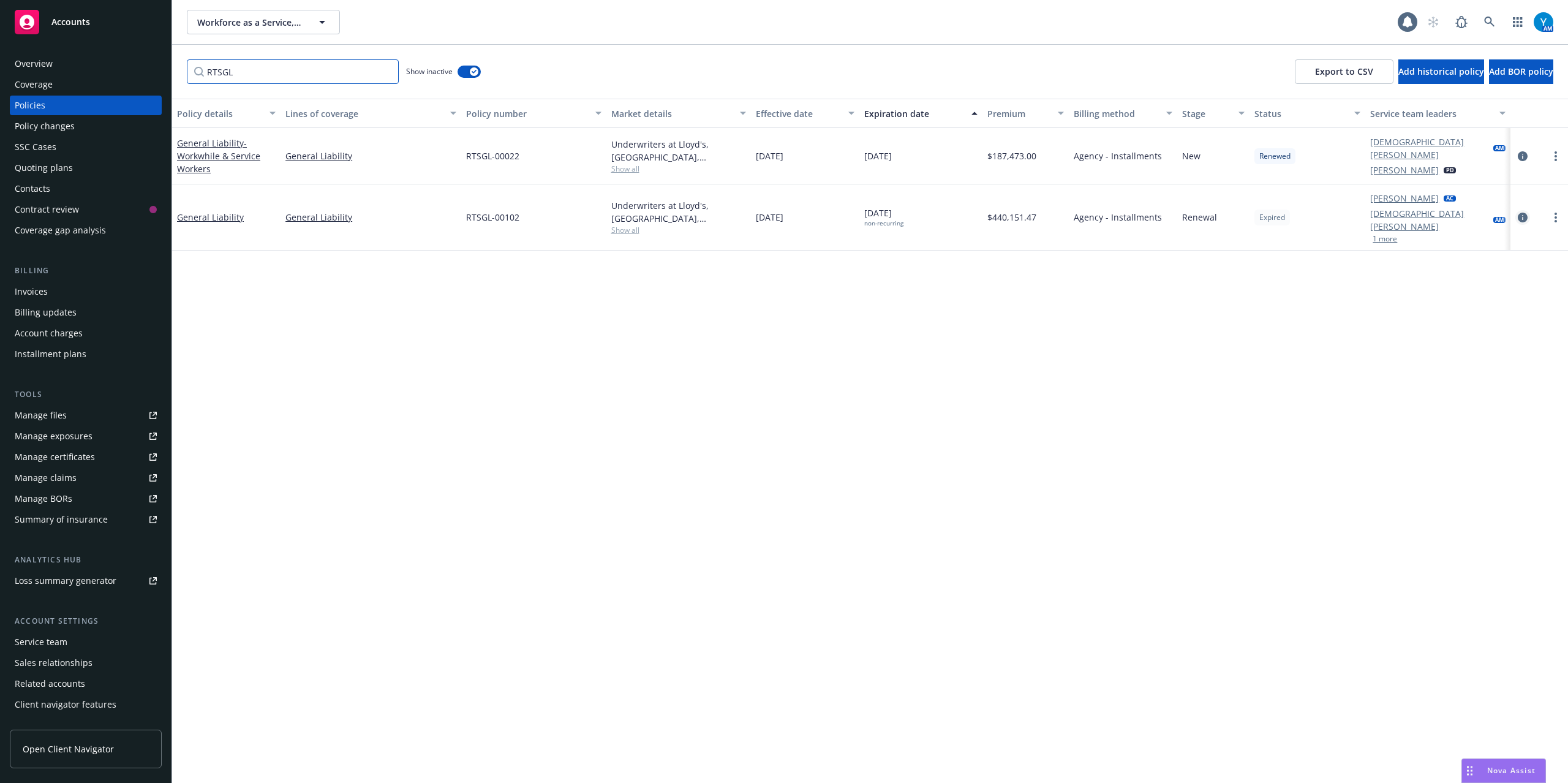
type input "RTSGL"
click at [1522, 213] on icon "circleInformation" at bounding box center [1522, 217] width 10 height 10
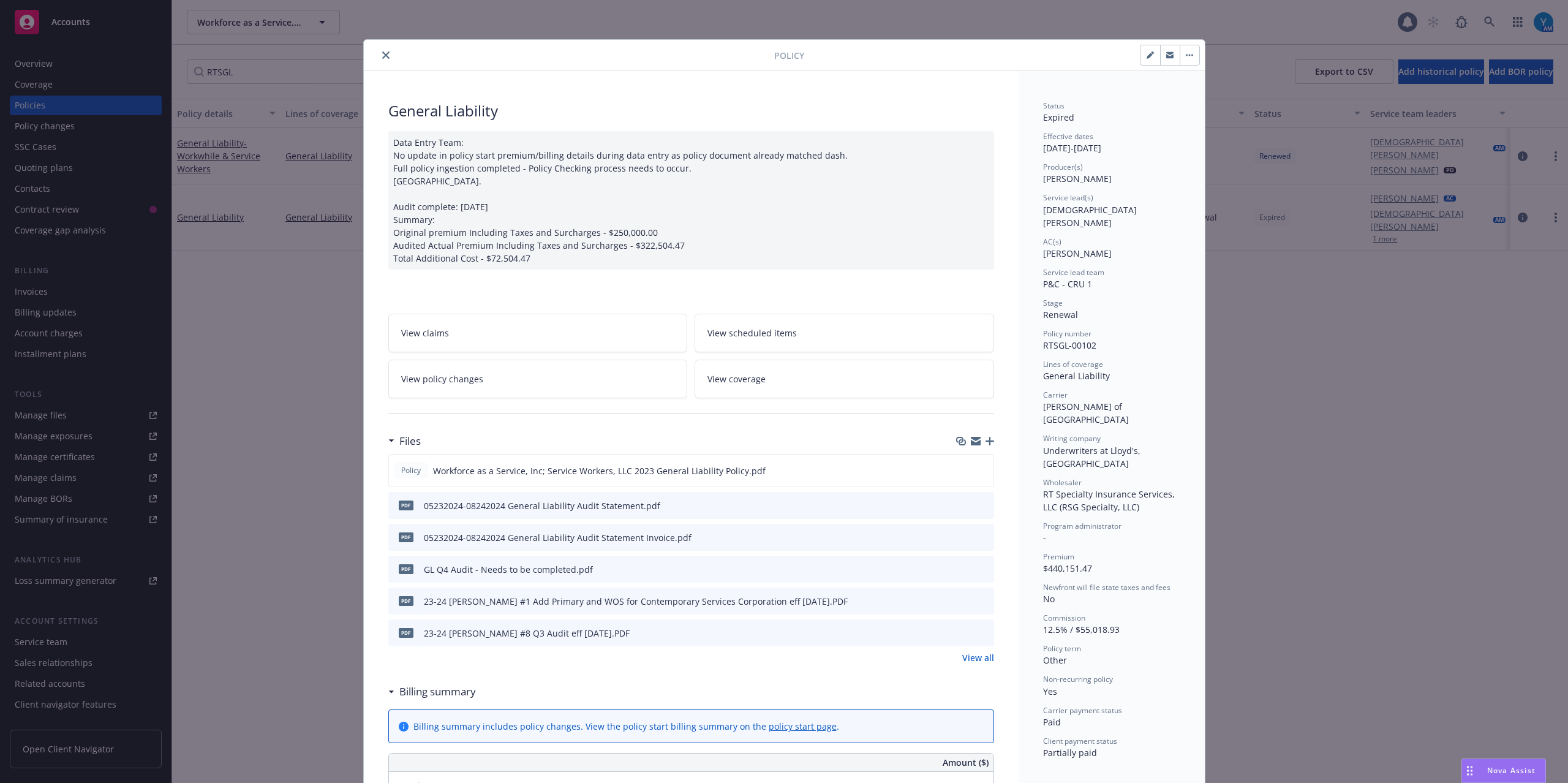
click at [977, 506] on icon "preview file" at bounding box center [982, 504] width 11 height 8
drag, startPoint x: 1091, startPoint y: 473, endPoint x: 1088, endPoint y: 481, distance: 8.5
click at [1088, 480] on div "Status Expired Effective dates 08/24/2023 - 02/24/2025 Producer(s) Erik Stenson…" at bounding box center [1112, 429] width 137 height 658
drag, startPoint x: 1123, startPoint y: 534, endPoint x: 1131, endPoint y: 547, distance: 15.3
click at [1128, 539] on div "Status Expired Effective dates 08/24/2023 - 02/24/2025 Producer(s) Erik Stenson…" at bounding box center [1112, 429] width 137 height 658
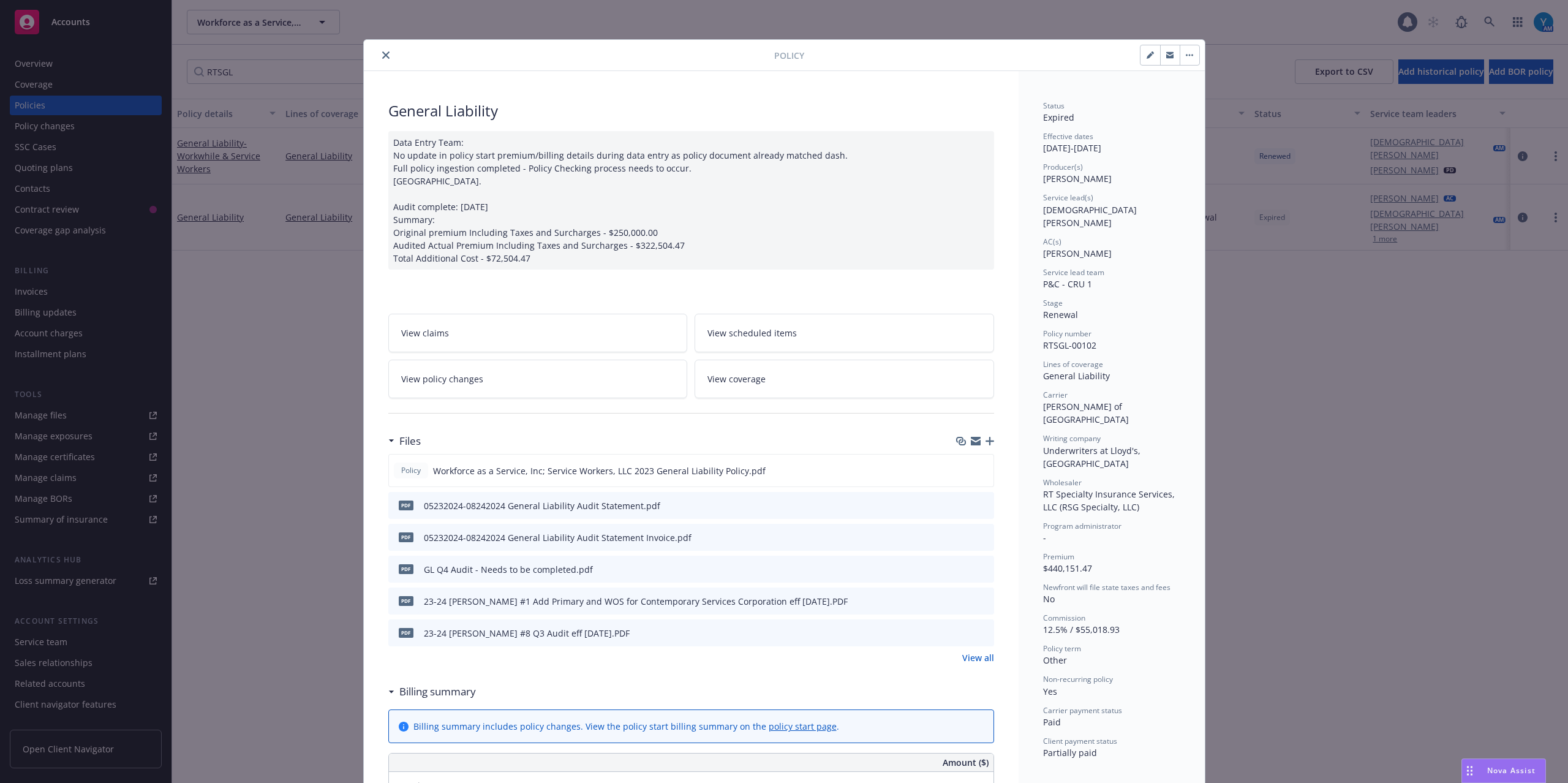
click at [980, 662] on link "View all" at bounding box center [979, 658] width 32 height 13
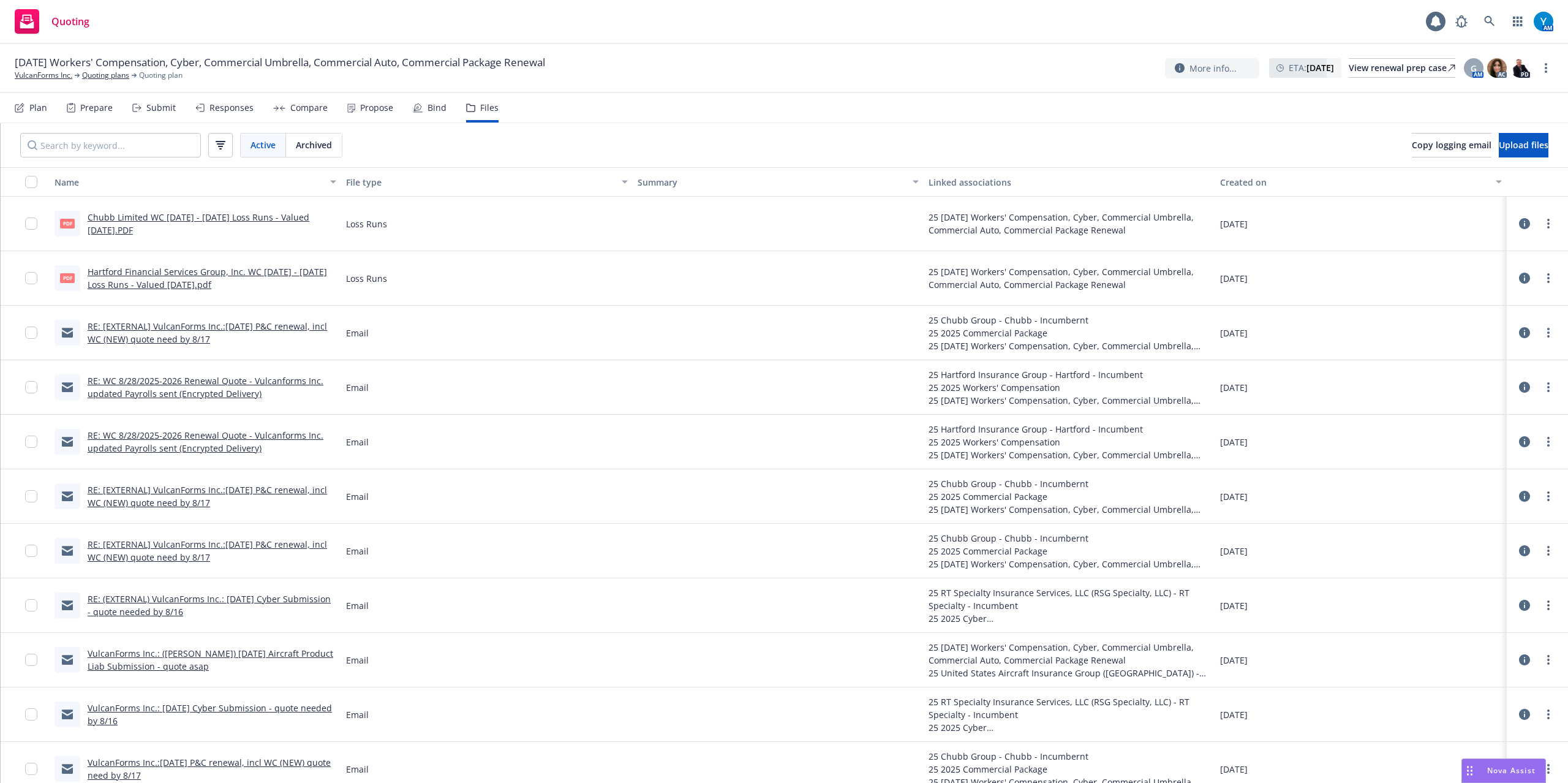
click at [193, 271] on link "Hartford Financial Services Group, Inc. WC [DATE] - [DATE] Loss Runs - Valued […" at bounding box center [207, 278] width 240 height 24
click at [227, 271] on link "Hartford Financial Services Group, Inc. WC [DATE] - [DATE] Loss Runs - Valued […" at bounding box center [207, 278] width 240 height 24
click at [32, 276] on input "checkbox" at bounding box center [31, 278] width 12 height 12
click at [189, 286] on link "Hartford Financial Services Group, Inc. WC [DATE] - [DATE] Loss Runs - Valued […" at bounding box center [207, 278] width 240 height 24
click at [47, 76] on link "VulcanForms Inc." at bounding box center [44, 75] width 58 height 11
